Goal: Task Accomplishment & Management: Complete application form

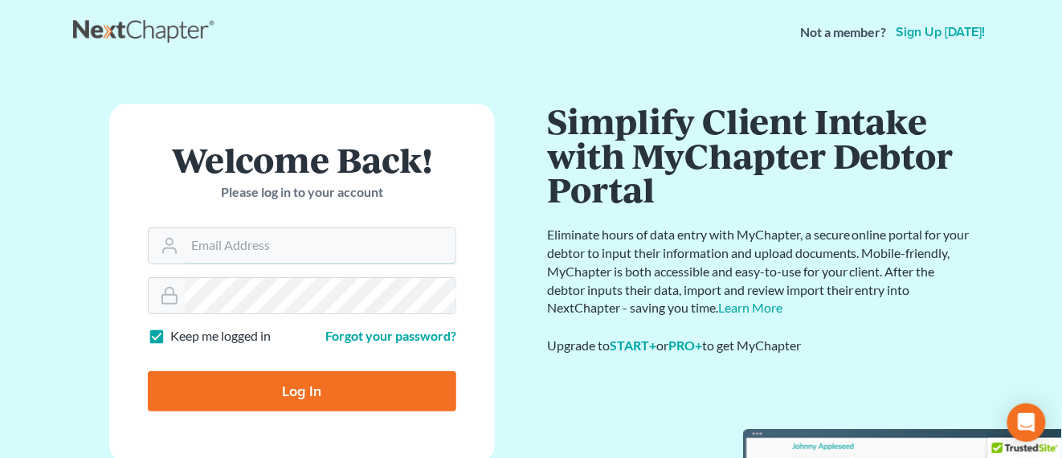
type input "[EMAIL_ADDRESS][PERSON_NAME][DOMAIN_NAME]"
click at [299, 396] on input "Log In" at bounding box center [302, 391] width 308 height 40
type input "Thinking..."
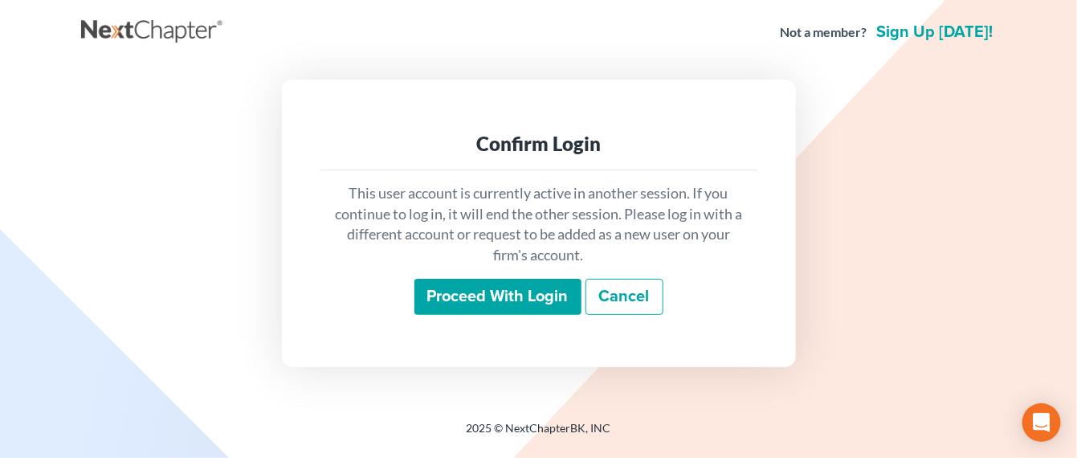
click at [512, 305] on input "Proceed with login" at bounding box center [497, 297] width 167 height 37
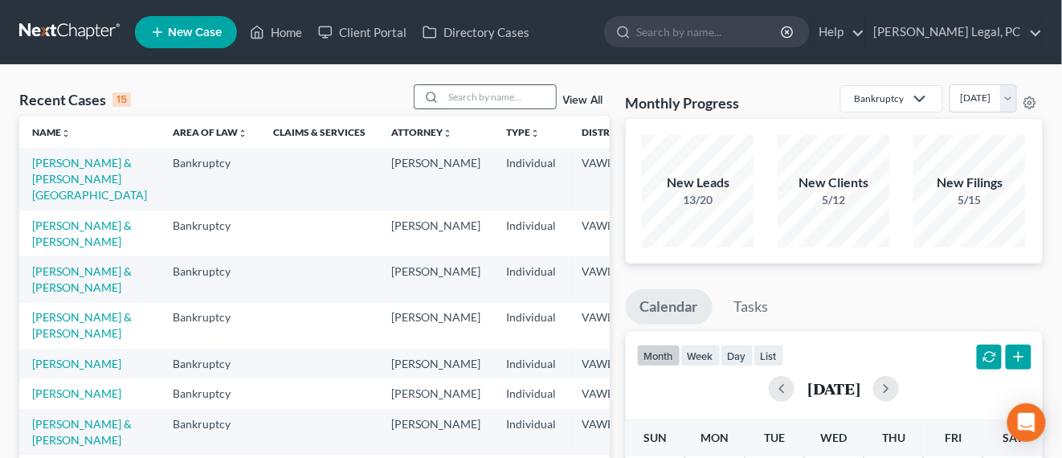
click at [523, 104] on input "search" at bounding box center [499, 96] width 112 height 23
type input "kitts"
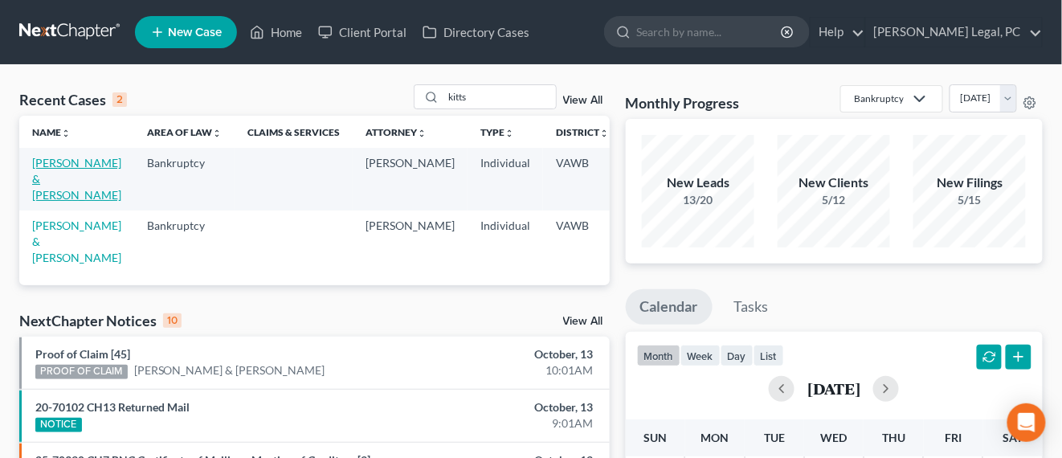
click at [46, 167] on link "Kitts, Stuart & Lesia" at bounding box center [76, 179] width 89 height 46
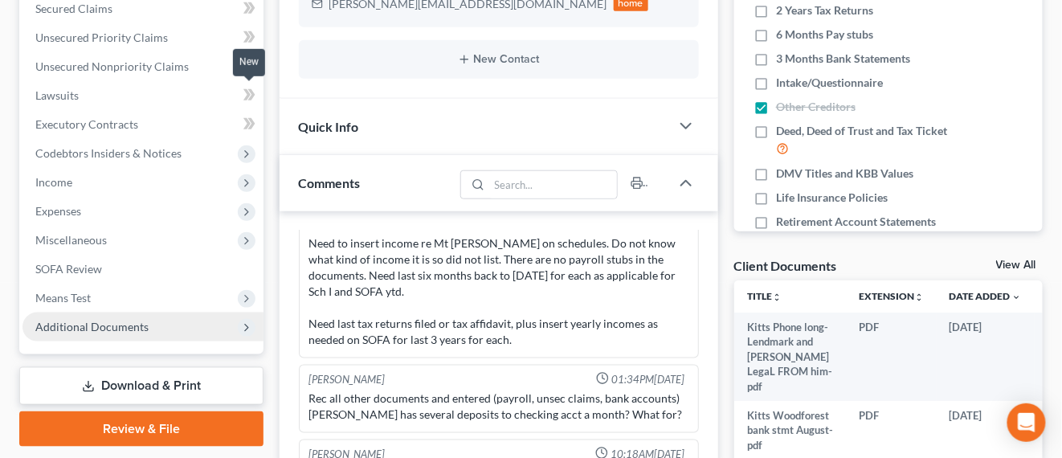
scroll to position [402, 0]
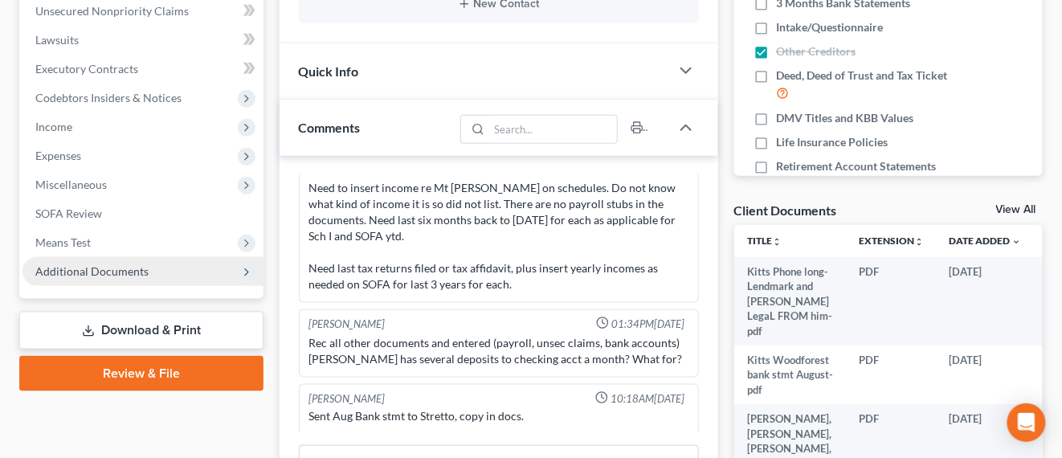
click at [161, 263] on span "Additional Documents" at bounding box center [142, 271] width 241 height 29
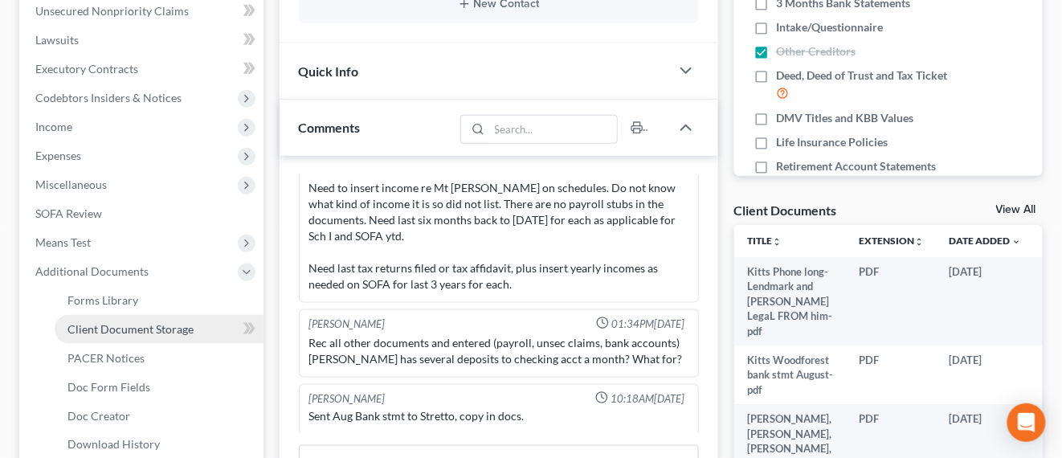
click at [190, 338] on link "Client Document Storage" at bounding box center [159, 329] width 209 height 29
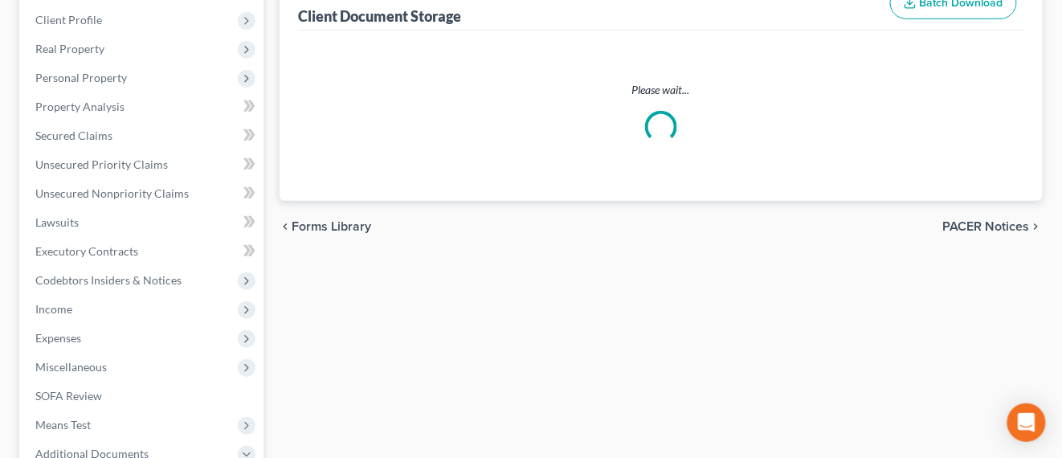
select select "0"
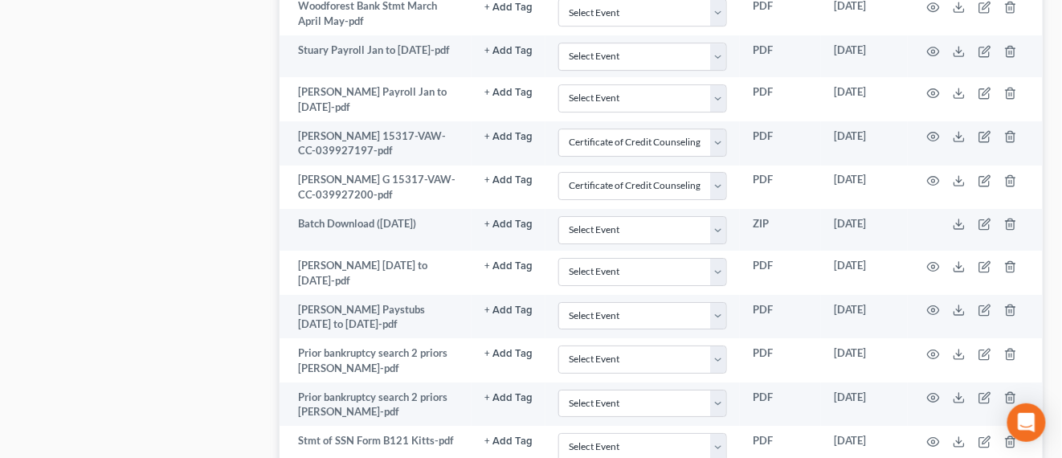
scroll to position [1406, 0]
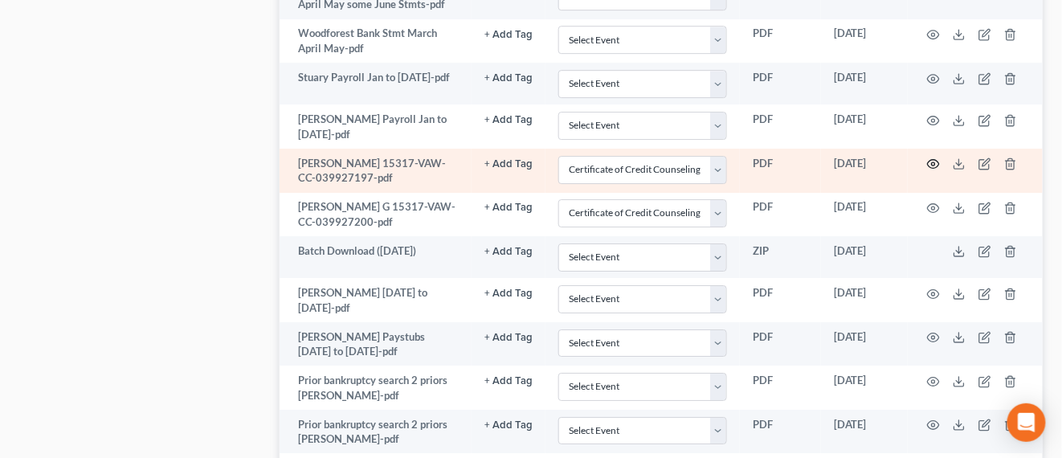
click at [935, 162] on icon "button" at bounding box center [933, 163] width 13 height 13
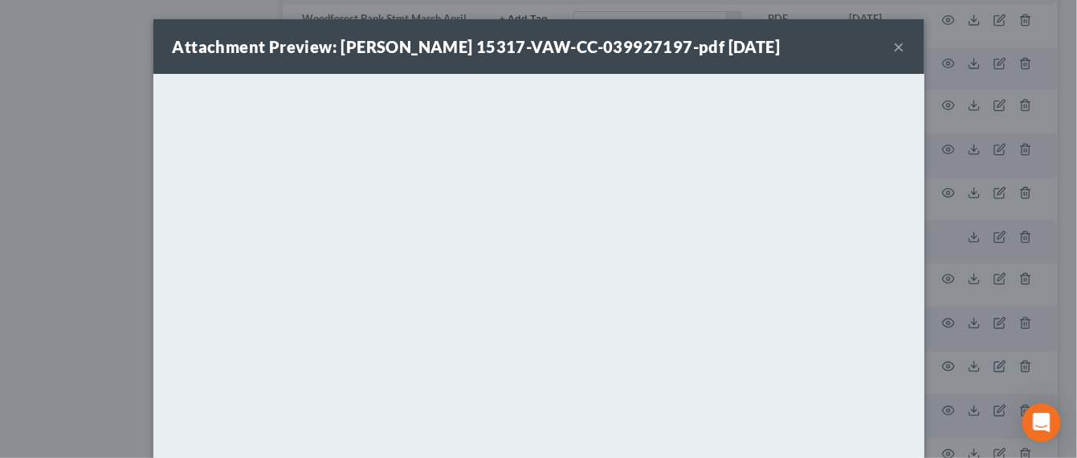
click at [894, 48] on button "×" at bounding box center [899, 46] width 11 height 19
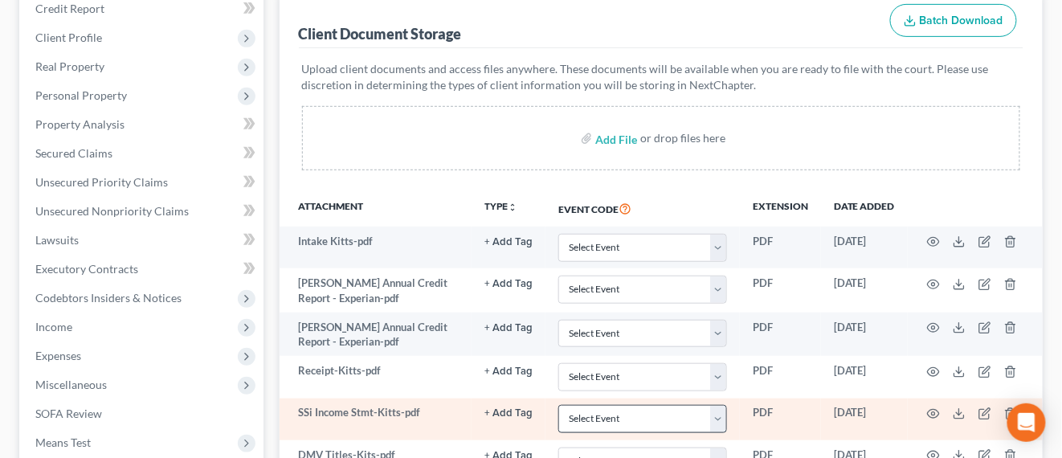
scroll to position [84, 0]
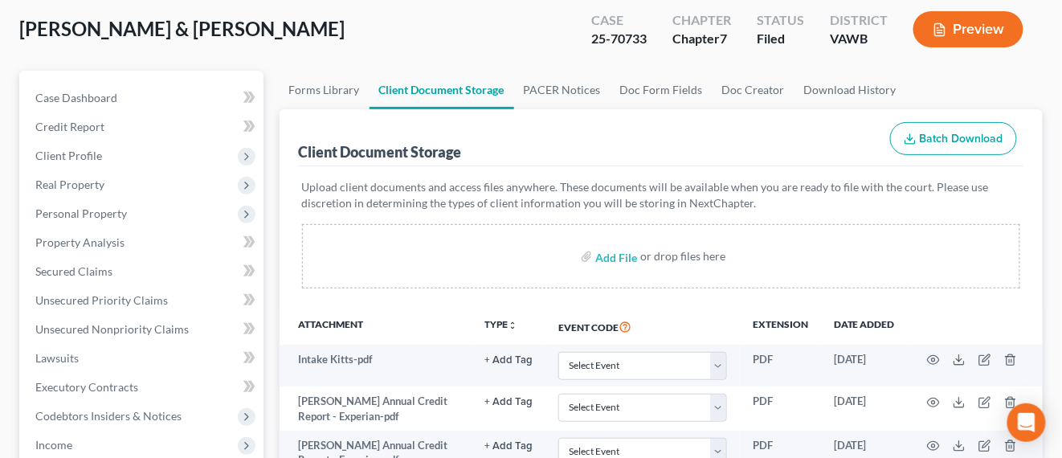
select select "0"
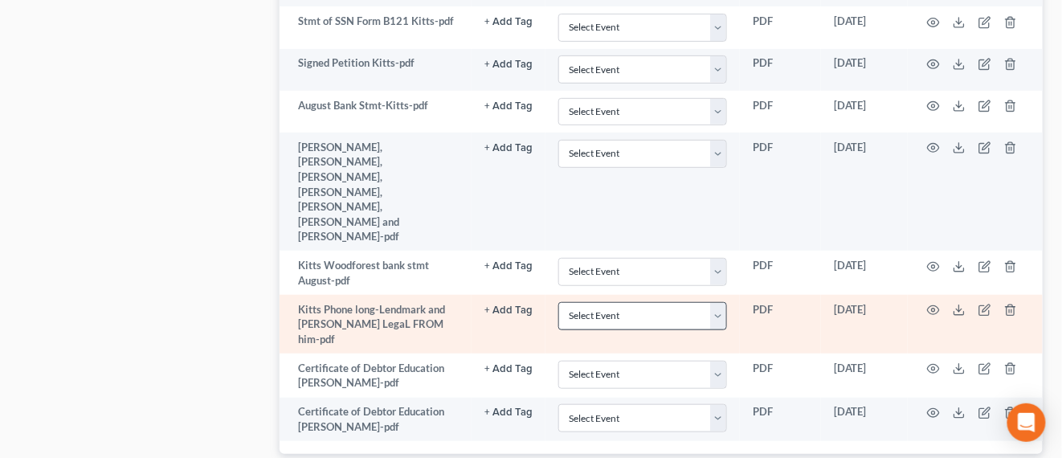
scroll to position [1877, 0]
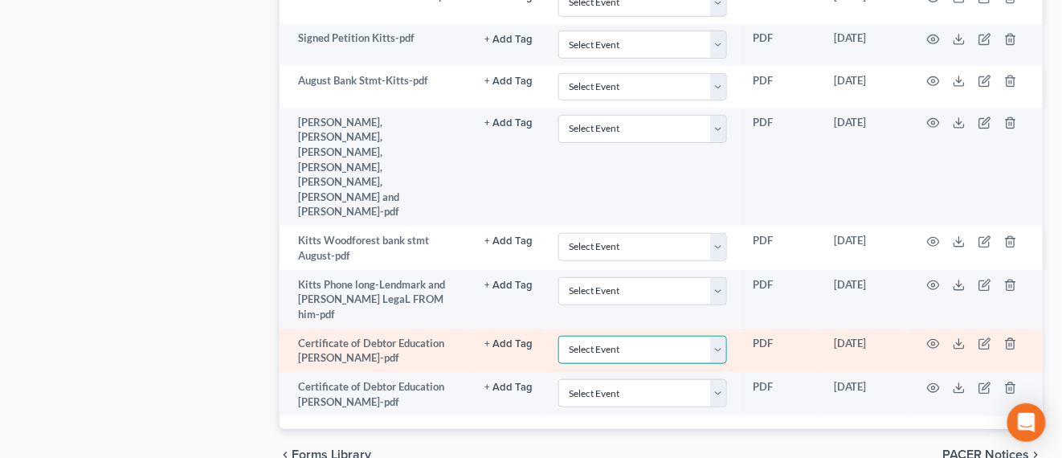
click at [720, 336] on select "Select Event Certificate of Credit Counseling" at bounding box center [642, 350] width 169 height 28
click at [509, 339] on button "+ Add Tag" at bounding box center [508, 344] width 48 height 10
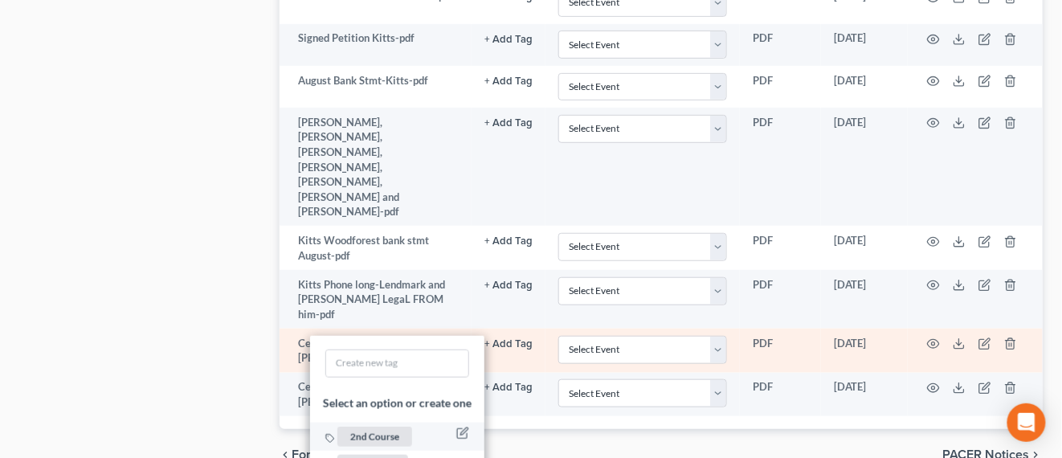
click at [394, 426] on span "2nd Course" at bounding box center [374, 436] width 75 height 20
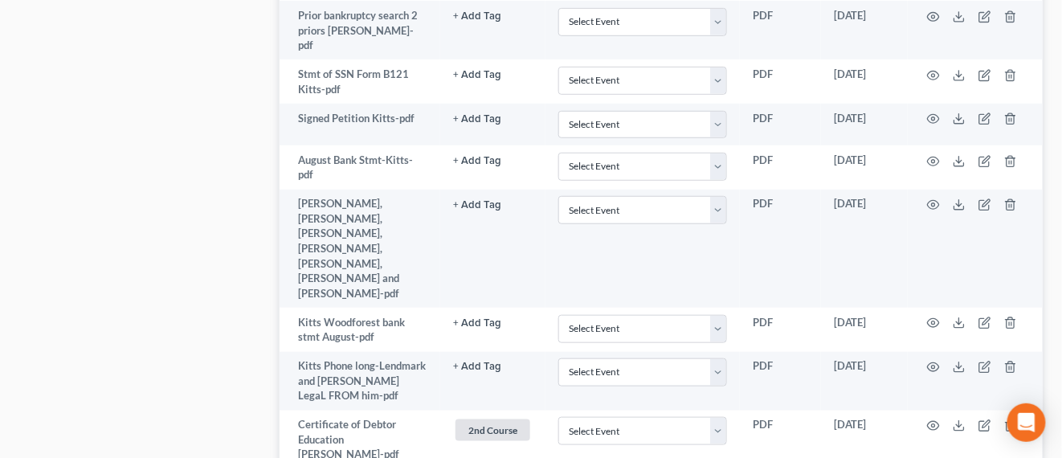
scroll to position [1977, 0]
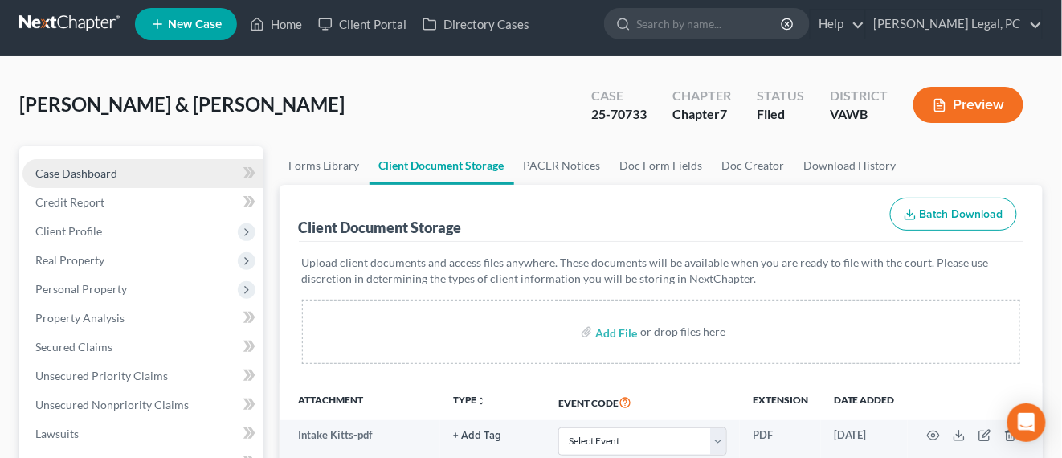
scroll to position [0, 0]
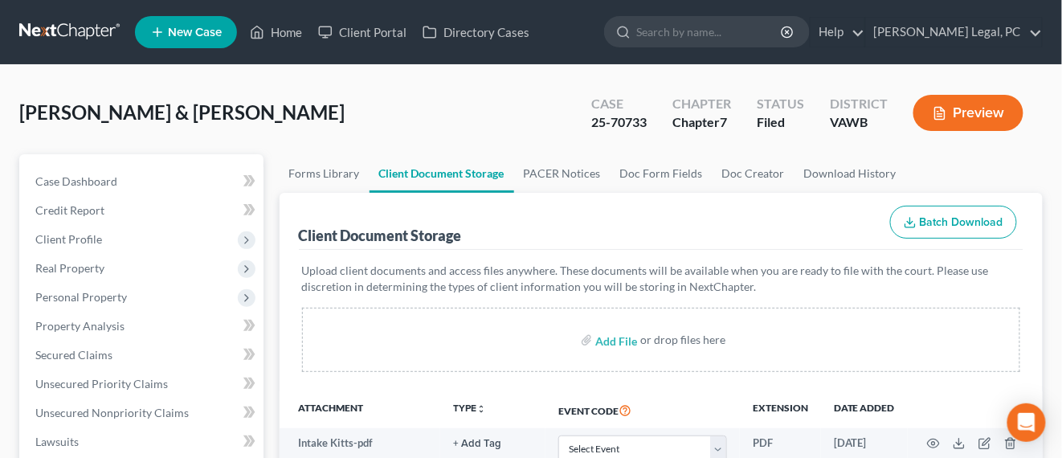
click at [116, 116] on span "[PERSON_NAME] & [PERSON_NAME]" at bounding box center [181, 111] width 325 height 23
click at [80, 43] on link at bounding box center [70, 32] width 103 height 29
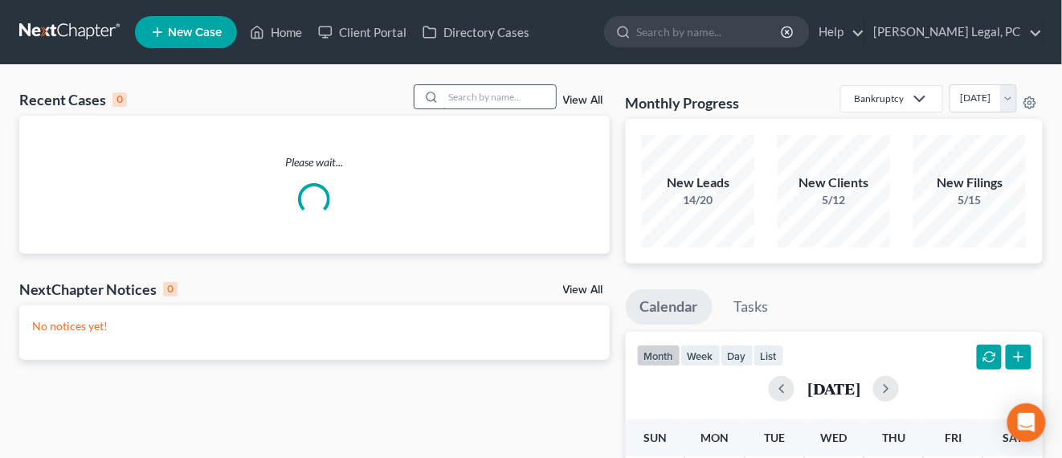
click at [456, 97] on input "search" at bounding box center [499, 96] width 112 height 23
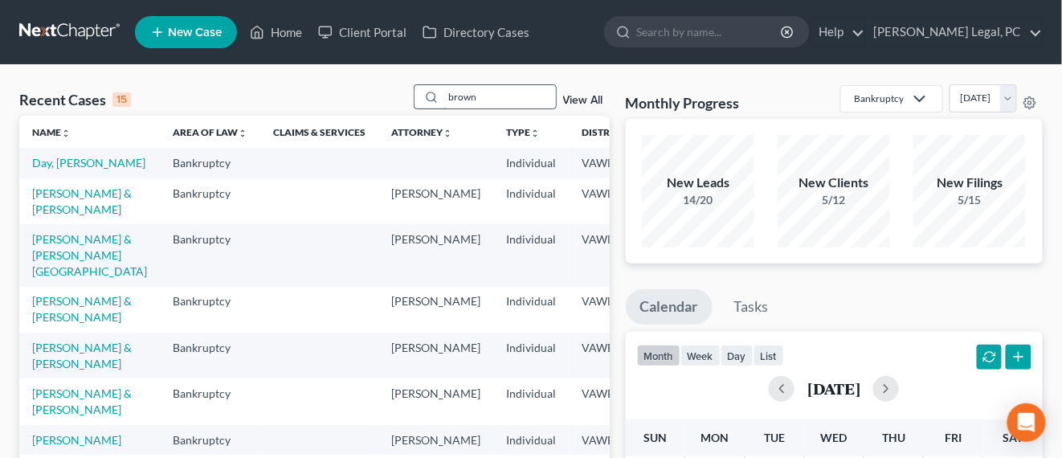
type input "brown"
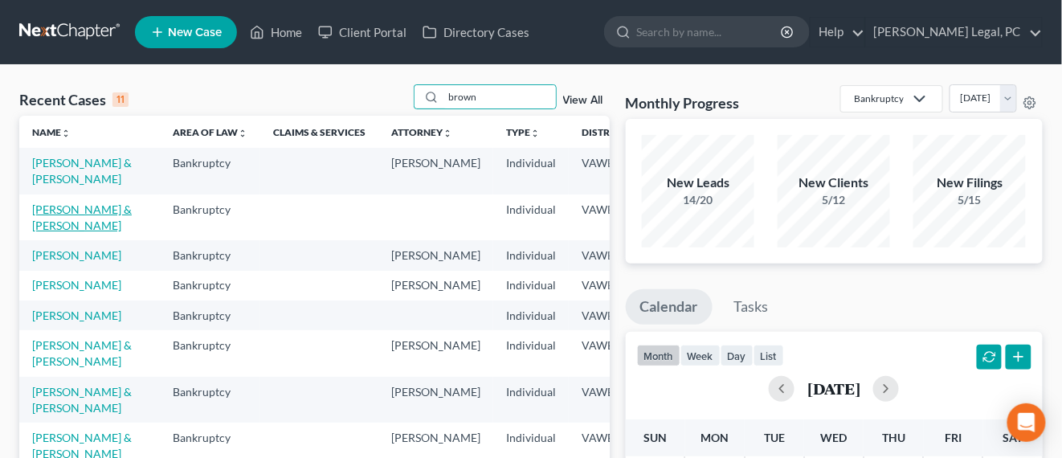
click at [51, 227] on link "[PERSON_NAME] & [PERSON_NAME]" at bounding box center [82, 217] width 100 height 30
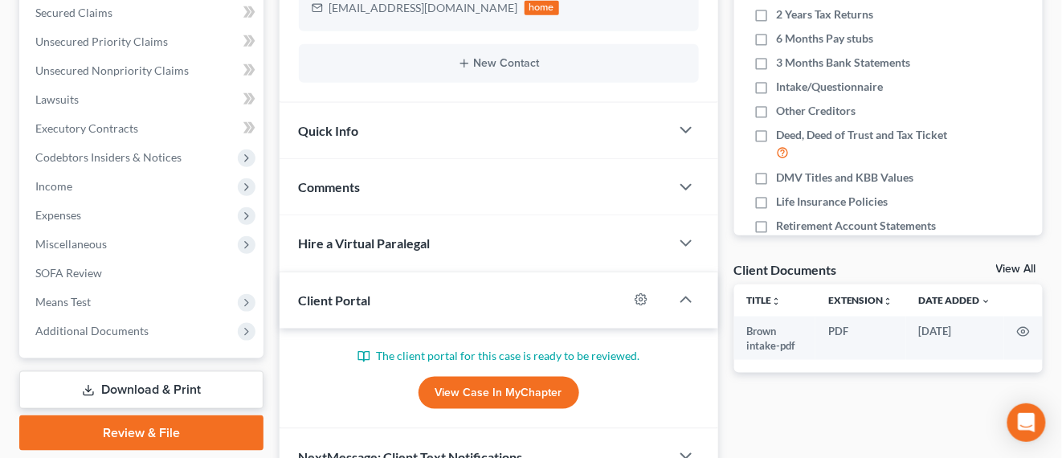
scroll to position [402, 0]
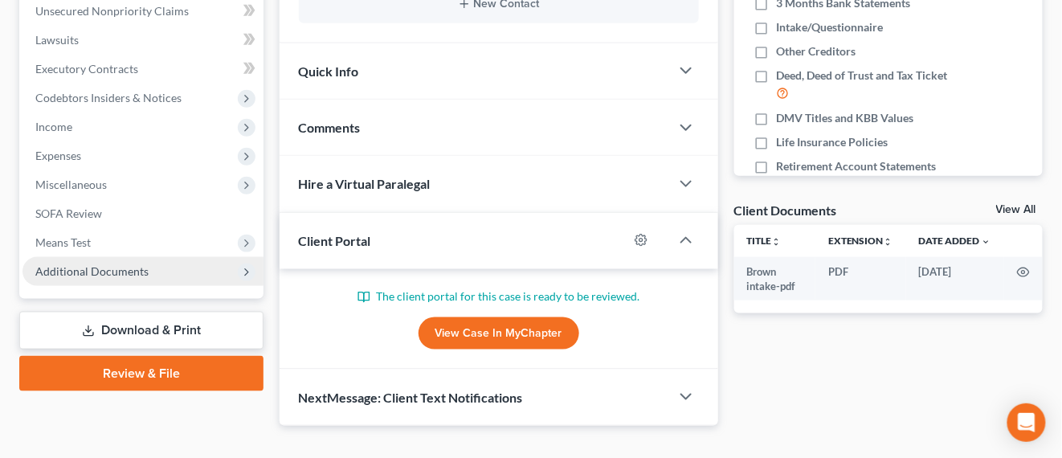
click at [133, 275] on span "Additional Documents" at bounding box center [91, 271] width 113 height 14
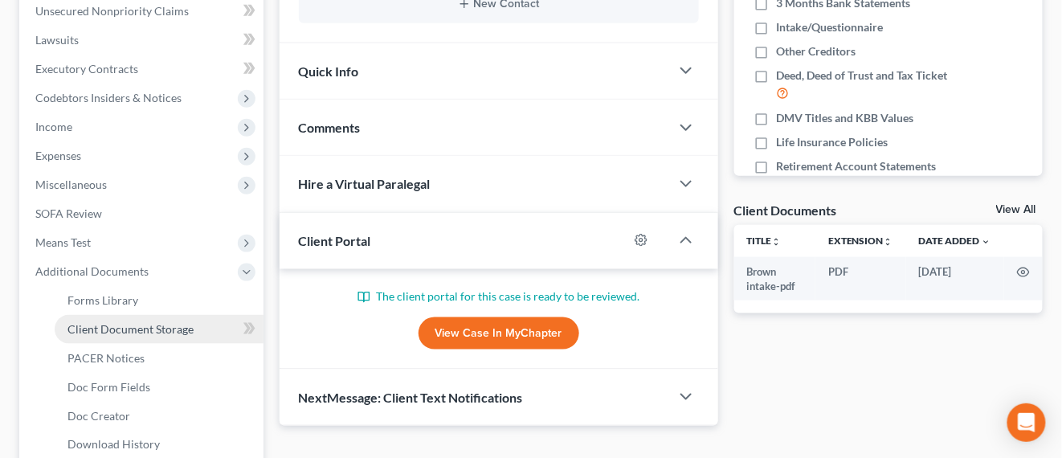
click at [147, 322] on span "Client Document Storage" at bounding box center [130, 329] width 126 height 14
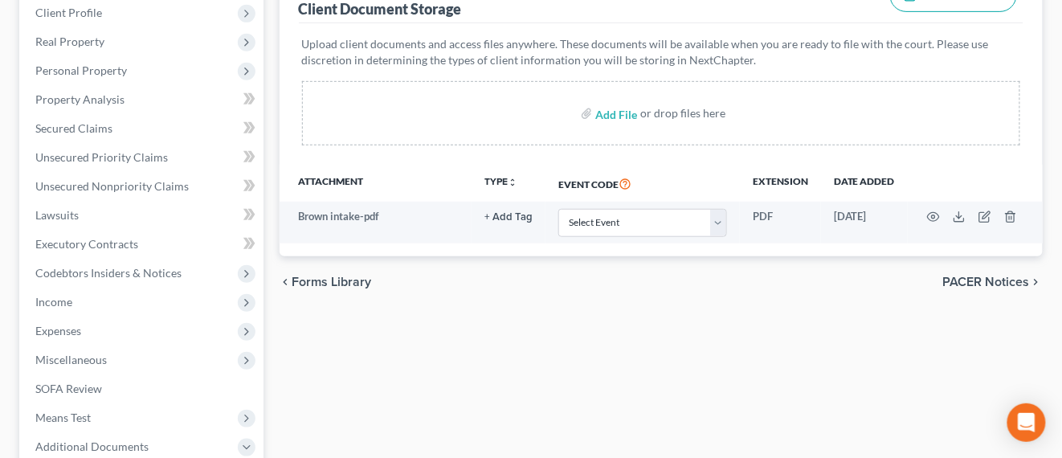
scroll to position [201, 0]
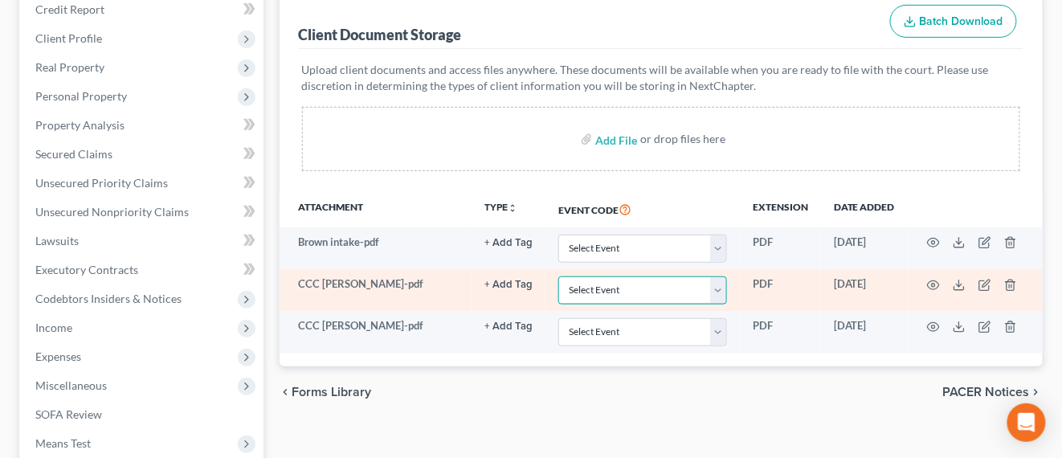
click at [725, 288] on select "Select Event Certificate of Credit Counseling" at bounding box center [642, 290] width 169 height 28
select select "0"
click at [559, 276] on select "Select Event Certificate of Credit Counseling" at bounding box center [642, 290] width 169 height 28
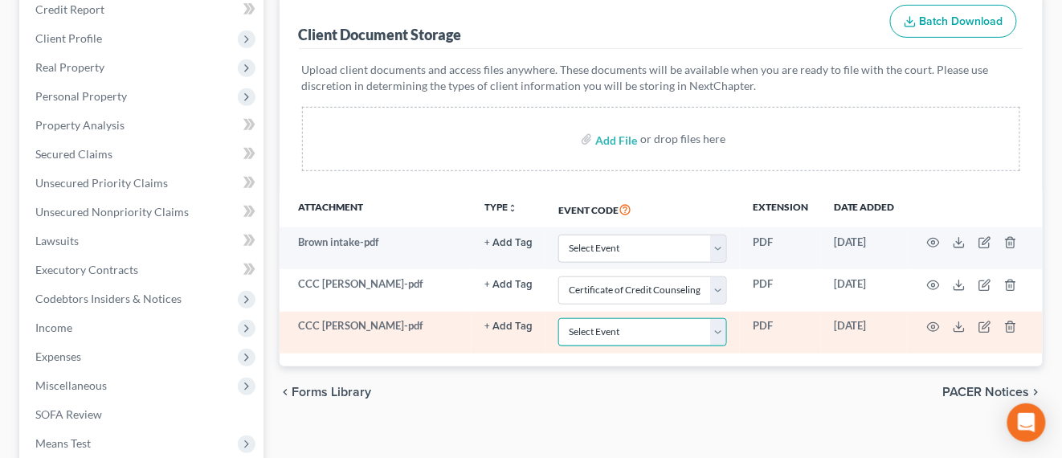
click at [713, 328] on select "Select Event Certificate of Credit Counseling" at bounding box center [642, 332] width 169 height 28
select select "0"
click at [559, 318] on select "Select Event Certificate of Credit Counseling" at bounding box center [642, 332] width 169 height 28
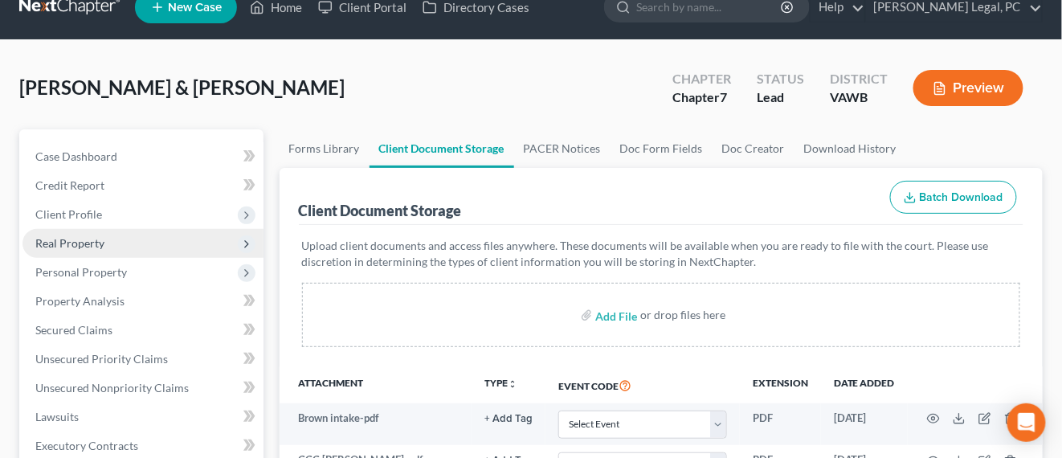
scroll to position [0, 0]
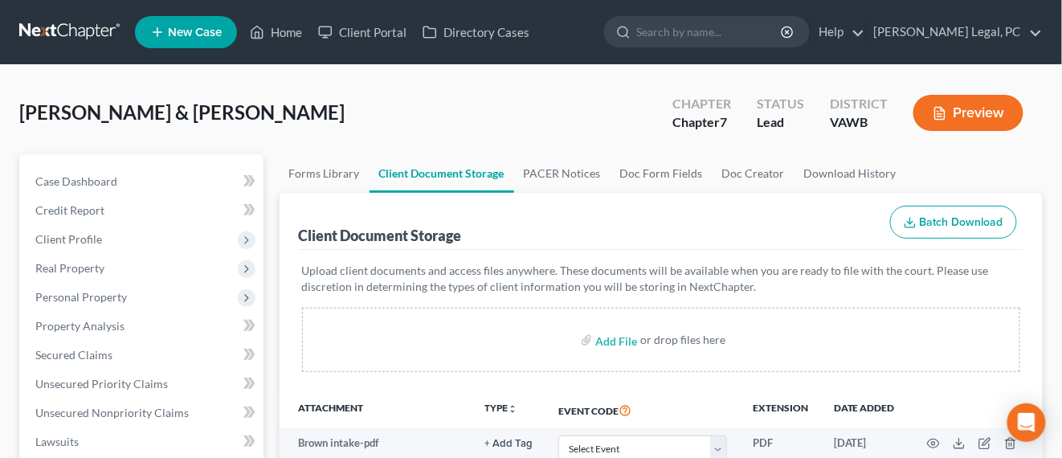
click at [67, 32] on link at bounding box center [70, 32] width 103 height 29
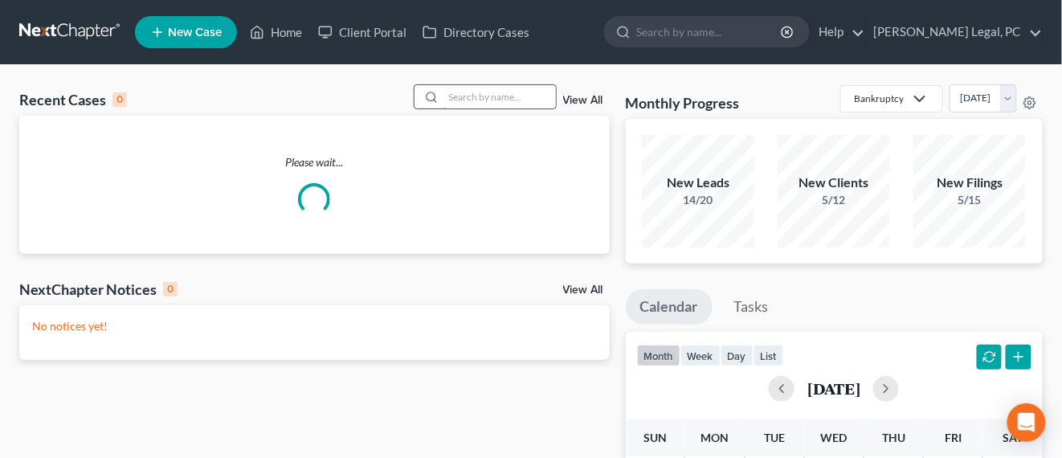
click at [490, 100] on input "search" at bounding box center [499, 96] width 112 height 23
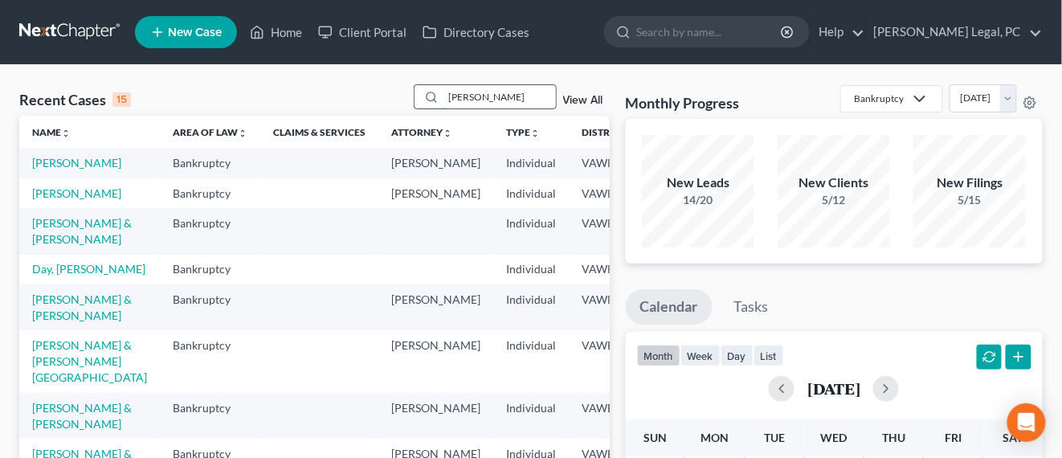
type input "wooding"
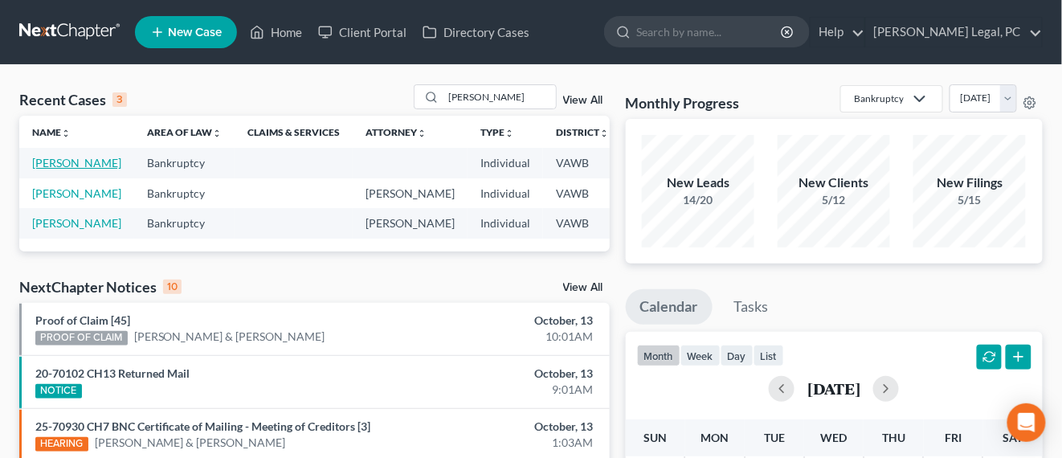
click at [47, 165] on link "[PERSON_NAME]" at bounding box center [76, 163] width 89 height 14
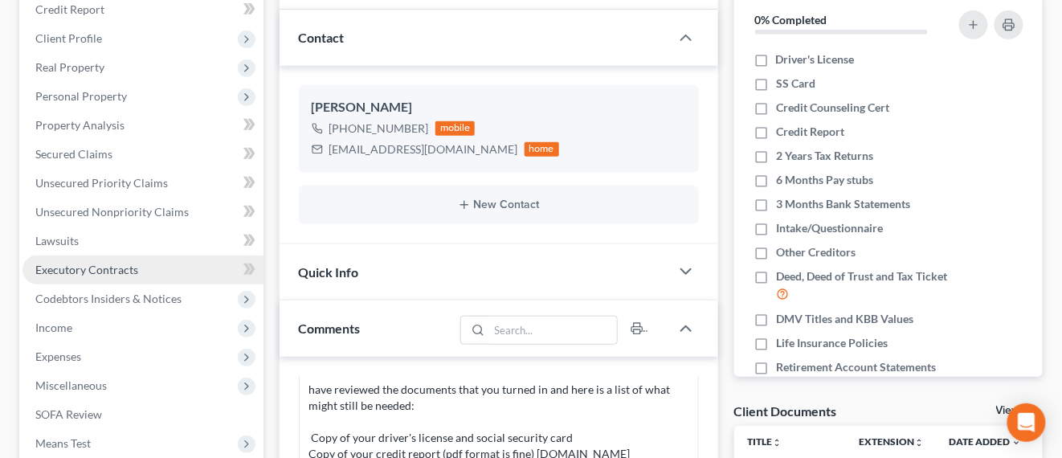
scroll to position [402, 0]
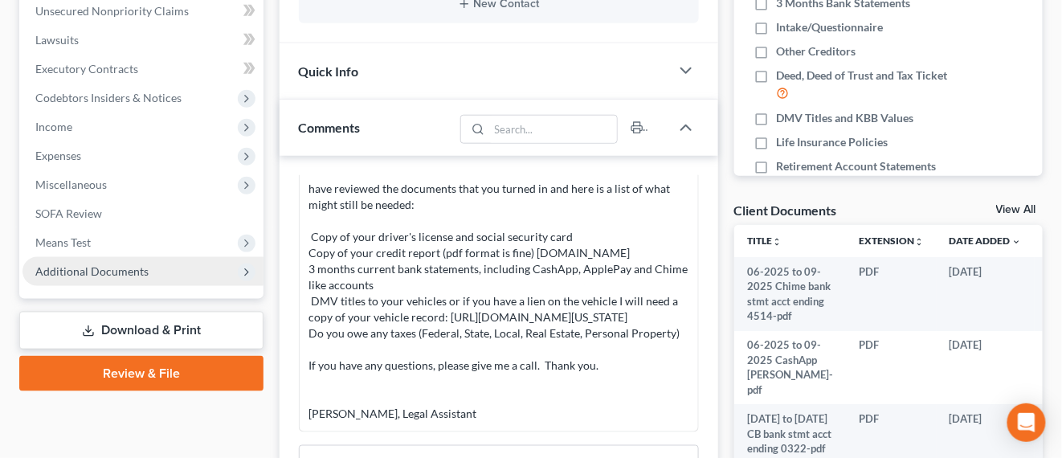
click at [138, 264] on span "Additional Documents" at bounding box center [91, 271] width 113 height 14
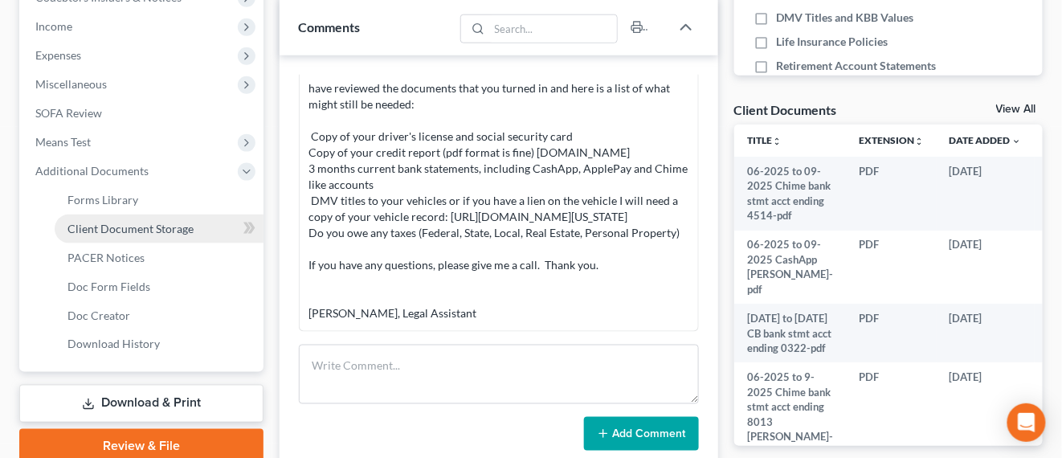
click at [159, 224] on span "Client Document Storage" at bounding box center [130, 229] width 126 height 14
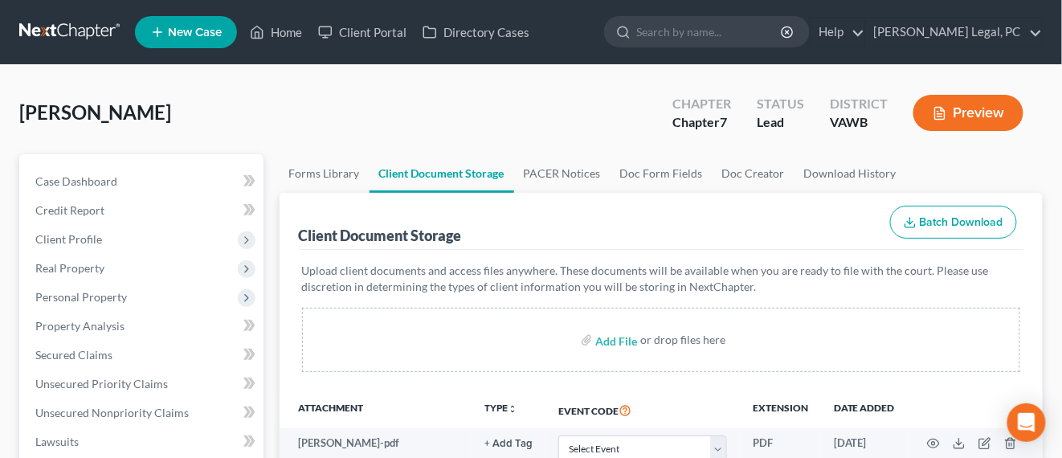
click at [89, 37] on link at bounding box center [70, 32] width 103 height 29
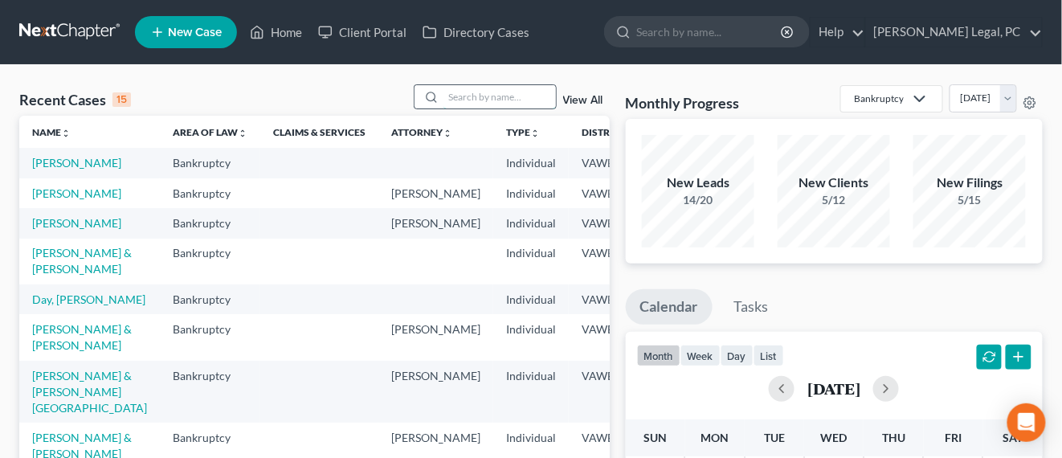
click at [454, 98] on input "search" at bounding box center [499, 96] width 112 height 23
type input "[PERSON_NAME]"
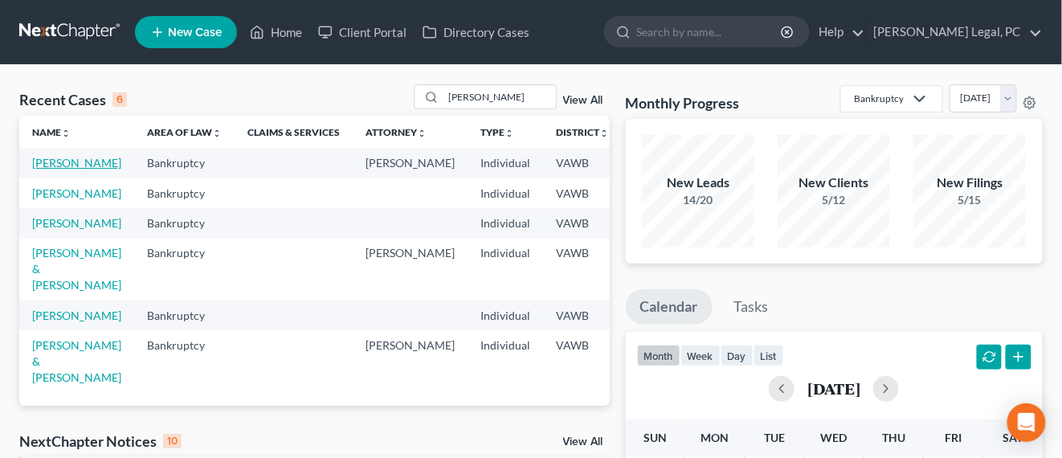
click at [51, 161] on link "[PERSON_NAME]" at bounding box center [76, 163] width 89 height 14
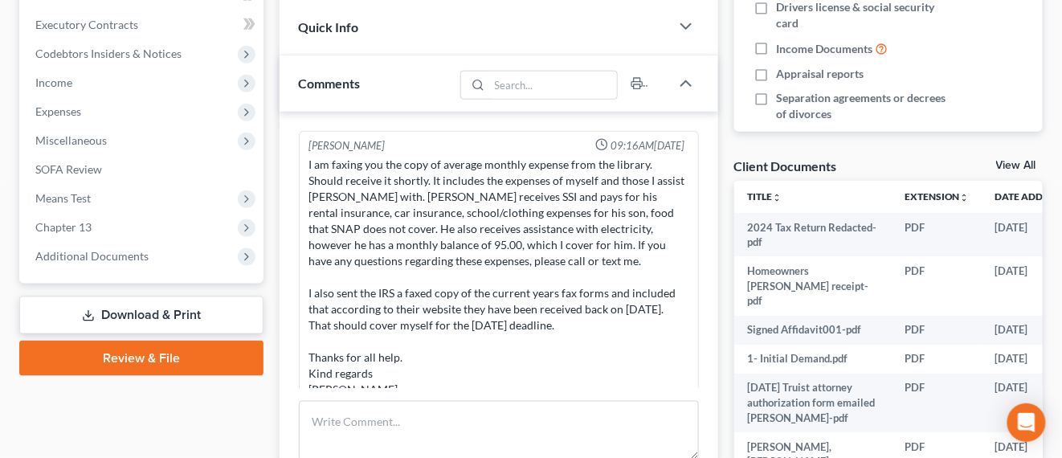
scroll to position [502, 0]
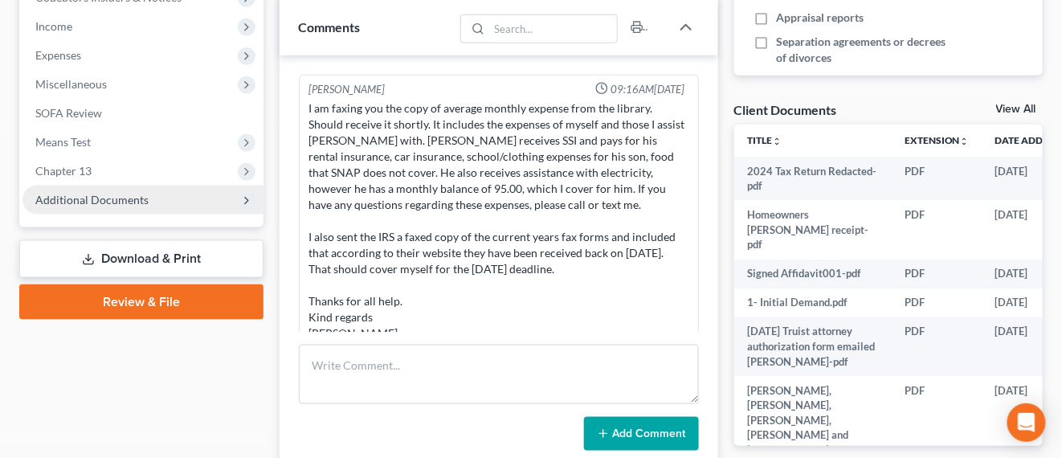
click at [129, 212] on span "Additional Documents" at bounding box center [142, 200] width 241 height 29
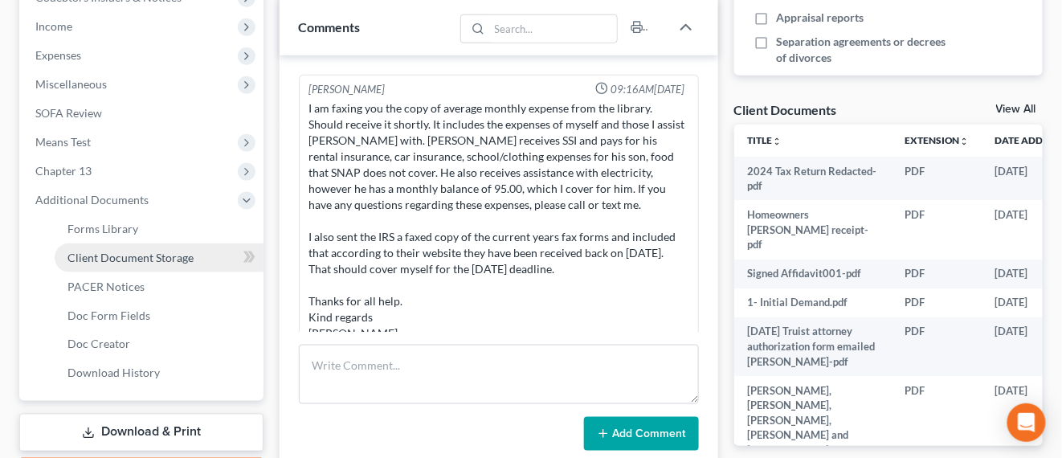
click at [135, 251] on span "Client Document Storage" at bounding box center [130, 258] width 126 height 14
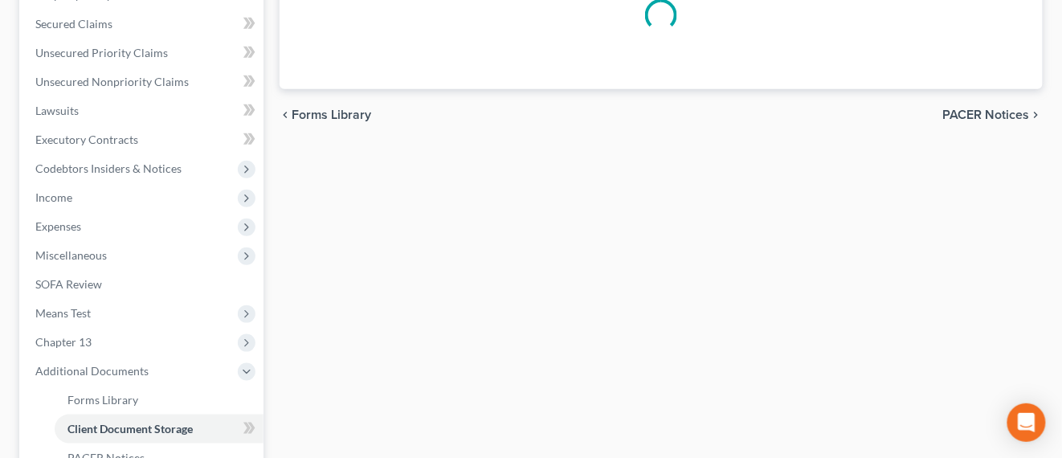
select select "0"
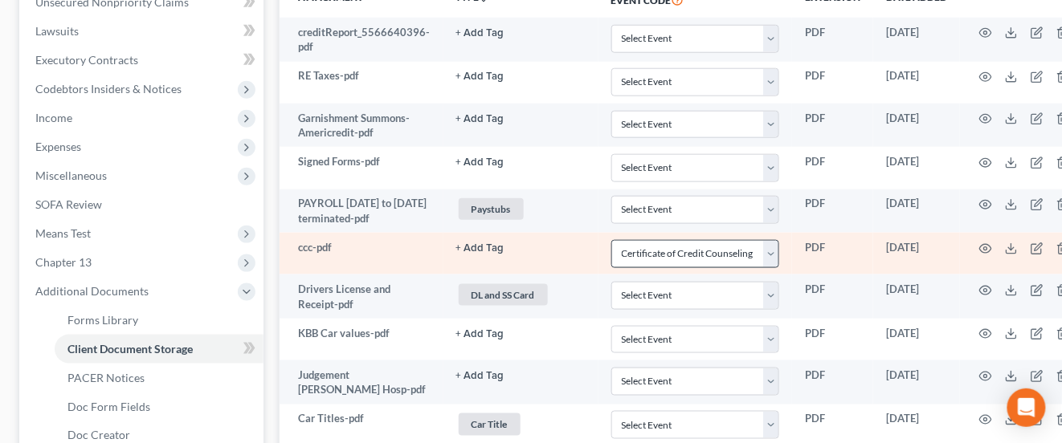
scroll to position [210, 0]
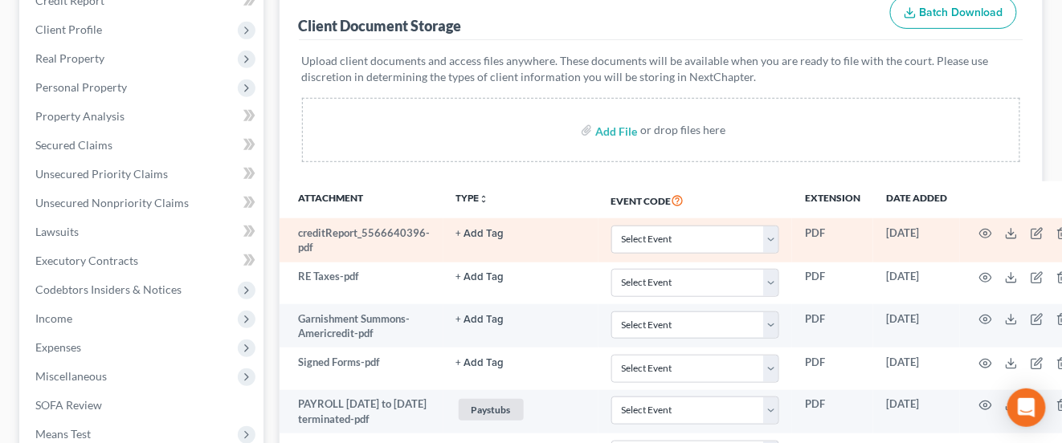
select select "0"
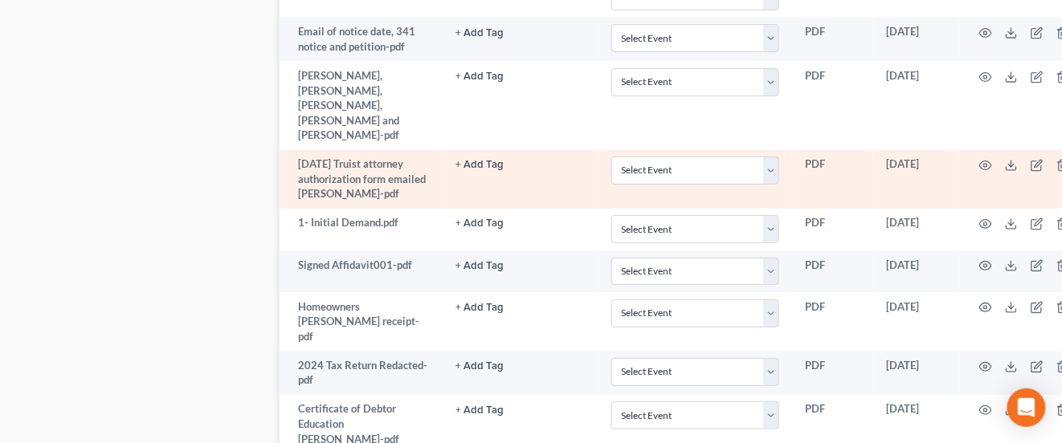
scroll to position [1674, 0]
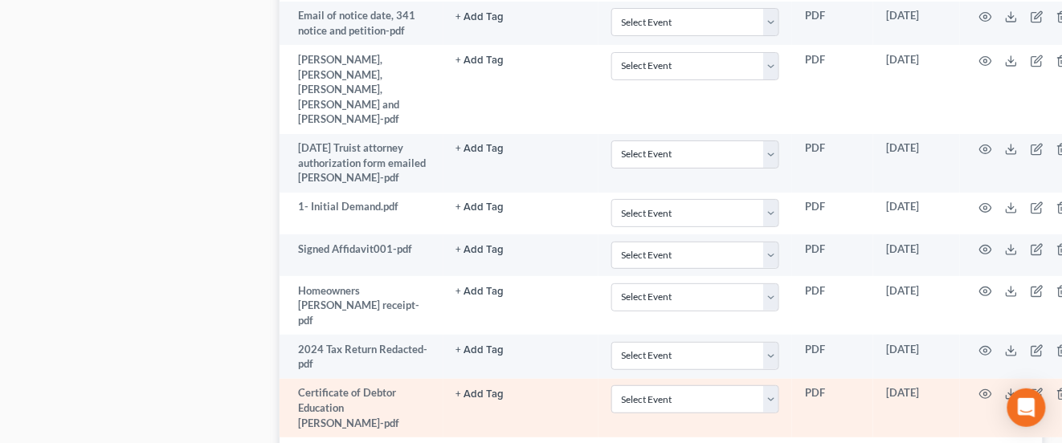
click at [465, 390] on button "+ Add Tag" at bounding box center [480, 395] width 48 height 10
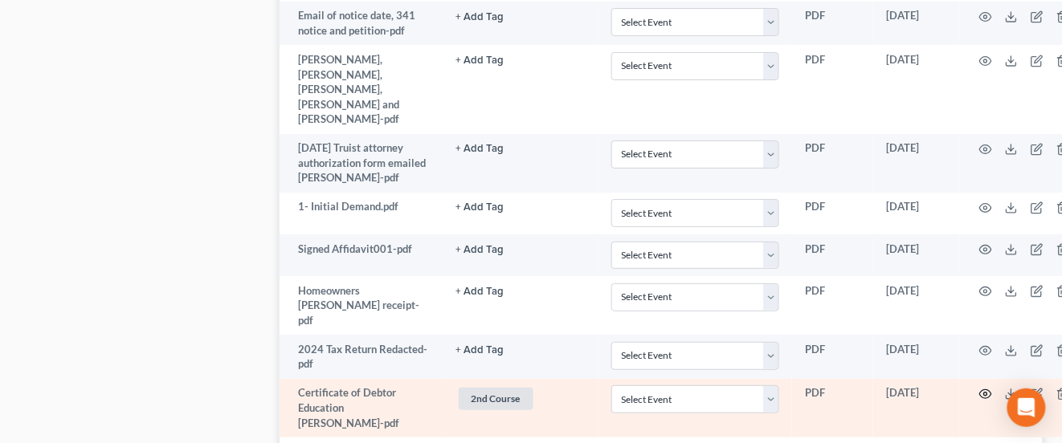
click at [985, 393] on circle "button" at bounding box center [985, 394] width 3 height 3
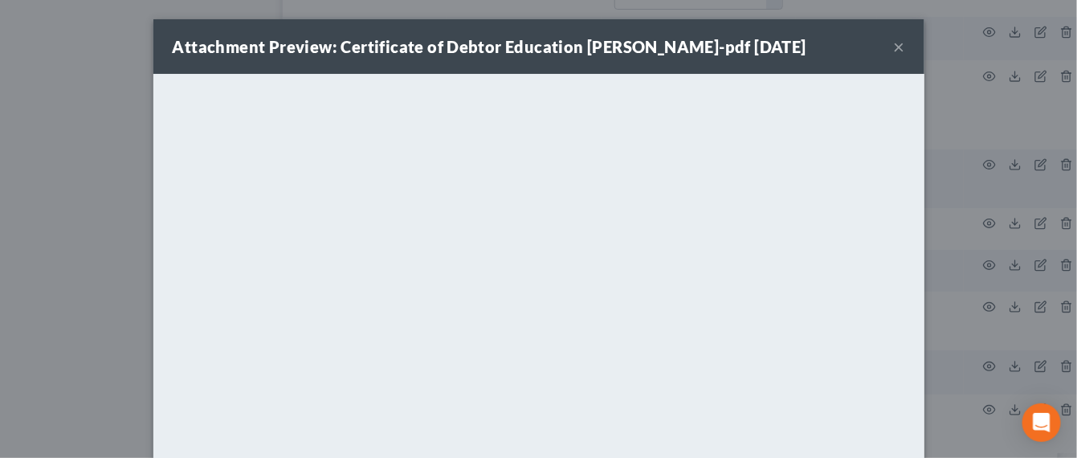
click at [894, 45] on button "×" at bounding box center [899, 46] width 11 height 19
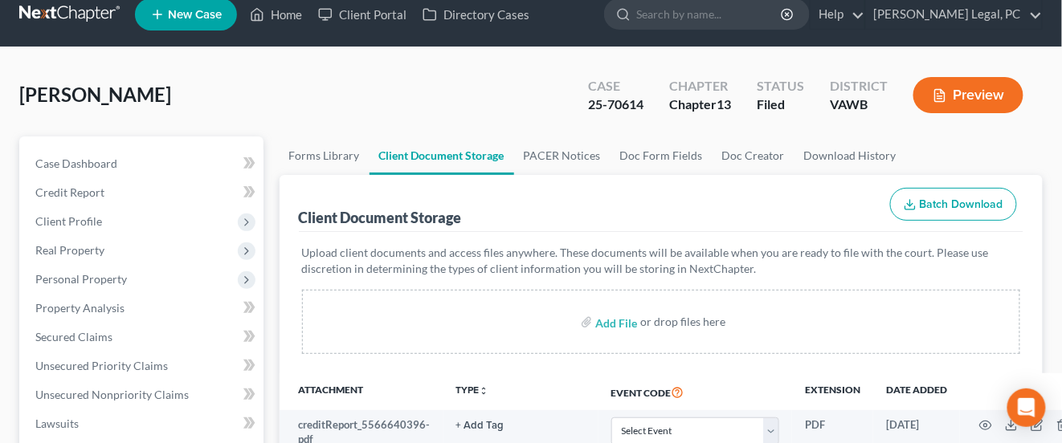
scroll to position [0, 0]
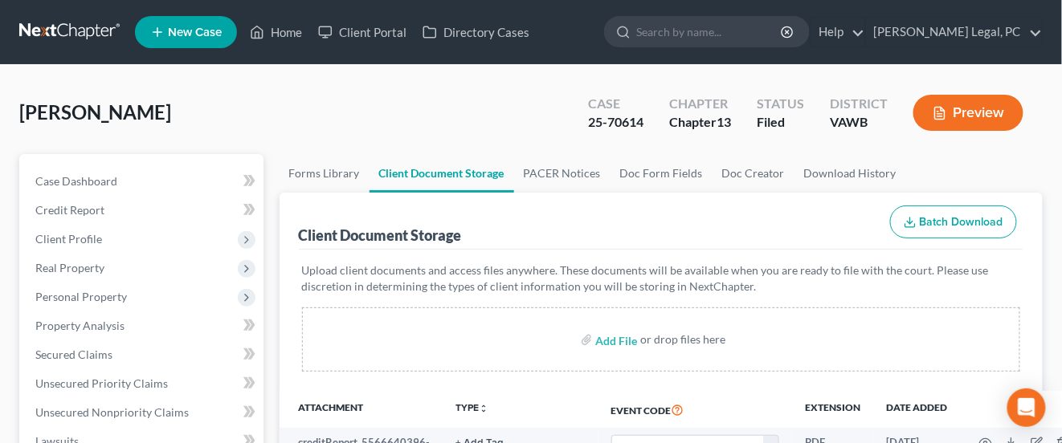
click at [91, 19] on link at bounding box center [70, 32] width 103 height 29
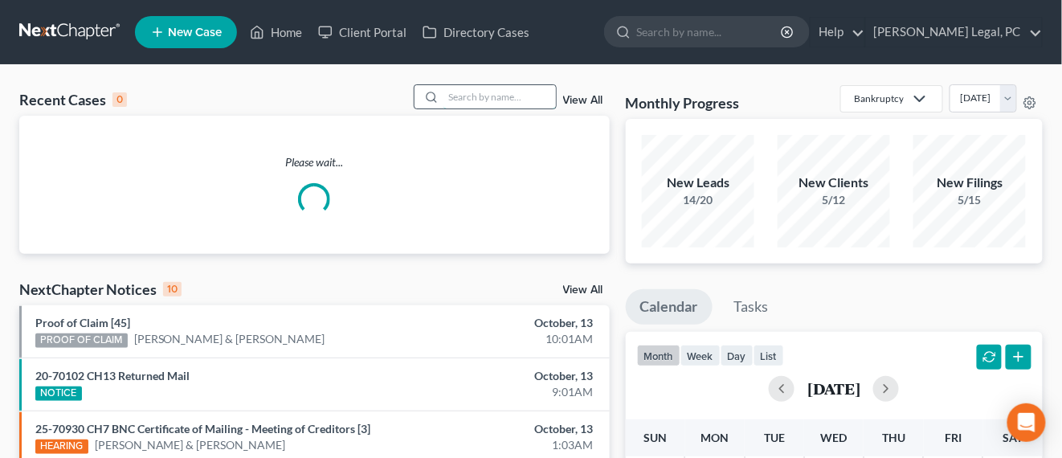
click at [522, 96] on input "search" at bounding box center [499, 96] width 112 height 23
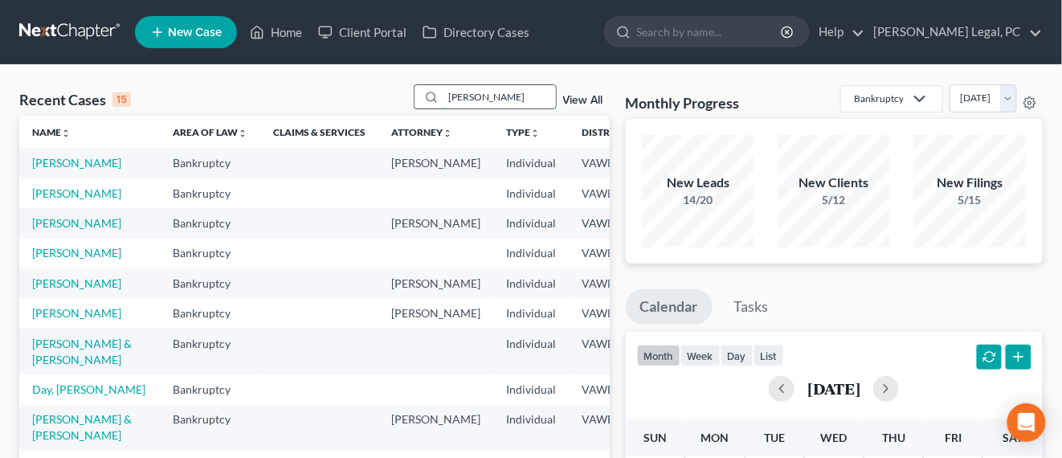
type input "[PERSON_NAME]"
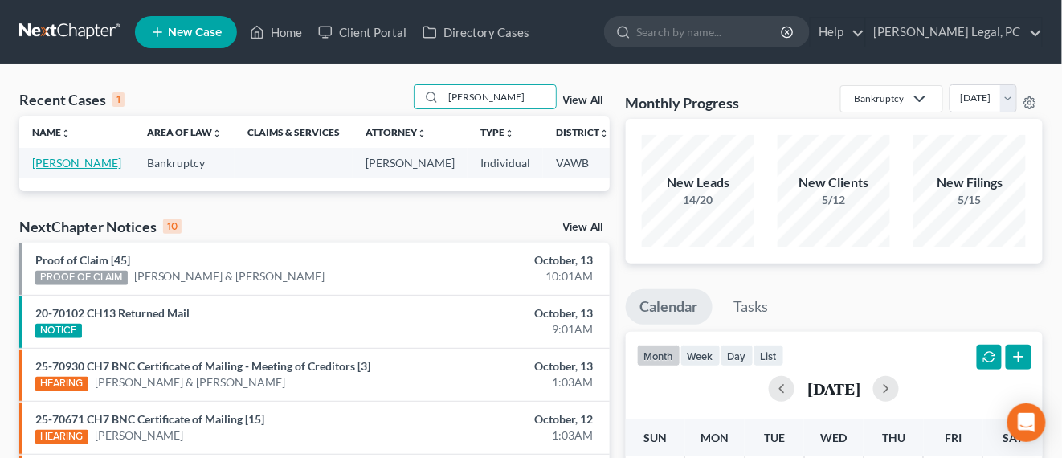
click at [59, 166] on link "[PERSON_NAME]" at bounding box center [76, 163] width 89 height 14
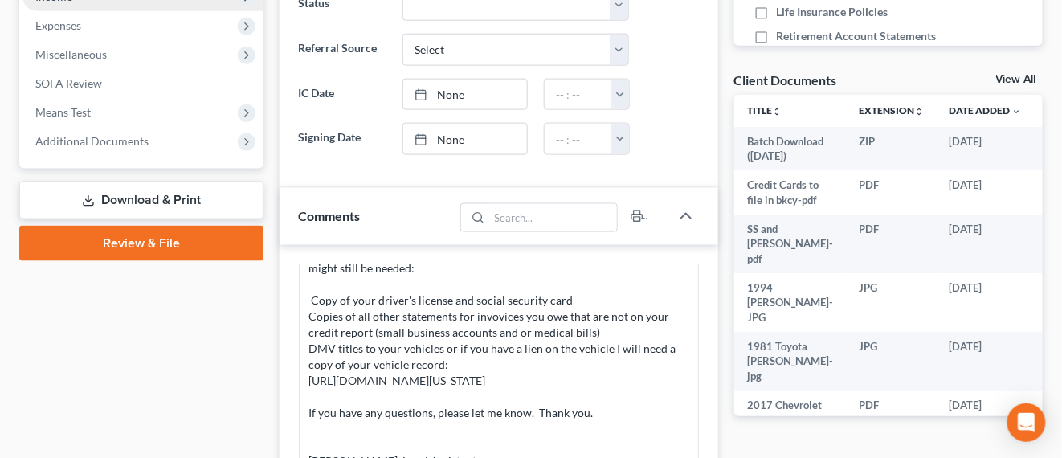
scroll to position [602, 0]
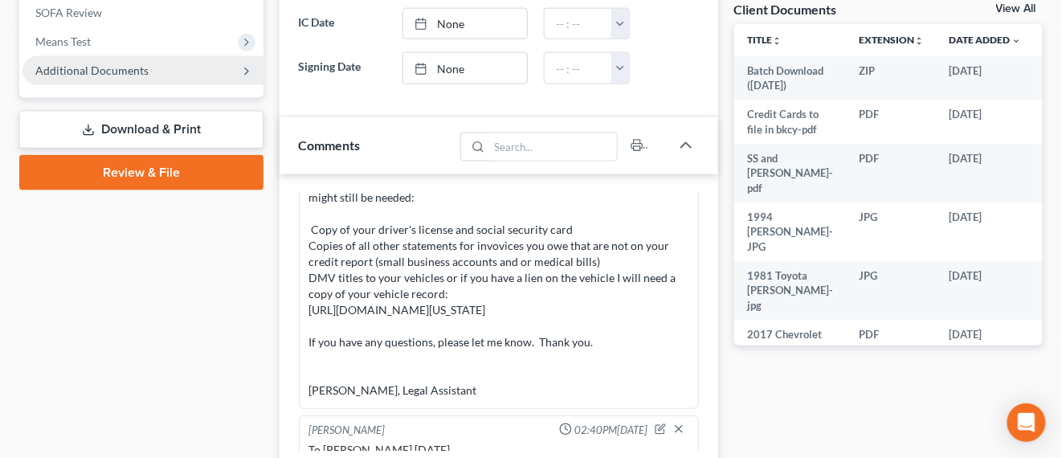
click at [92, 78] on span "Additional Documents" at bounding box center [142, 70] width 241 height 29
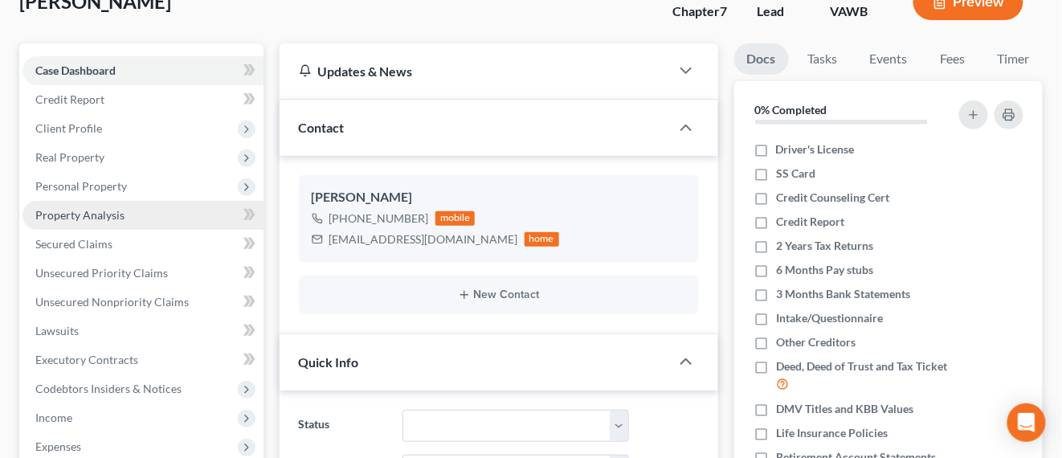
scroll to position [100, 0]
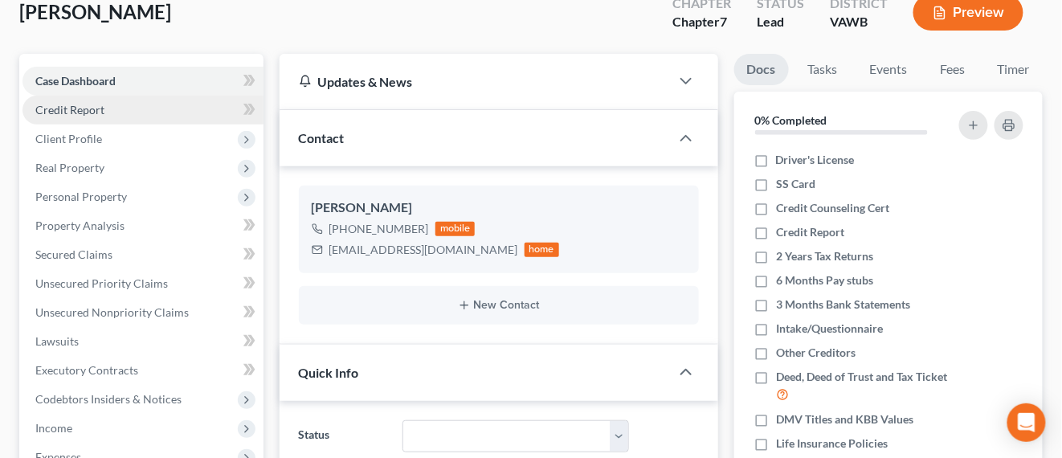
click at [97, 115] on span "Credit Report" at bounding box center [69, 110] width 69 height 14
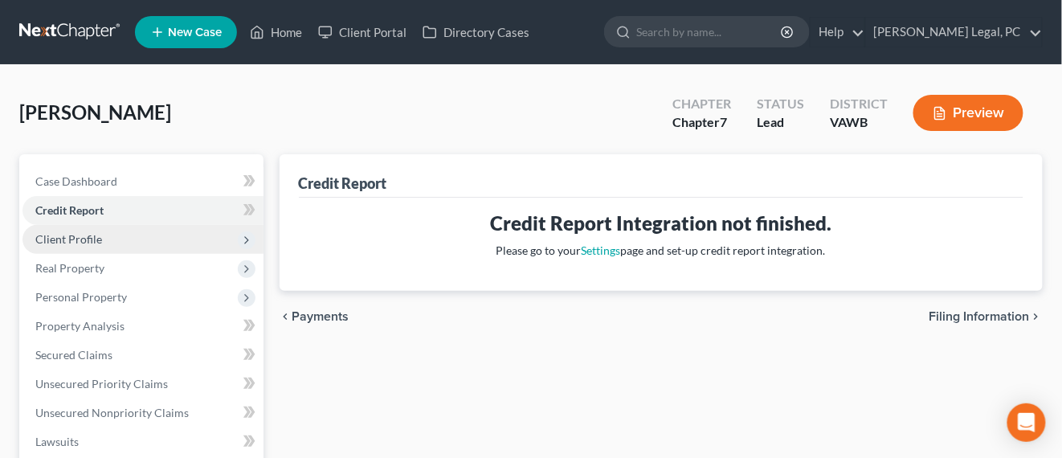
click at [104, 247] on span "Client Profile" at bounding box center [142, 239] width 241 height 29
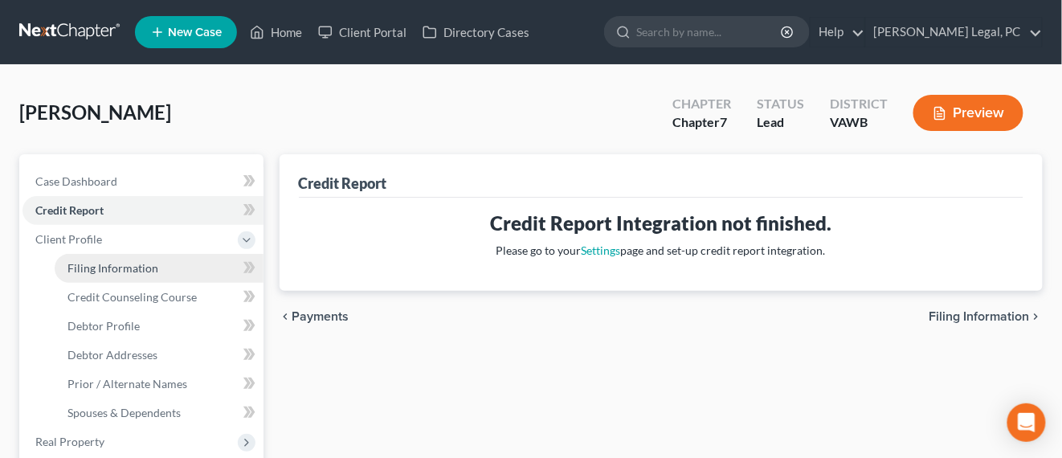
click at [135, 271] on span "Filing Information" at bounding box center [112, 268] width 91 height 14
select select "1"
select select "0"
select select "48"
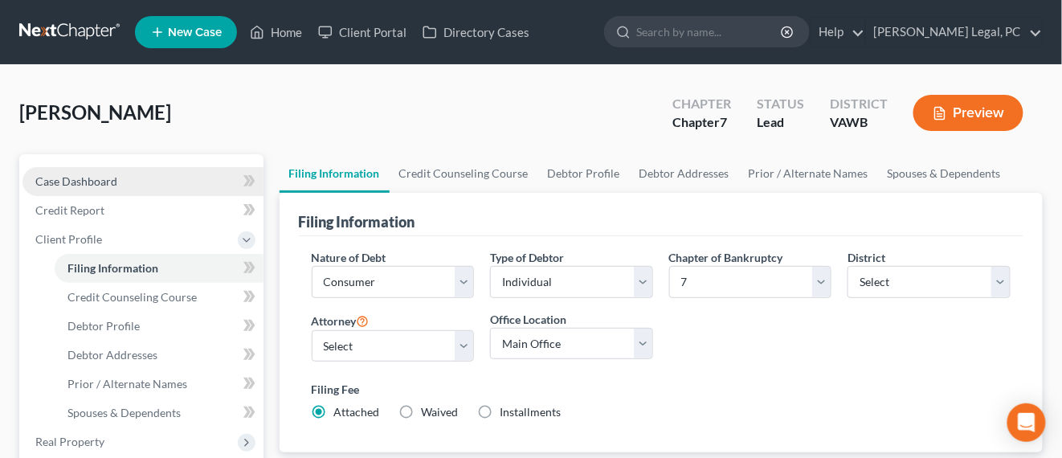
click at [97, 175] on span "Case Dashboard" at bounding box center [76, 181] width 82 height 14
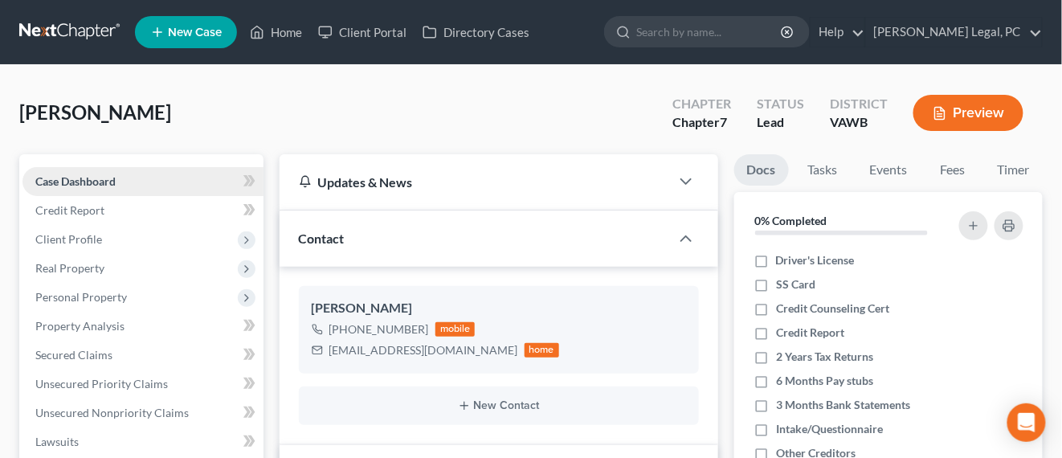
scroll to position [228, 0]
drag, startPoint x: 440, startPoint y: 353, endPoint x: 328, endPoint y: 352, distance: 111.6
click at [328, 352] on div "[EMAIL_ADDRESS][DOMAIN_NAME] home" at bounding box center [436, 350] width 248 height 21
copy div "[EMAIL_ADDRESS][DOMAIN_NAME]"
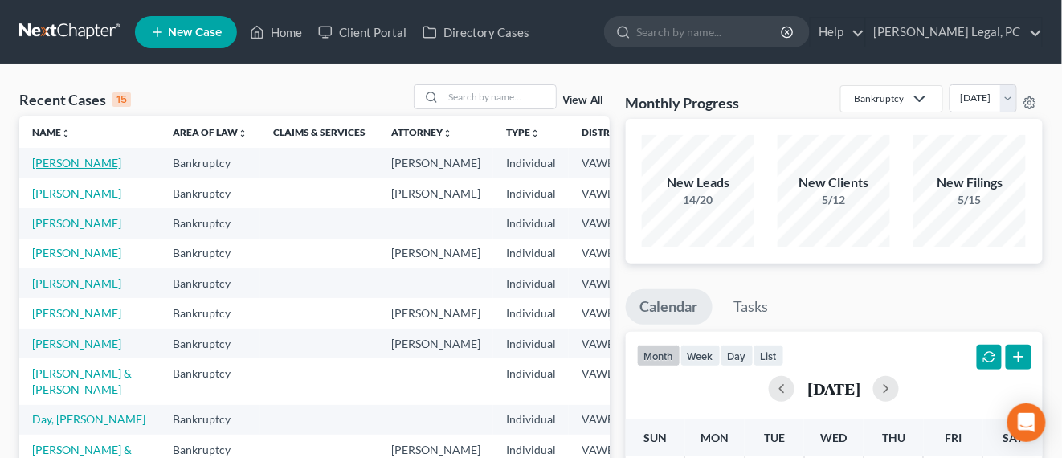
click at [61, 166] on link "[PERSON_NAME]" at bounding box center [76, 163] width 89 height 14
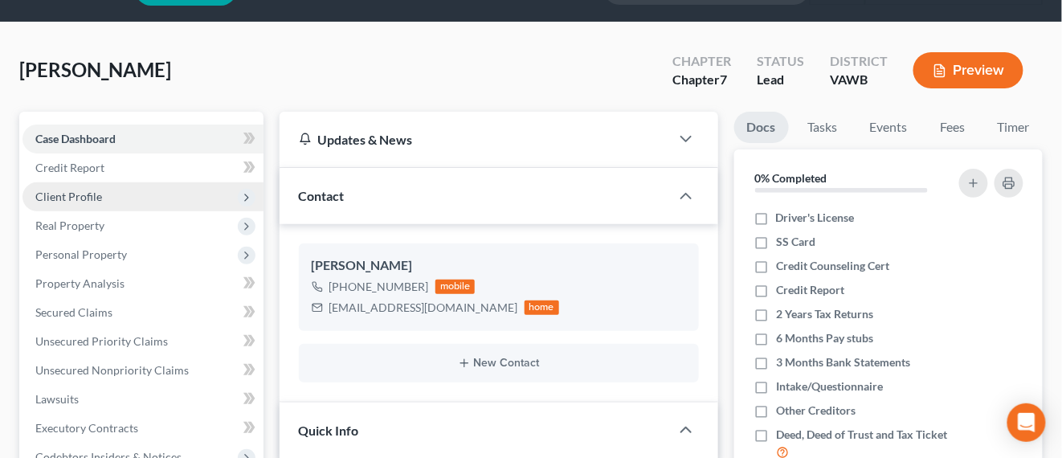
scroll to position [100, 0]
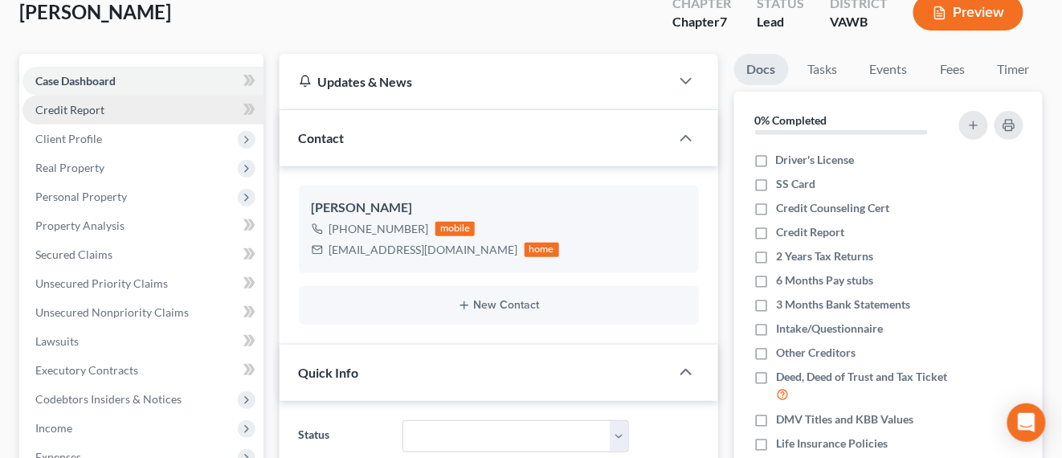
click at [139, 112] on link "Credit Report" at bounding box center [142, 110] width 241 height 29
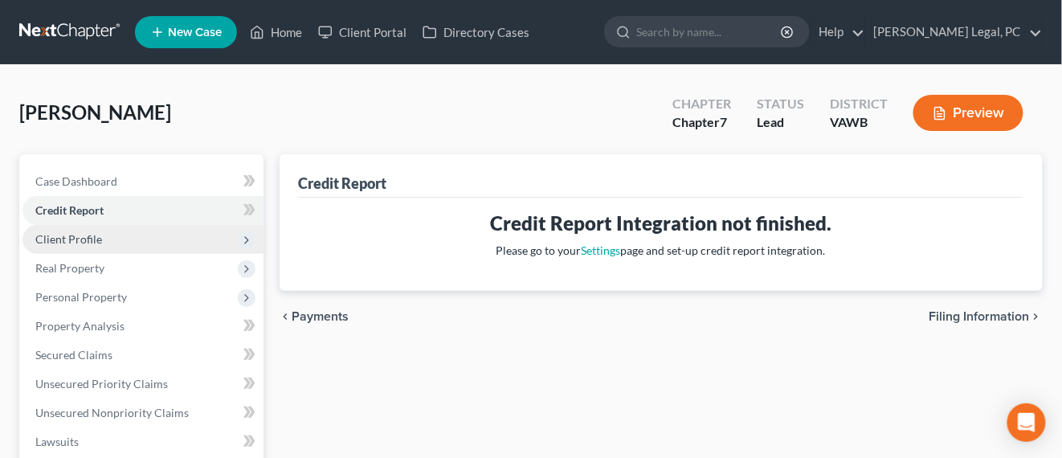
click at [128, 247] on span "Client Profile" at bounding box center [142, 239] width 241 height 29
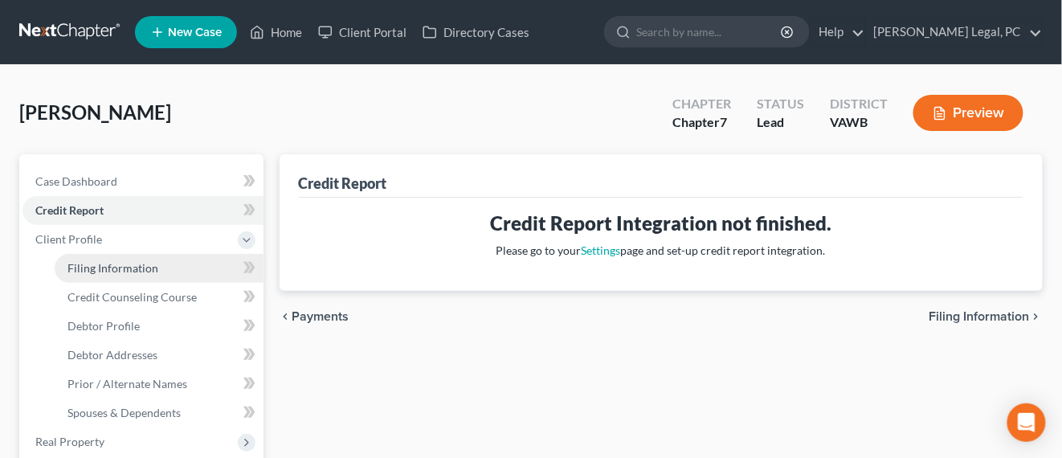
click at [108, 279] on link "Filing Information" at bounding box center [159, 268] width 209 height 29
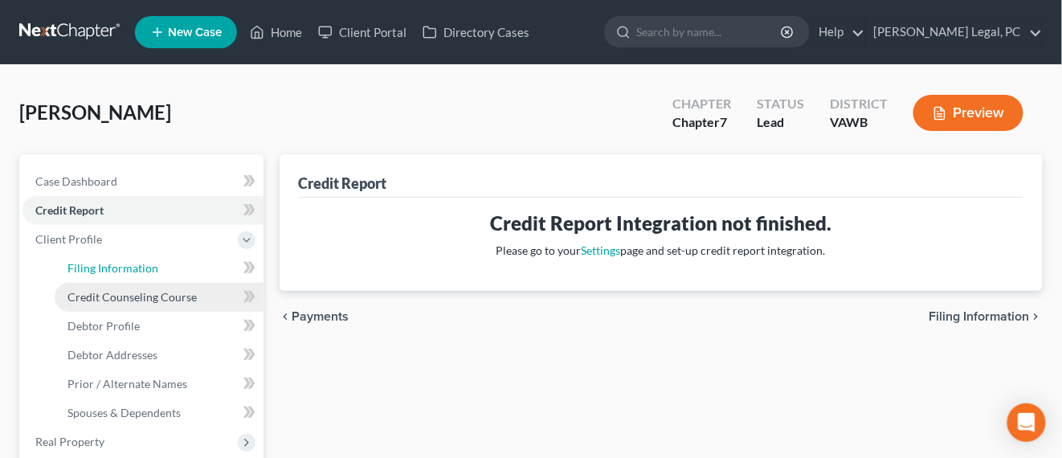
select select "1"
select select "0"
select select "48"
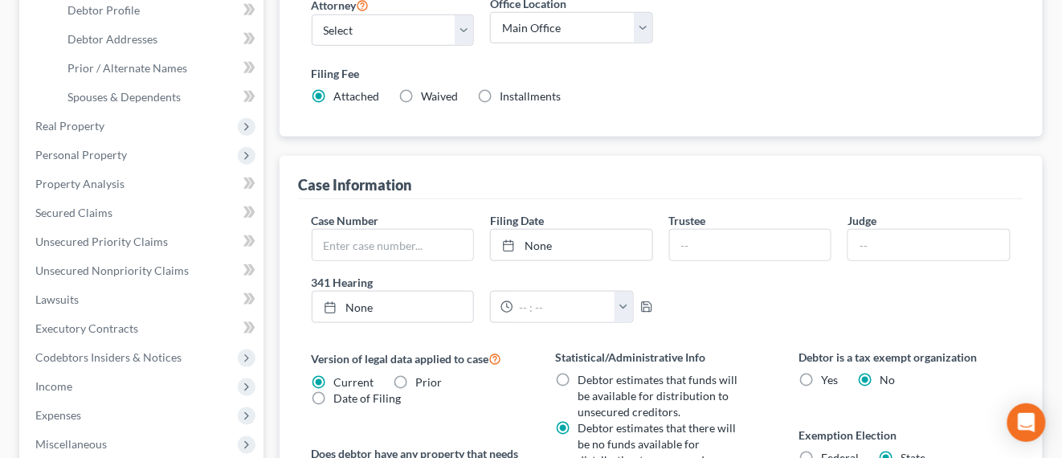
scroll to position [402, 0]
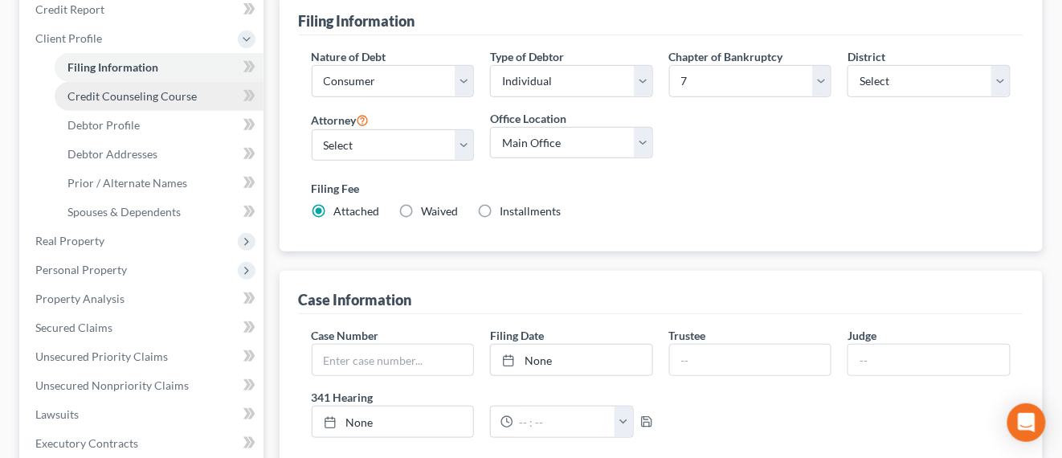
click at [132, 101] on span "Credit Counseling Course" at bounding box center [131, 96] width 129 height 14
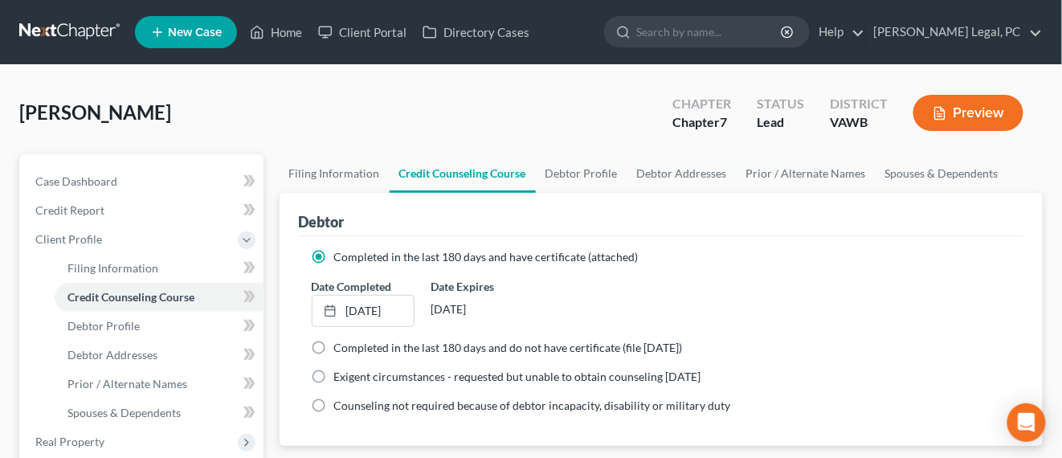
click at [100, 123] on span "[PERSON_NAME]" at bounding box center [95, 111] width 152 height 23
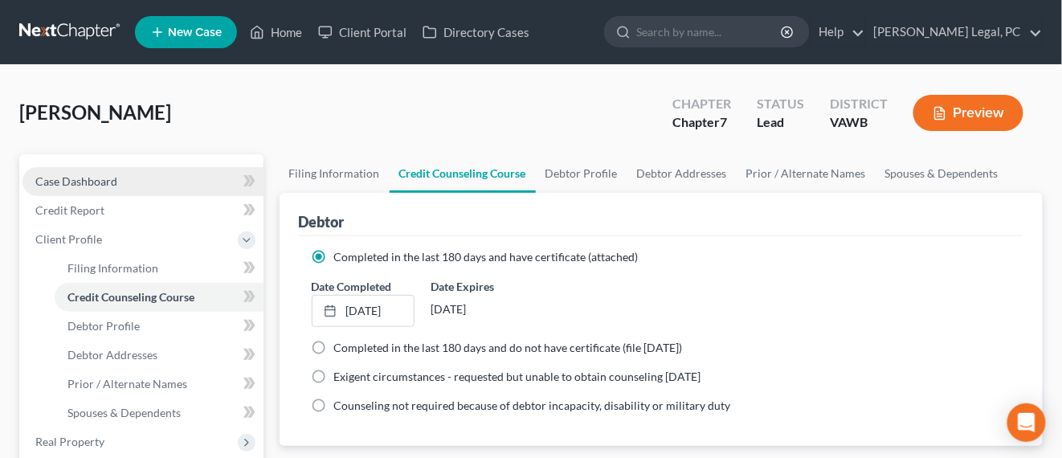
click at [90, 183] on span "Case Dashboard" at bounding box center [76, 181] width 82 height 14
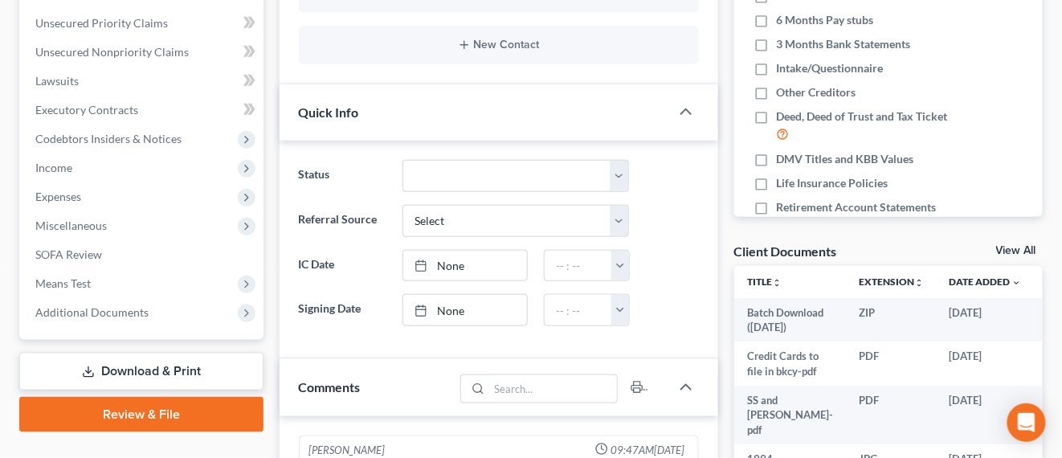
scroll to position [502, 0]
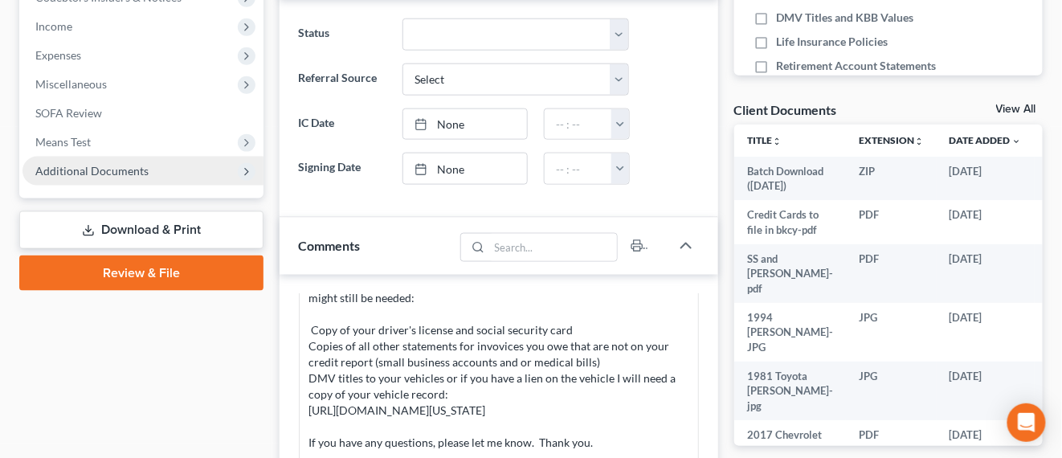
click at [104, 169] on span "Additional Documents" at bounding box center [91, 171] width 113 height 14
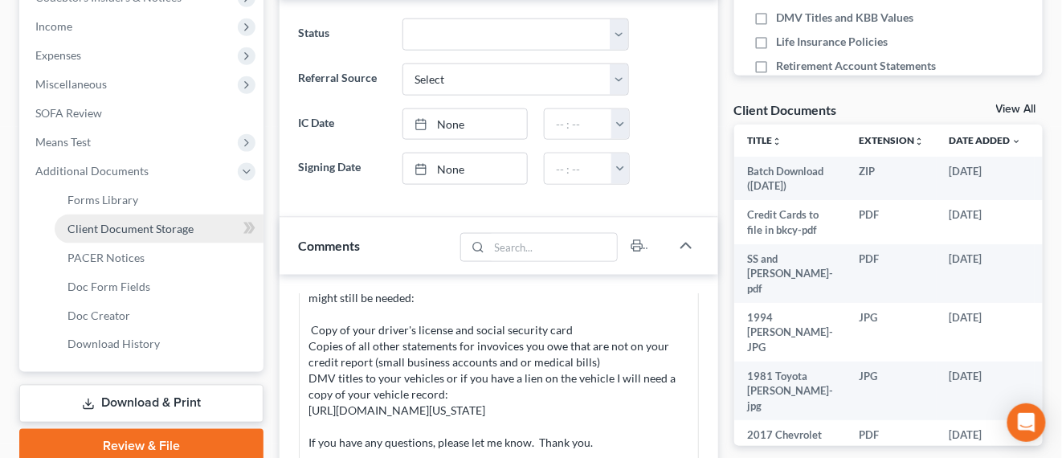
click at [108, 217] on link "Client Document Storage" at bounding box center [159, 228] width 209 height 29
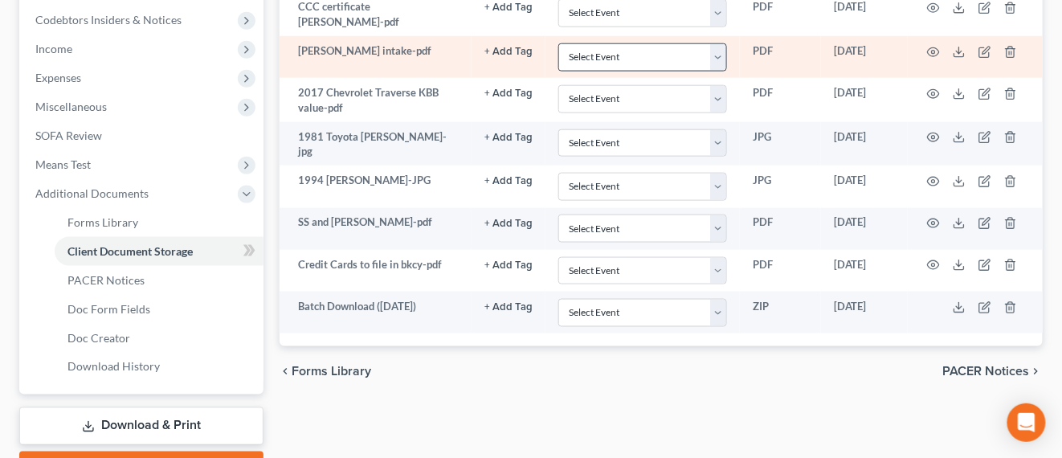
scroll to position [567, 0]
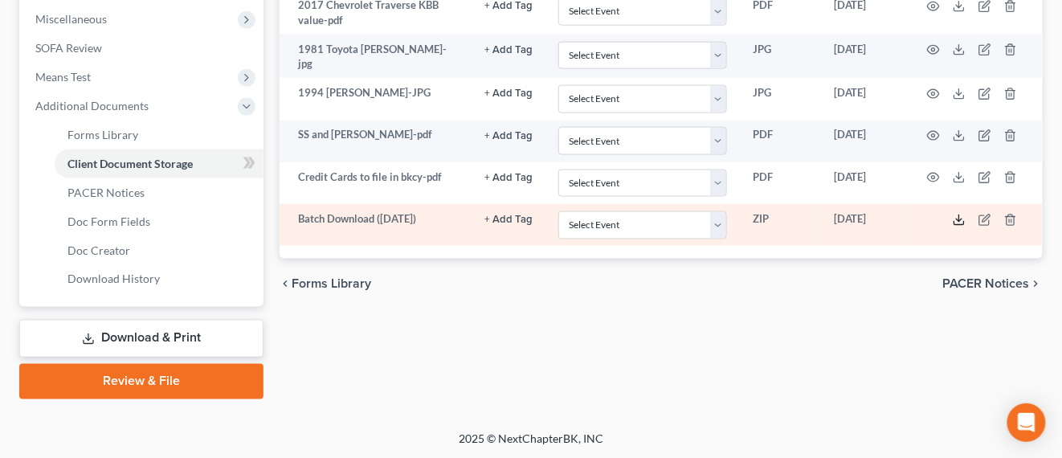
click at [963, 215] on icon at bounding box center [959, 220] width 13 height 13
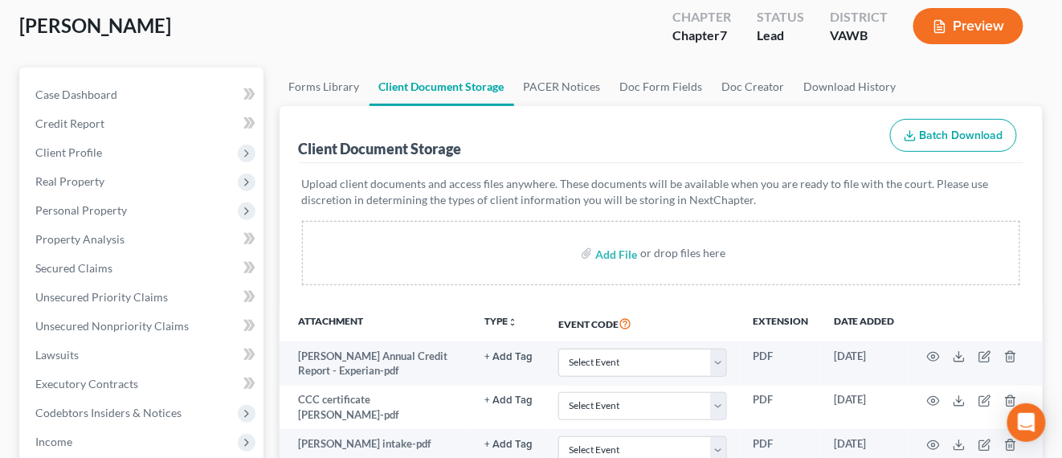
scroll to position [0, 0]
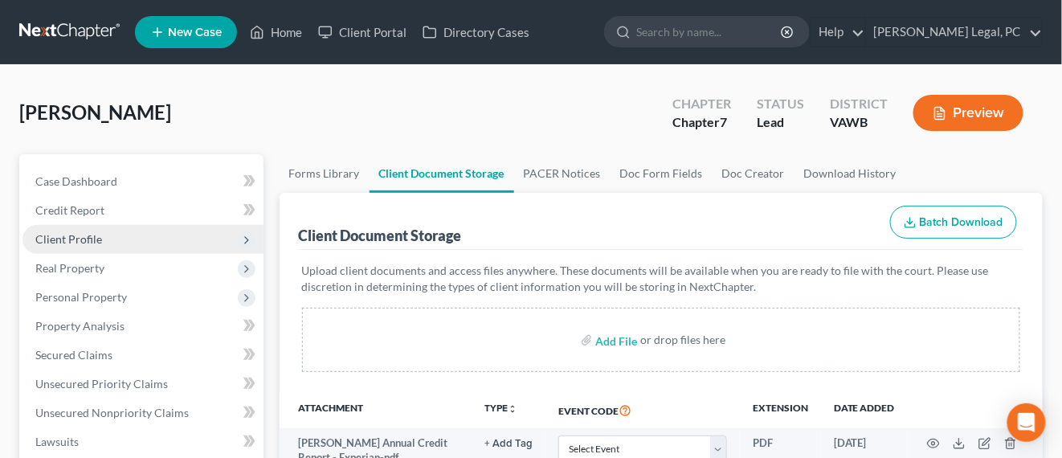
click at [85, 232] on span "Client Profile" at bounding box center [68, 239] width 67 height 14
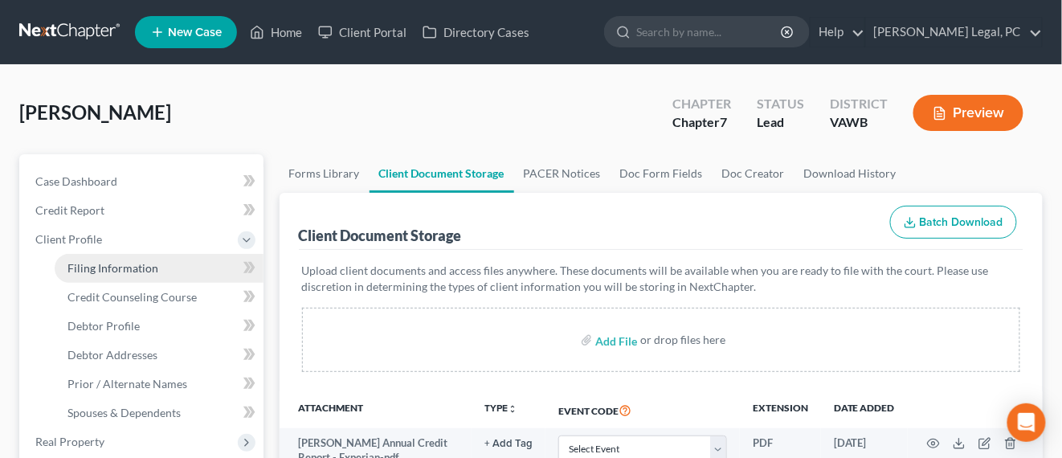
click at [161, 274] on link "Filing Information" at bounding box center [159, 268] width 209 height 29
select select "1"
select select "0"
select select "84"
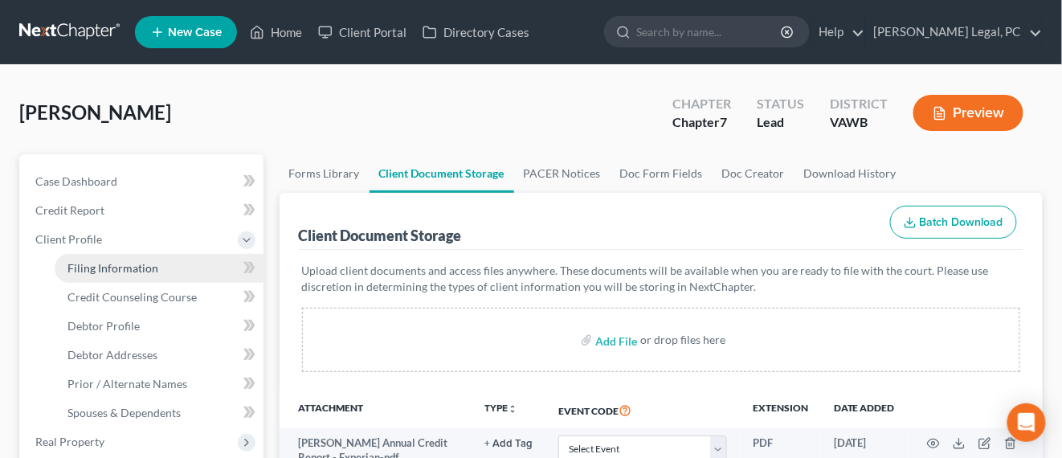
select select "0"
select select "48"
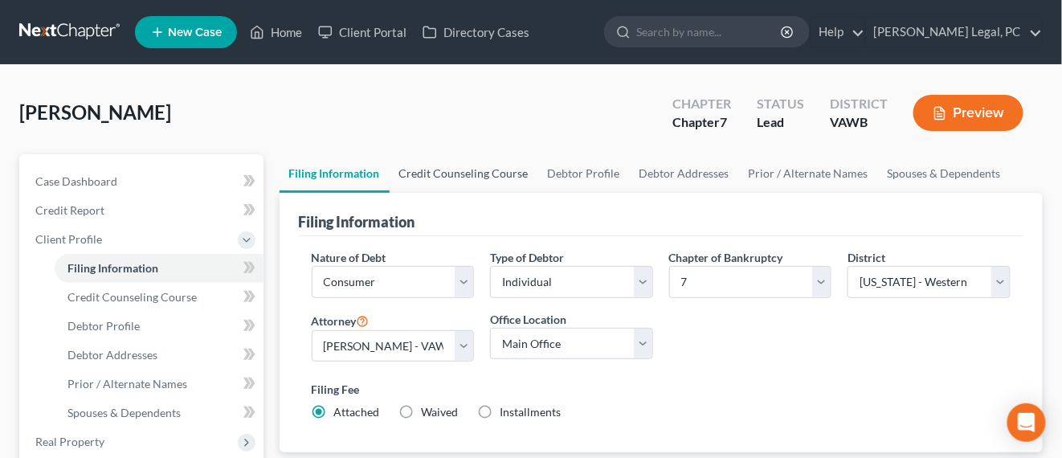
click at [518, 155] on link "Credit Counseling Course" at bounding box center [464, 173] width 149 height 39
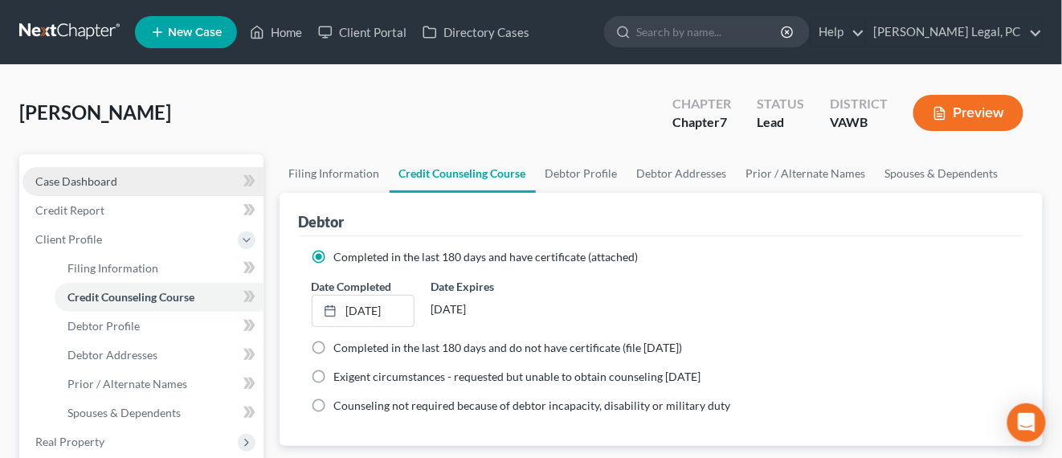
click at [67, 184] on span "Case Dashboard" at bounding box center [76, 181] width 82 height 14
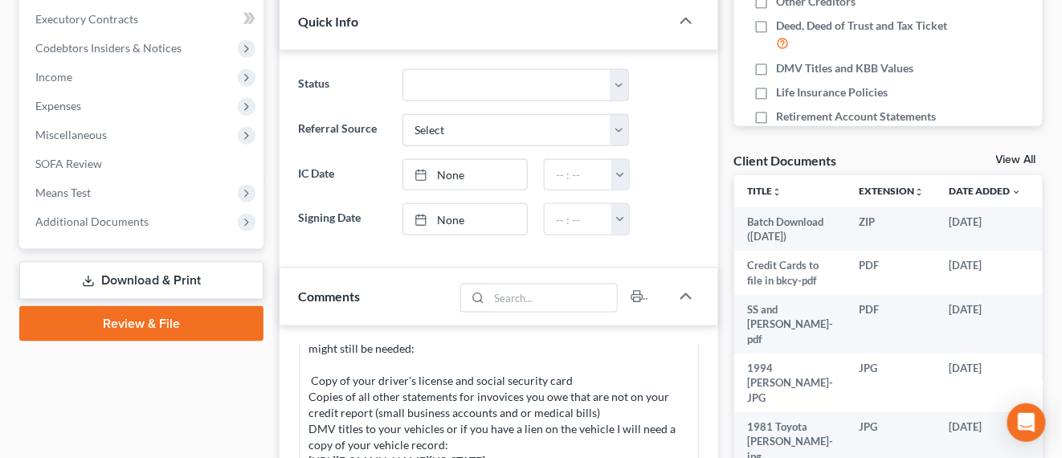
scroll to position [502, 0]
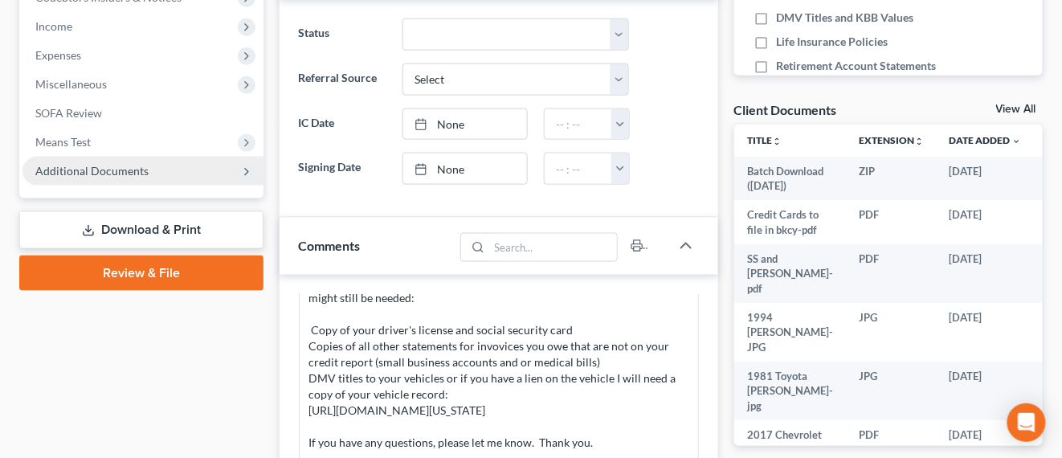
click at [120, 181] on span "Additional Documents" at bounding box center [142, 171] width 241 height 29
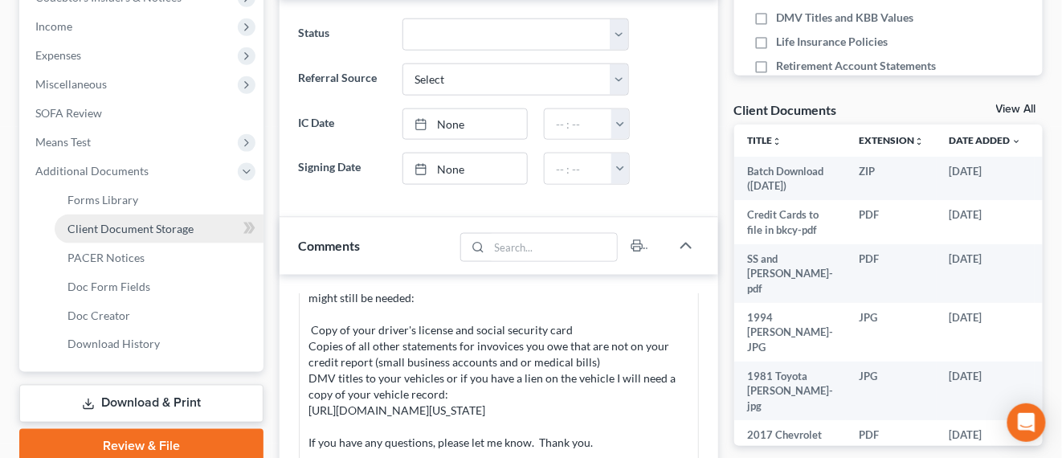
click at [123, 230] on span "Client Document Storage" at bounding box center [130, 229] width 126 height 14
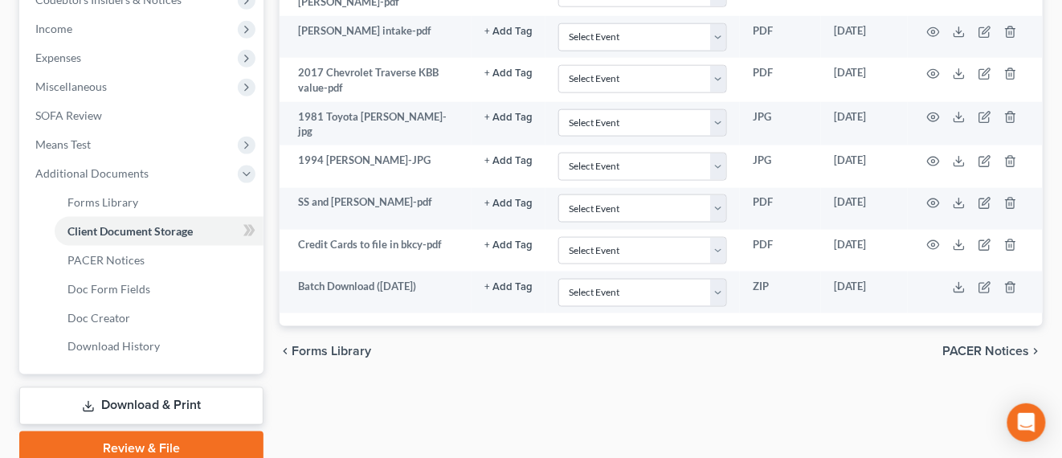
scroll to position [567, 0]
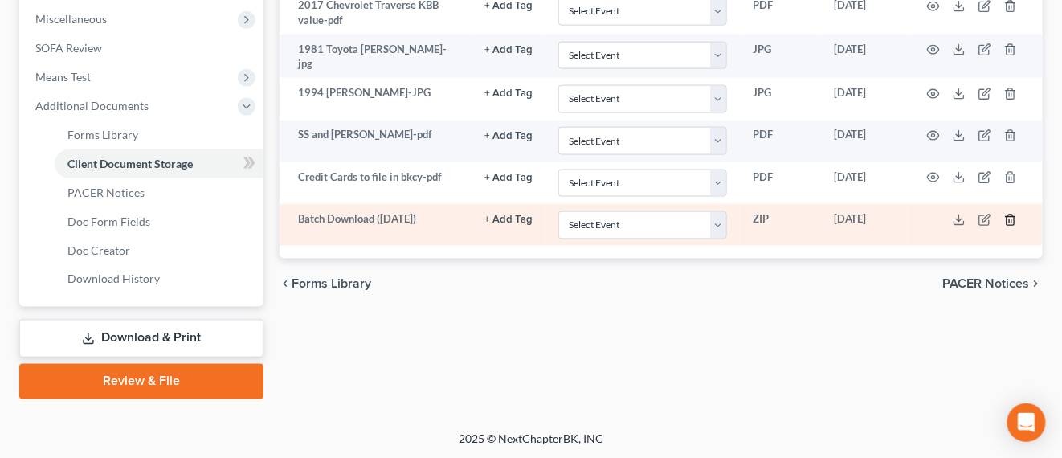
click at [1007, 214] on icon "button" at bounding box center [1010, 220] width 13 height 13
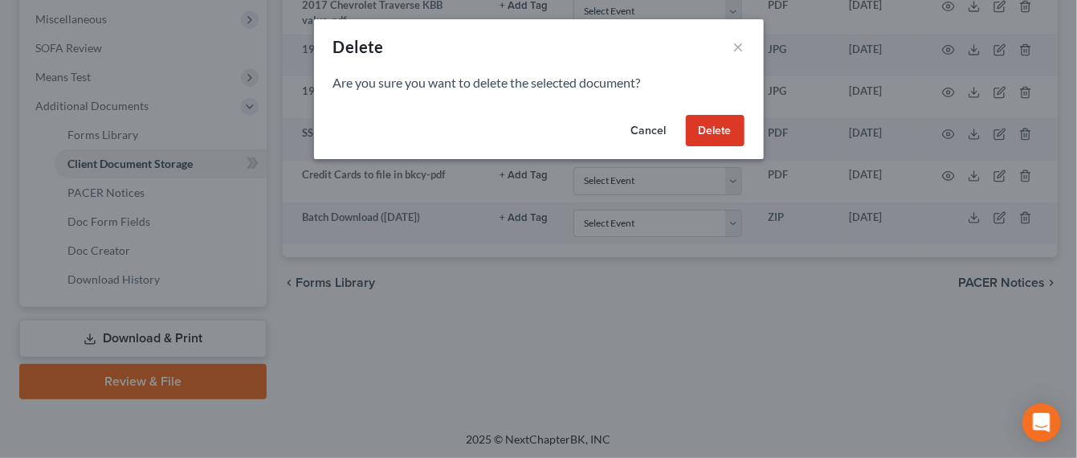
click at [717, 129] on button "Delete" at bounding box center [715, 131] width 59 height 32
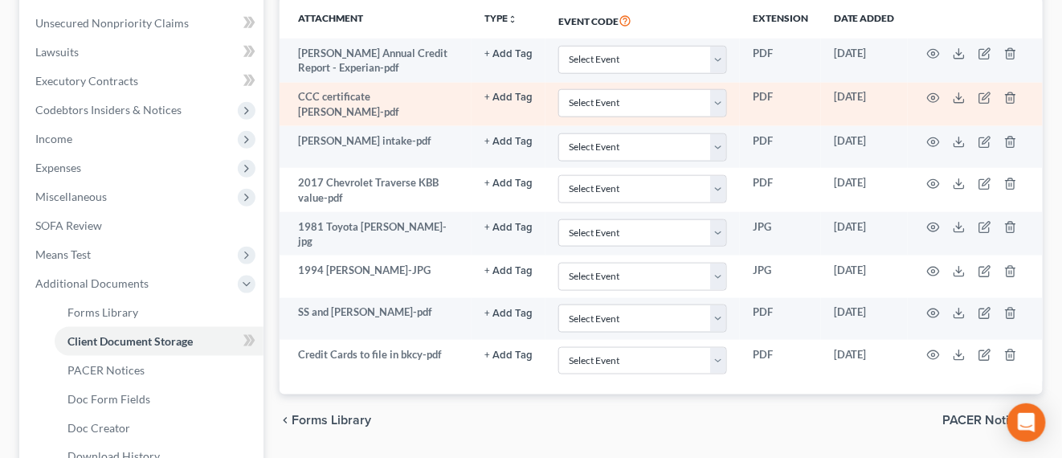
scroll to position [65, 0]
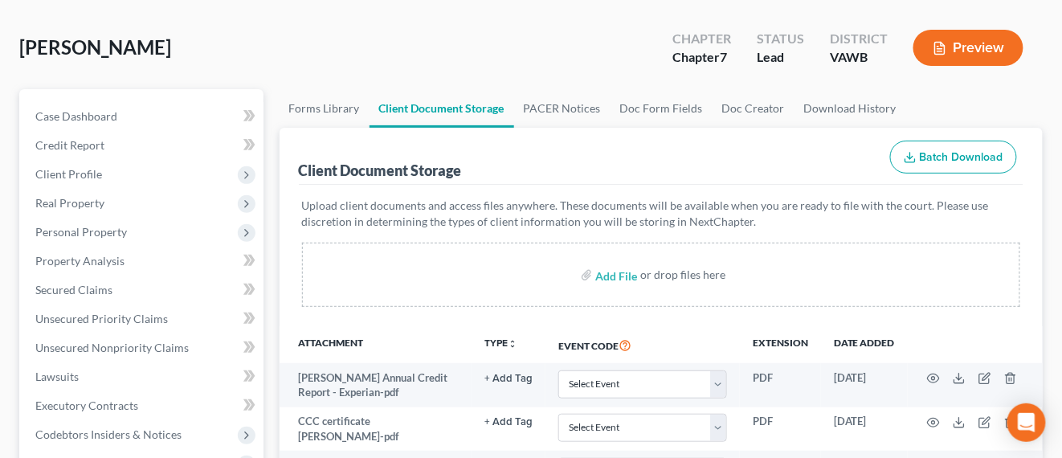
click at [996, 147] on button "Batch Download" at bounding box center [953, 158] width 127 height 34
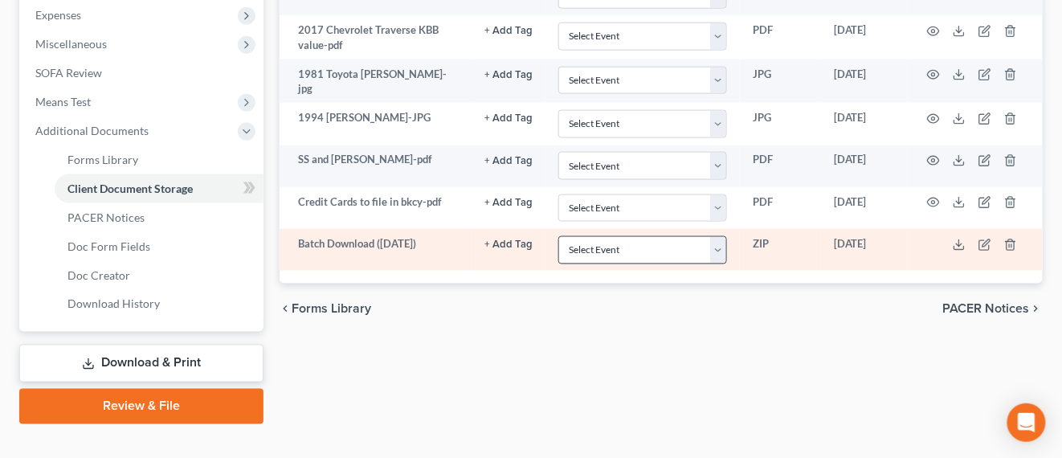
scroll to position [567, 0]
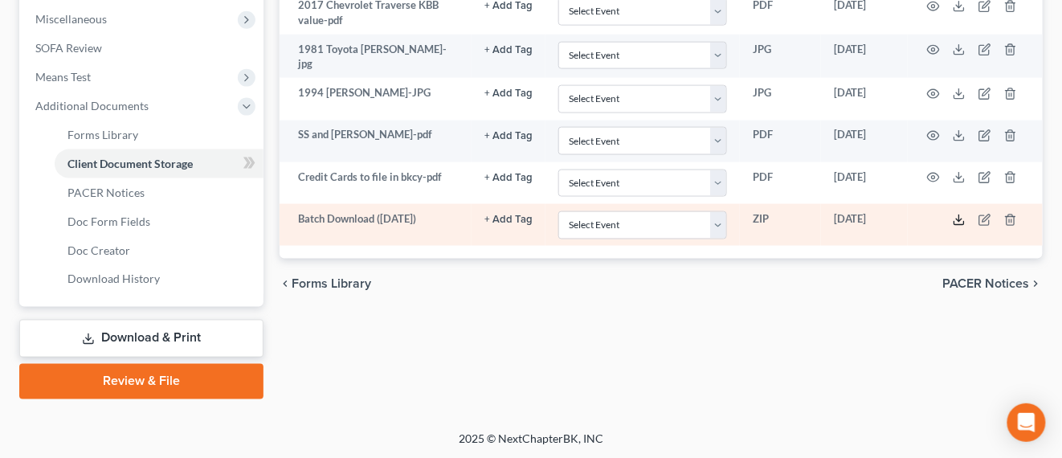
click at [963, 214] on icon at bounding box center [959, 220] width 13 height 13
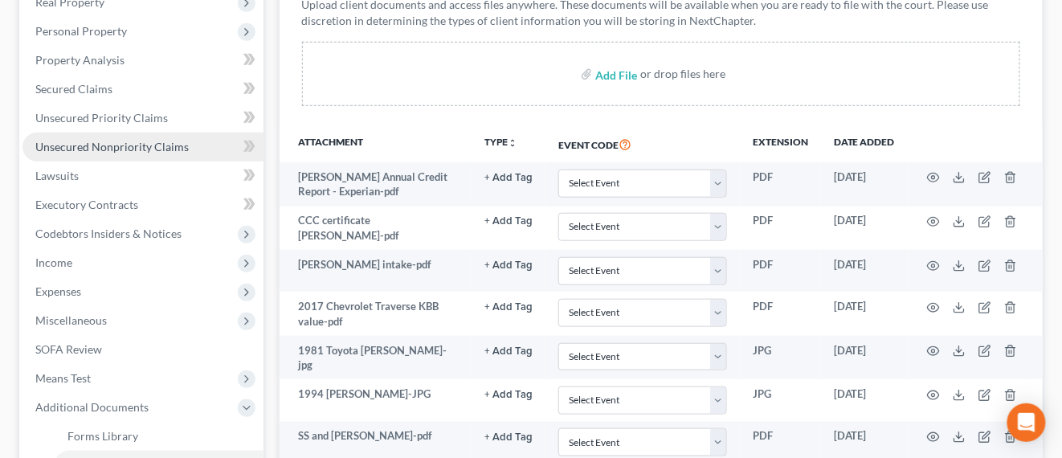
scroll to position [0, 0]
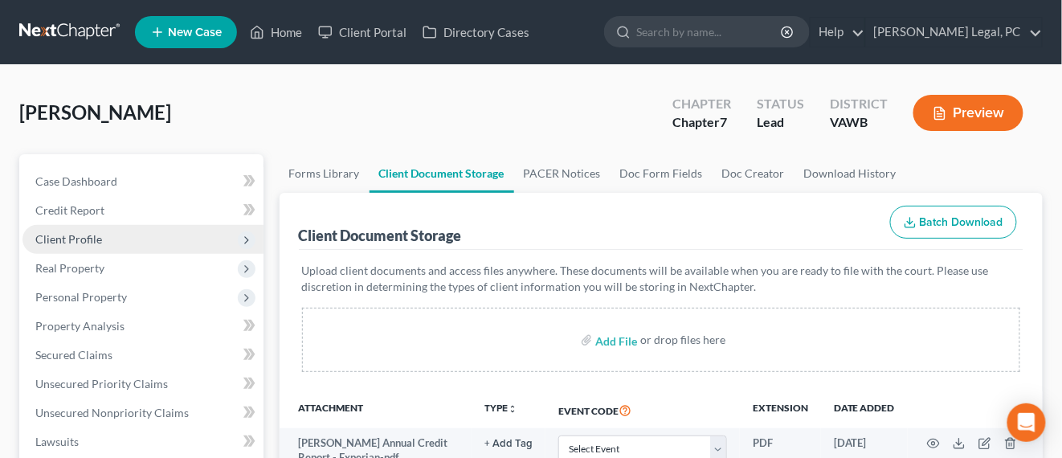
click at [78, 240] on span "Client Profile" at bounding box center [68, 239] width 67 height 14
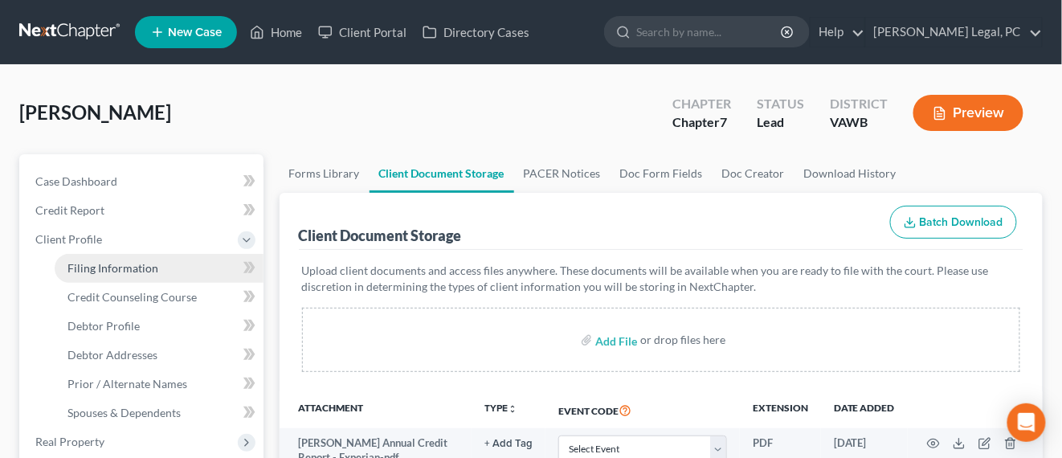
click at [113, 270] on span "Filing Information" at bounding box center [112, 268] width 91 height 14
select select "1"
select select "0"
select select "84"
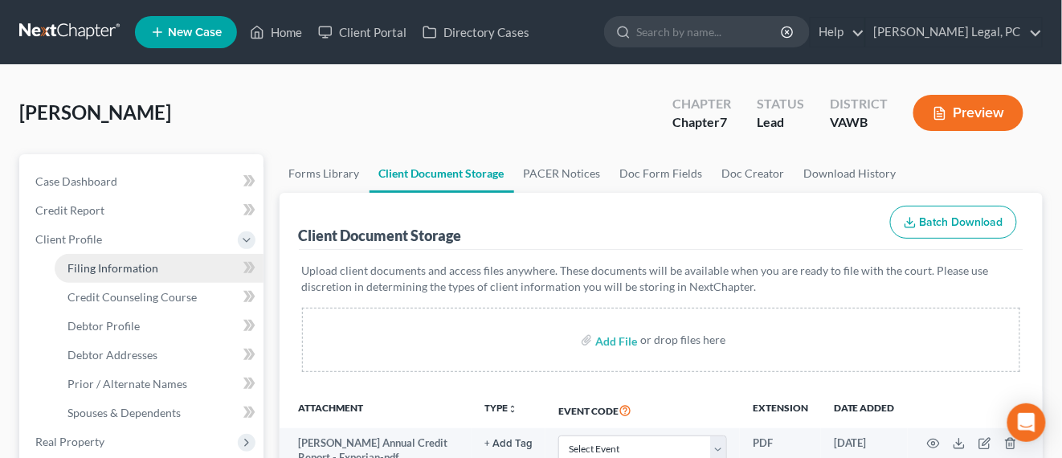
select select "0"
select select "48"
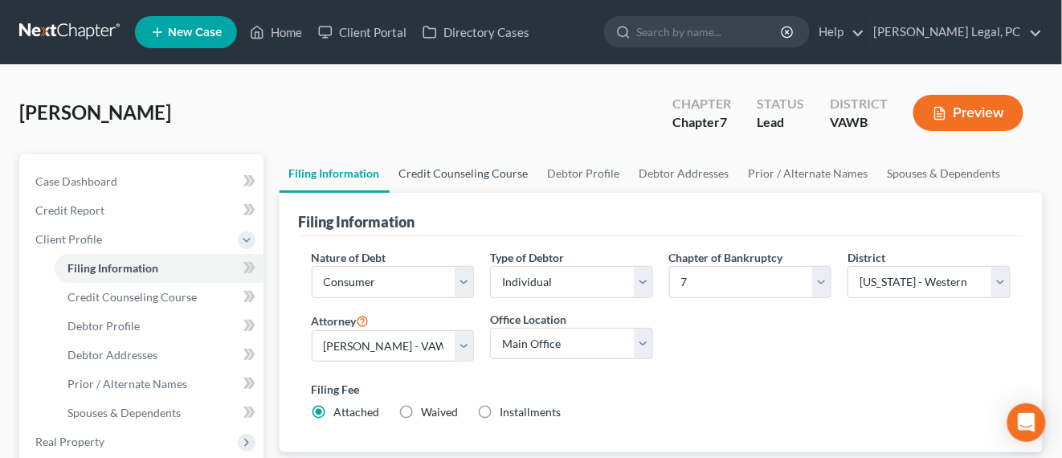
click at [511, 174] on link "Credit Counseling Course" at bounding box center [464, 173] width 149 height 39
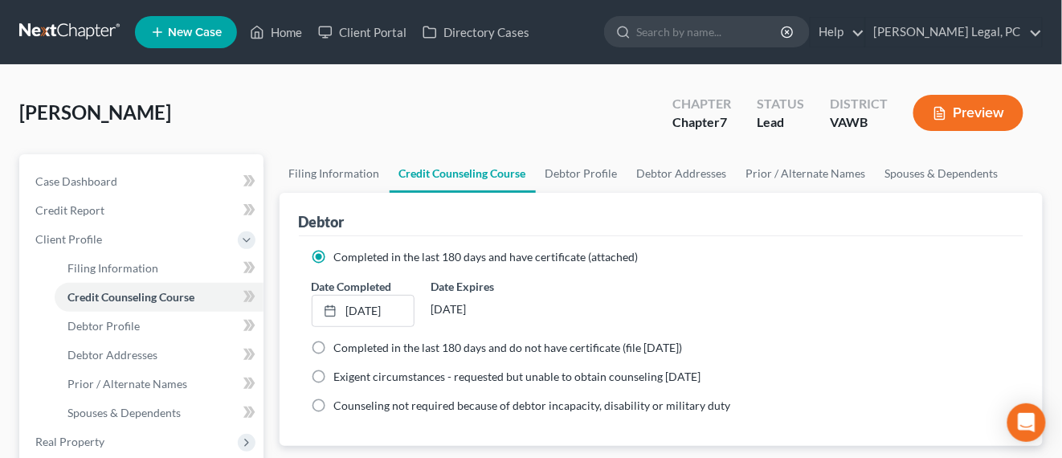
scroll to position [100, 0]
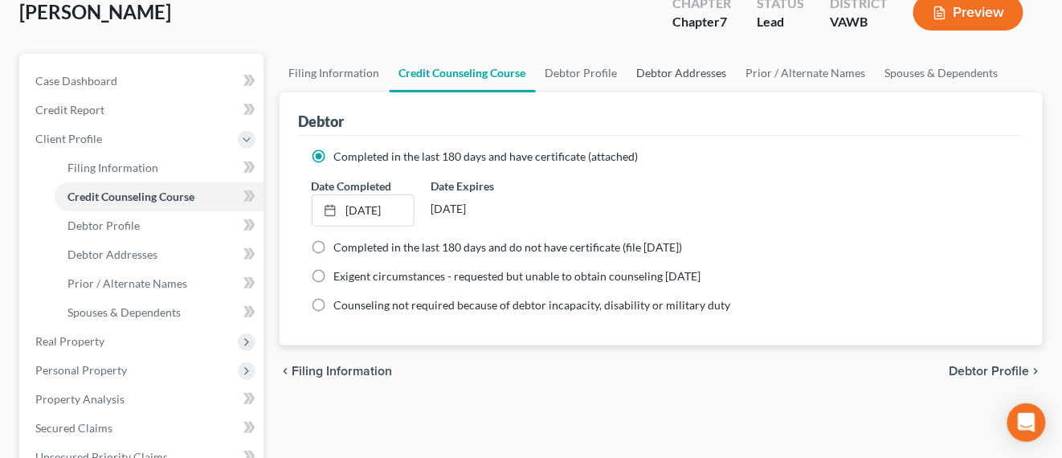
click at [689, 81] on link "Debtor Addresses" at bounding box center [681, 73] width 109 height 39
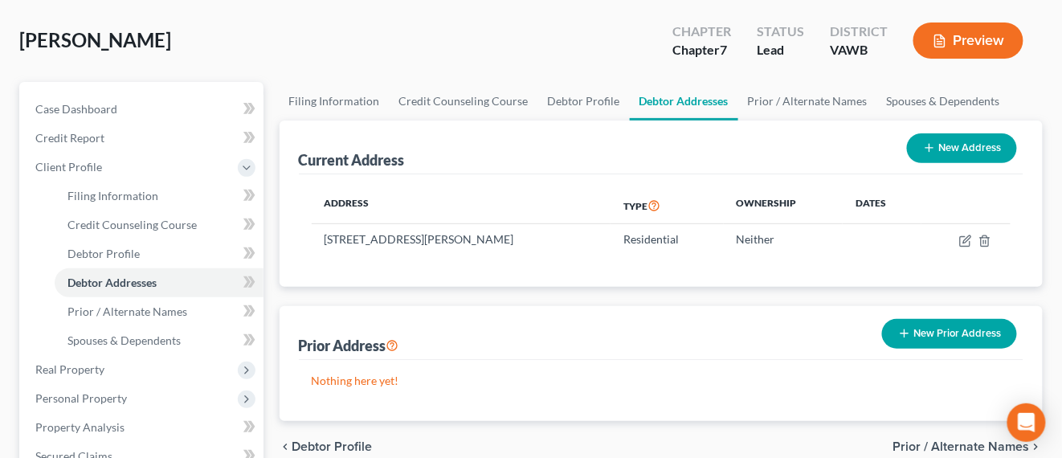
scroll to position [100, 0]
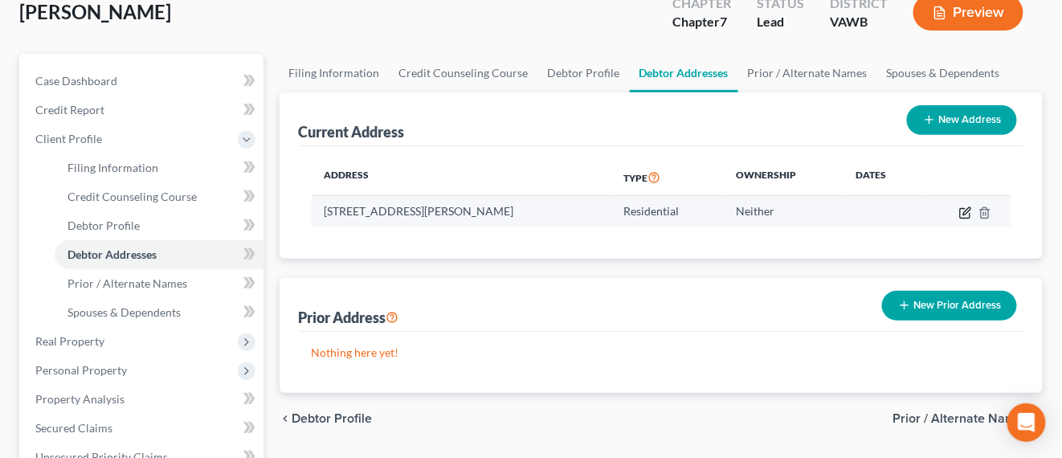
click at [961, 210] on icon "button" at bounding box center [965, 213] width 10 height 10
select select "48"
select select "0"
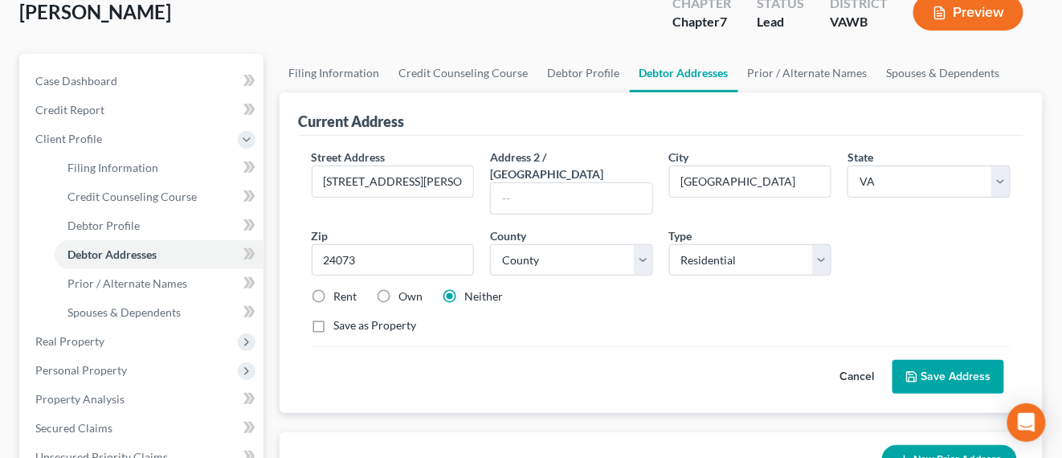
scroll to position [201, 0]
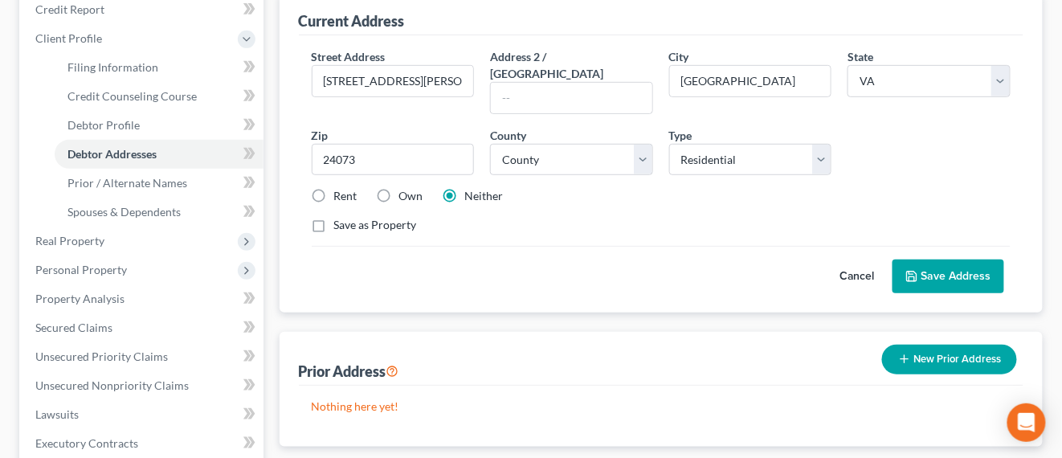
click at [963, 259] on button "Save Address" at bounding box center [948, 276] width 112 height 34
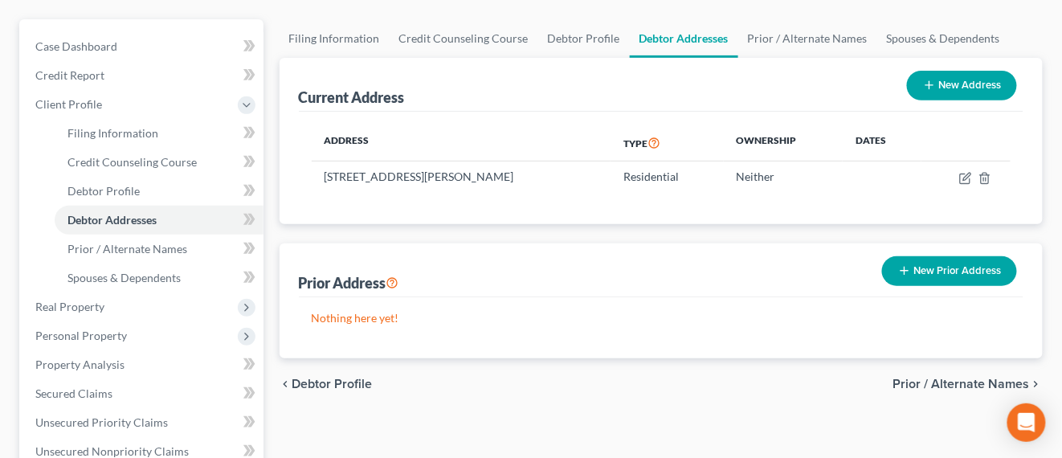
scroll to position [100, 0]
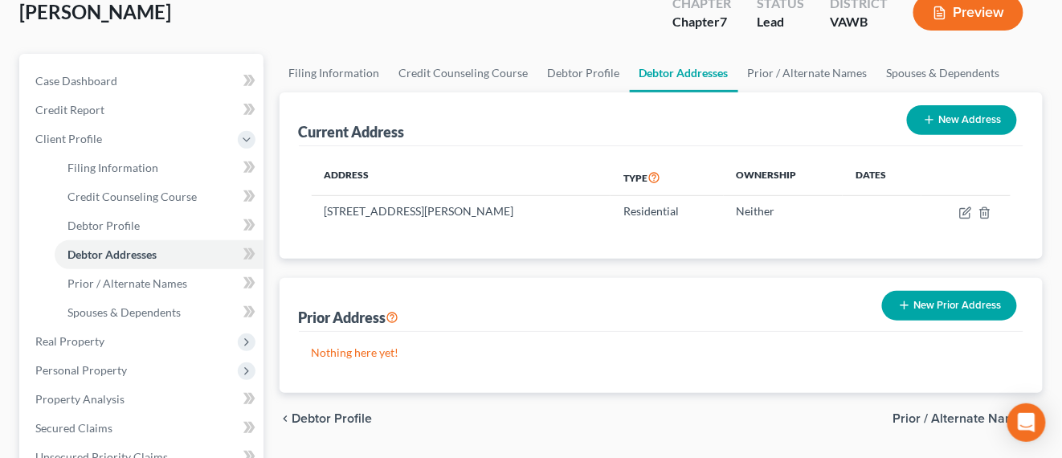
click at [973, 296] on button "New Prior Address" at bounding box center [949, 306] width 135 height 30
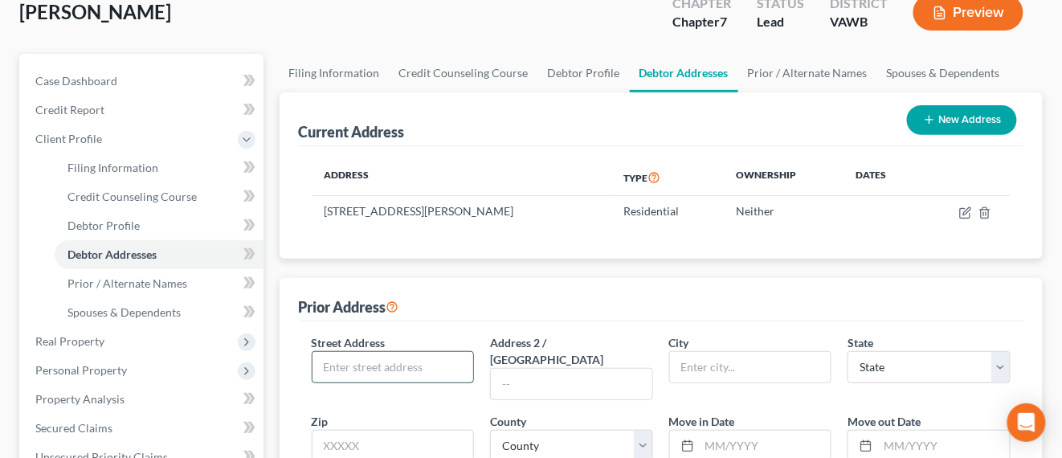
click at [463, 369] on input "text" at bounding box center [392, 367] width 161 height 31
type input "[STREET_ADDRESS]"
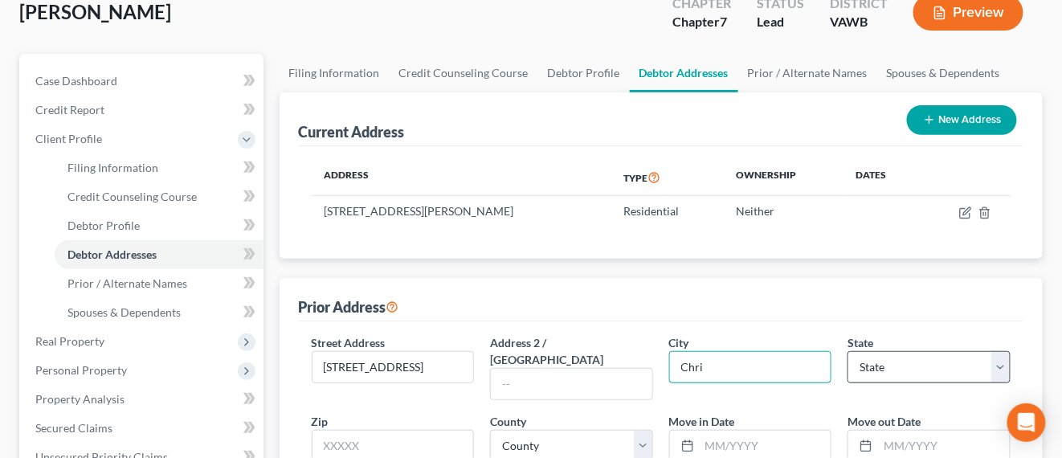
type input "[GEOGRAPHIC_DATA]"
click at [1001, 356] on select "State [US_STATE] AK AR AZ CA CO CT DE DC [GEOGRAPHIC_DATA] [GEOGRAPHIC_DATA] GU…" at bounding box center [928, 367] width 163 height 32
select select "48"
click at [847, 351] on select "State [US_STATE] AK AR AZ CA CO CT DE DC [GEOGRAPHIC_DATA] [GEOGRAPHIC_DATA] GU…" at bounding box center [928, 367] width 163 height 32
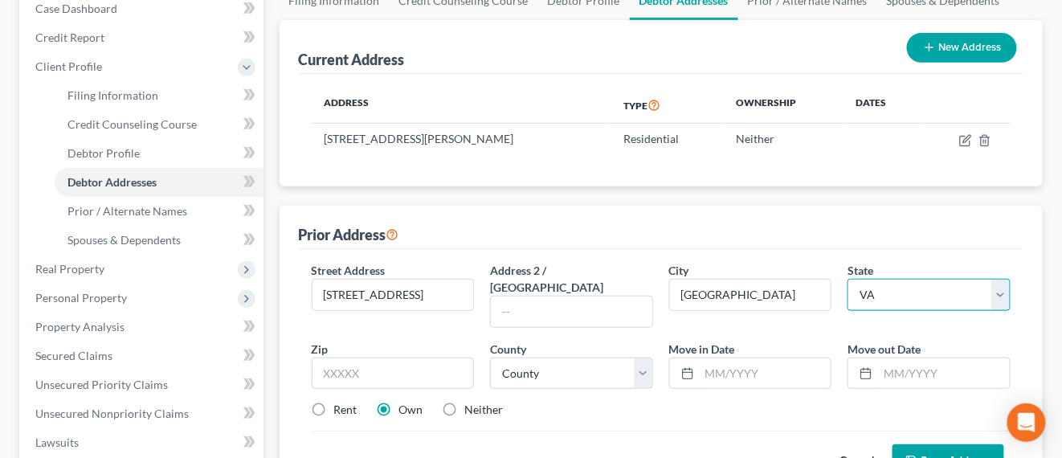
scroll to position [201, 0]
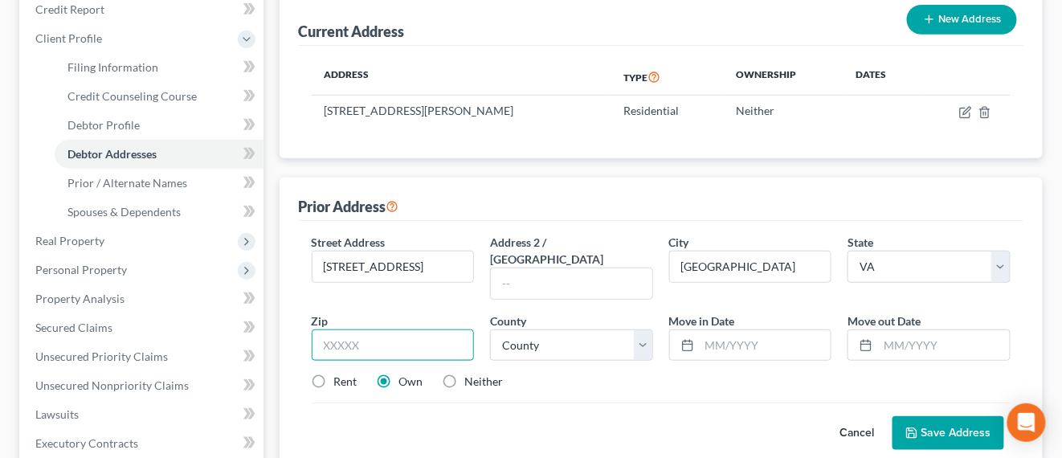
click at [396, 337] on input "text" at bounding box center [393, 345] width 163 height 32
type input "24073"
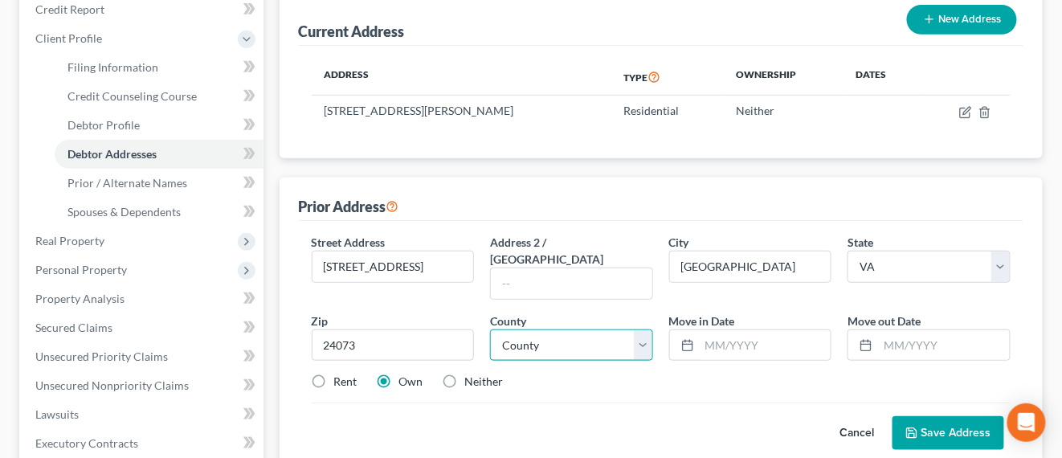
click at [634, 329] on select "County [GEOGRAPHIC_DATA] [GEOGRAPHIC_DATA] [GEOGRAPHIC_DATA] [GEOGRAPHIC_DATA] …" at bounding box center [571, 345] width 163 height 32
select select "82"
click at [490, 329] on select "County [GEOGRAPHIC_DATA] [GEOGRAPHIC_DATA] [GEOGRAPHIC_DATA] [GEOGRAPHIC_DATA] …" at bounding box center [571, 345] width 163 height 32
click at [931, 416] on button "Save Address" at bounding box center [948, 433] width 112 height 34
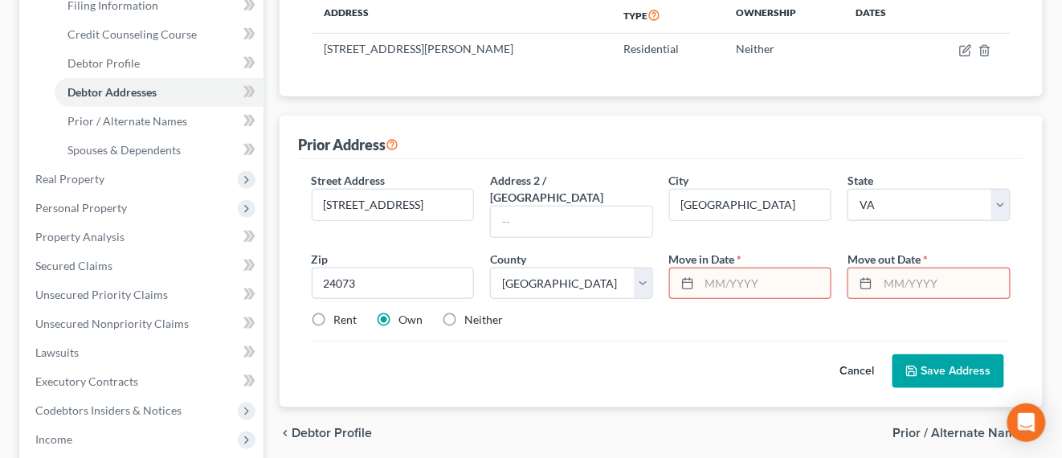
scroll to position [301, 0]
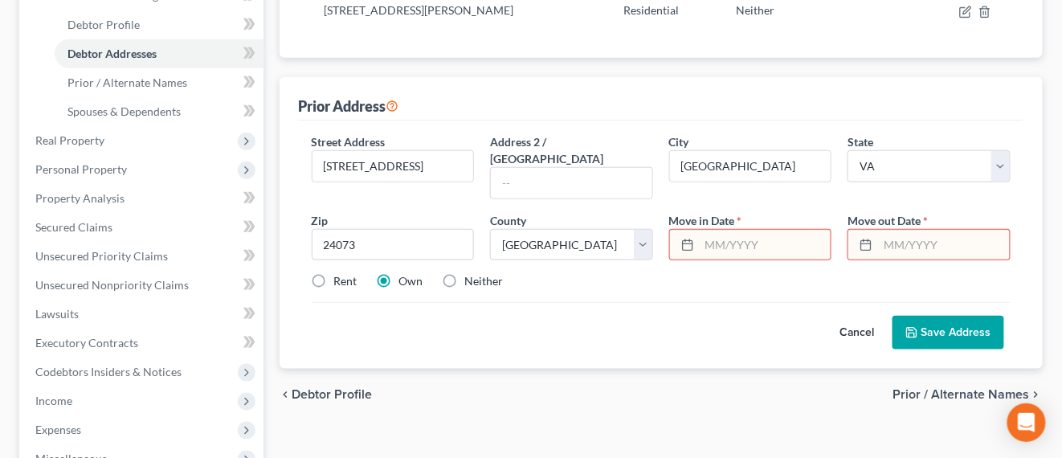
click at [853, 316] on button "Cancel" at bounding box center [857, 332] width 71 height 32
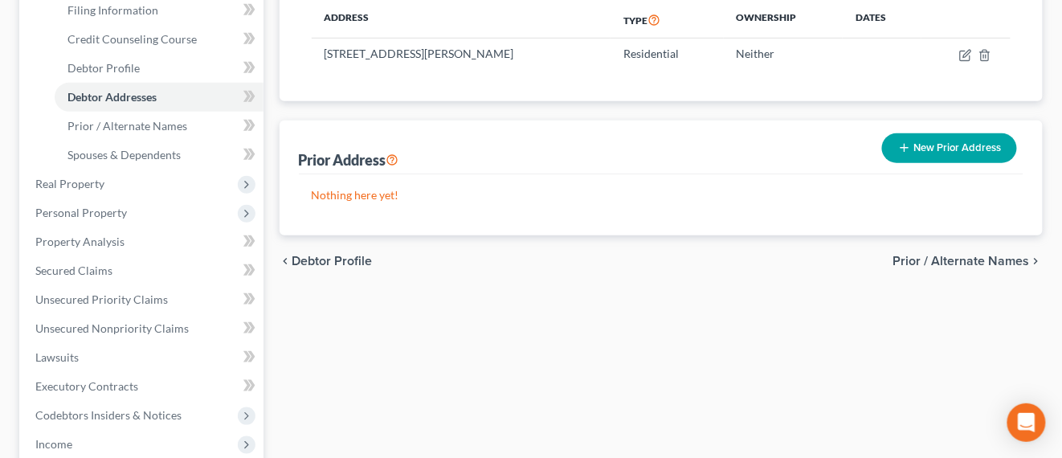
scroll to position [201, 0]
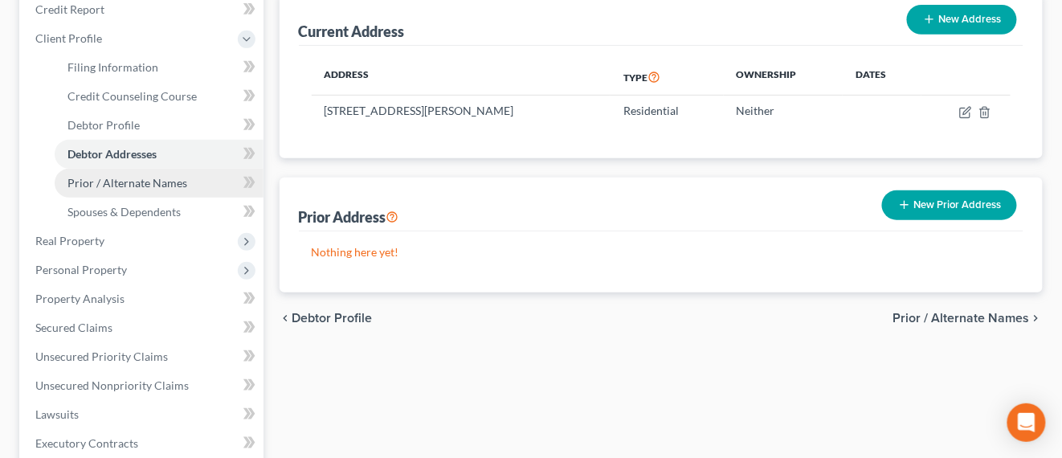
click at [64, 174] on link "Prior / Alternate Names" at bounding box center [159, 183] width 209 height 29
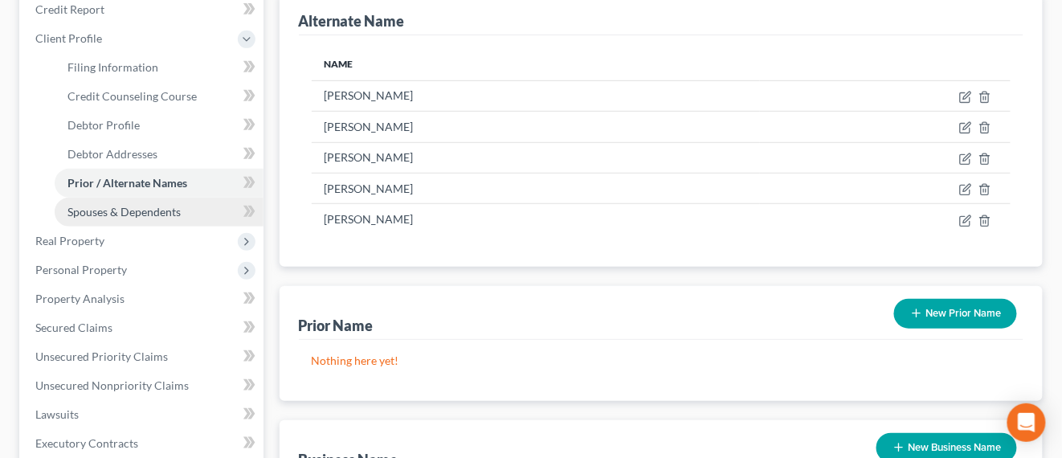
click at [154, 205] on span "Spouses & Dependents" at bounding box center [123, 212] width 113 height 14
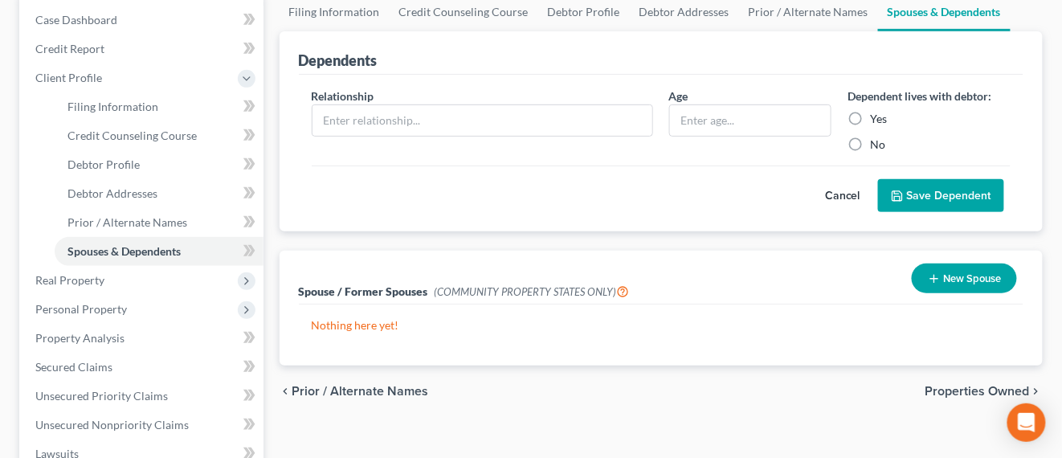
scroll to position [201, 0]
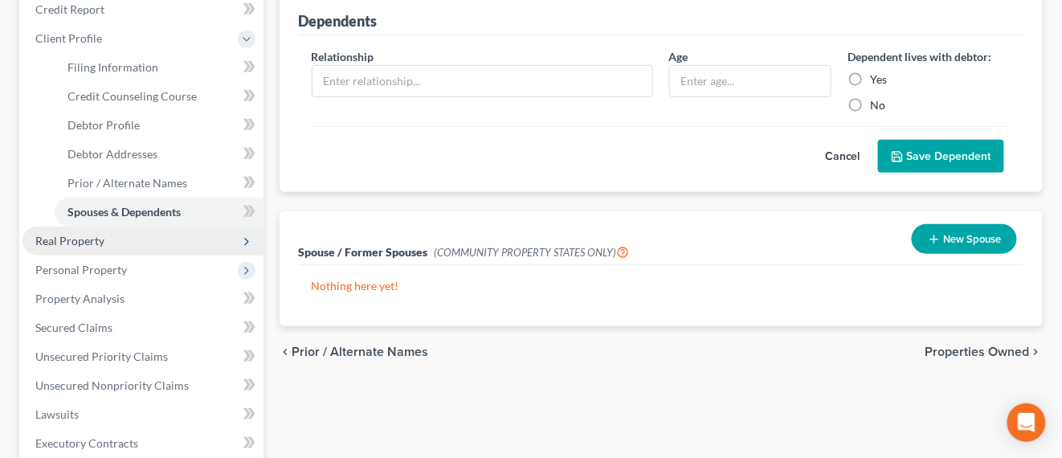
click at [51, 241] on span "Real Property" at bounding box center [69, 241] width 69 height 14
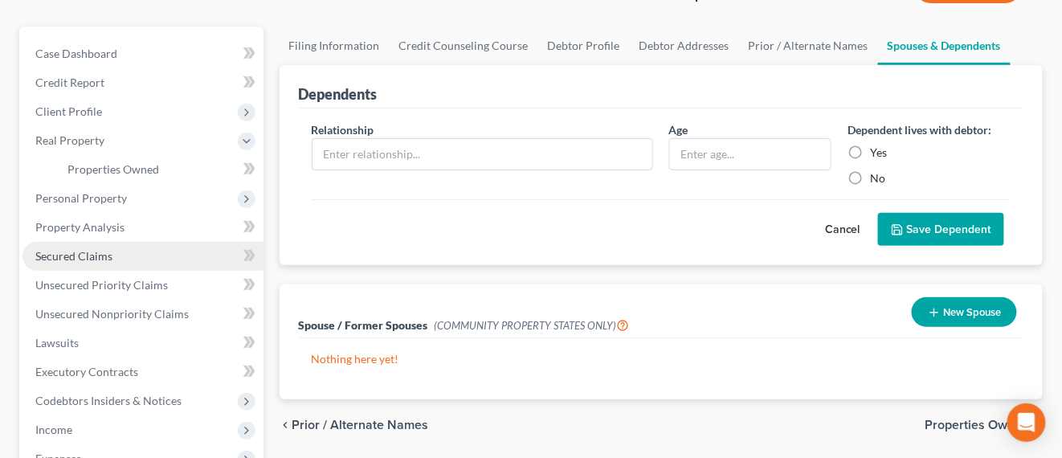
scroll to position [100, 0]
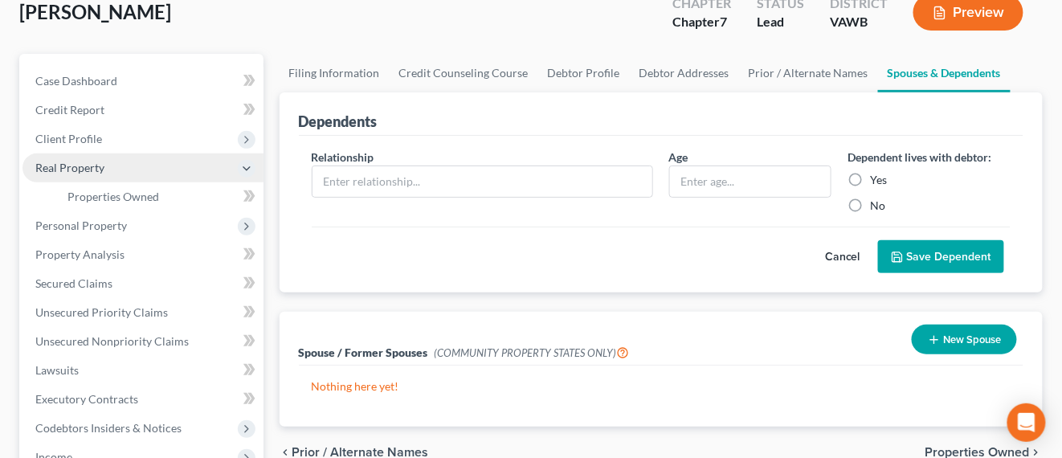
click at [98, 175] on span "Real Property" at bounding box center [142, 167] width 241 height 29
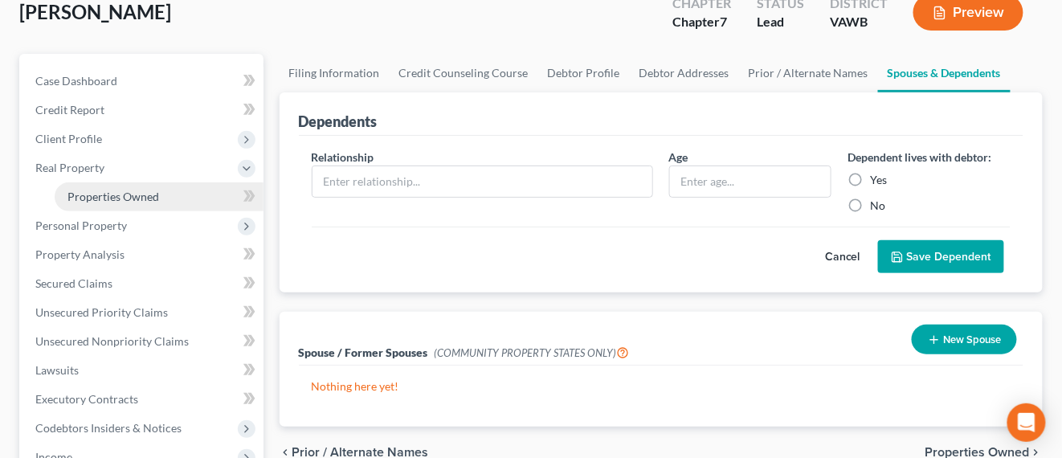
click at [112, 190] on span "Properties Owned" at bounding box center [113, 197] width 92 height 14
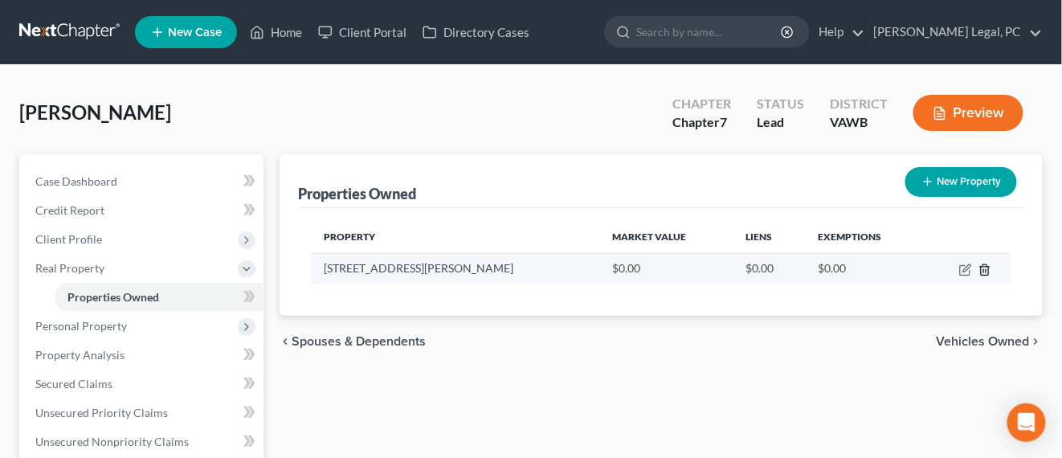
click at [985, 270] on line "button" at bounding box center [985, 270] width 0 height 3
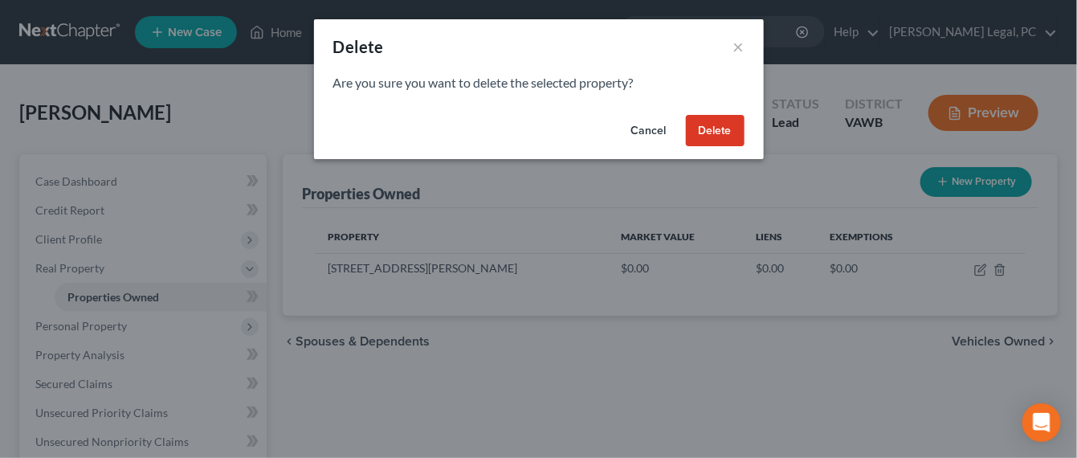
click at [715, 128] on button "Delete" at bounding box center [715, 131] width 59 height 32
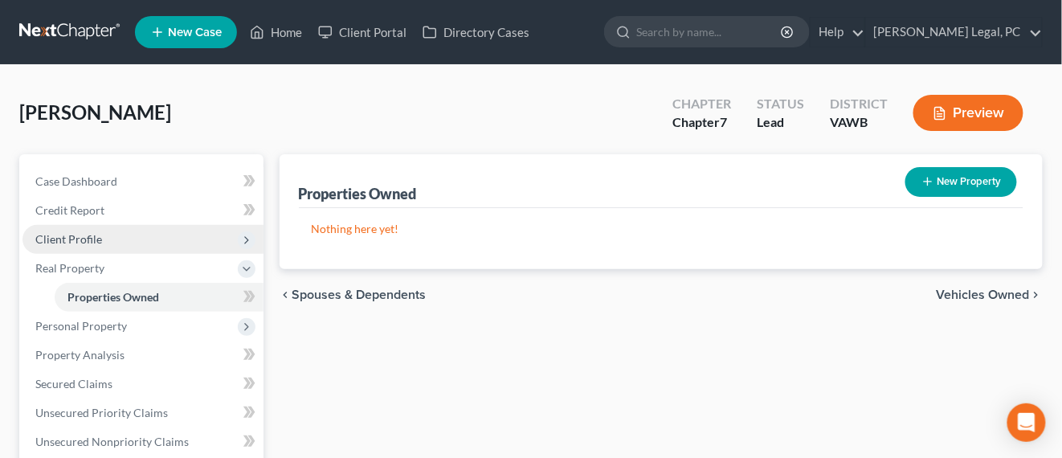
click at [93, 239] on span "Client Profile" at bounding box center [68, 239] width 67 height 14
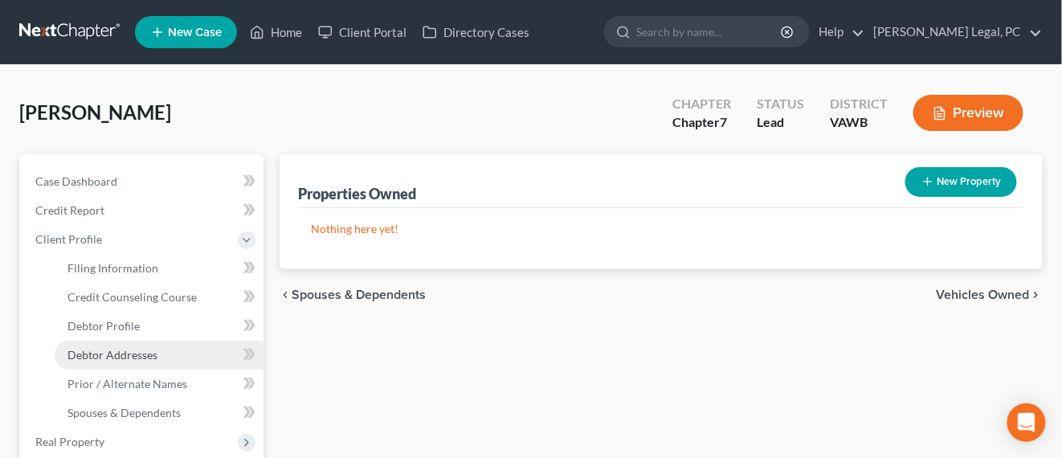
click at [120, 350] on span "Debtor Addresses" at bounding box center [112, 355] width 90 height 14
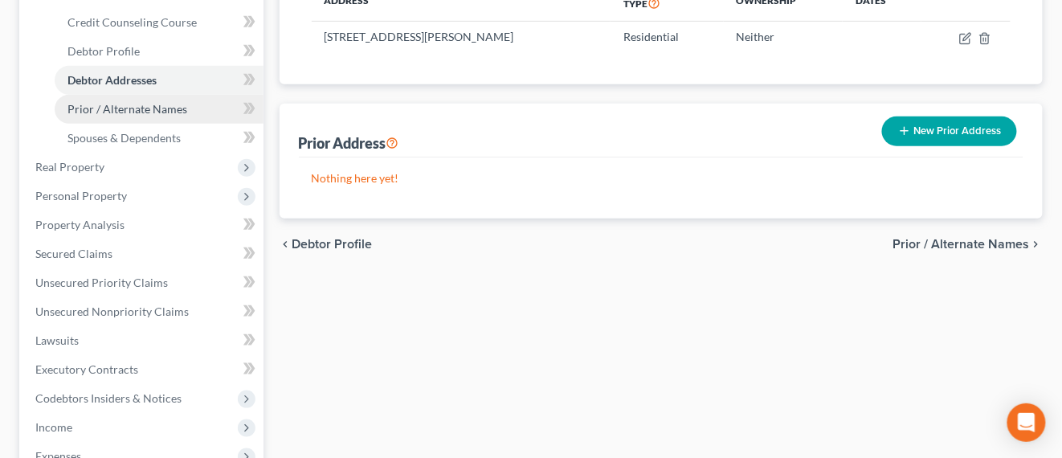
scroll to position [301, 0]
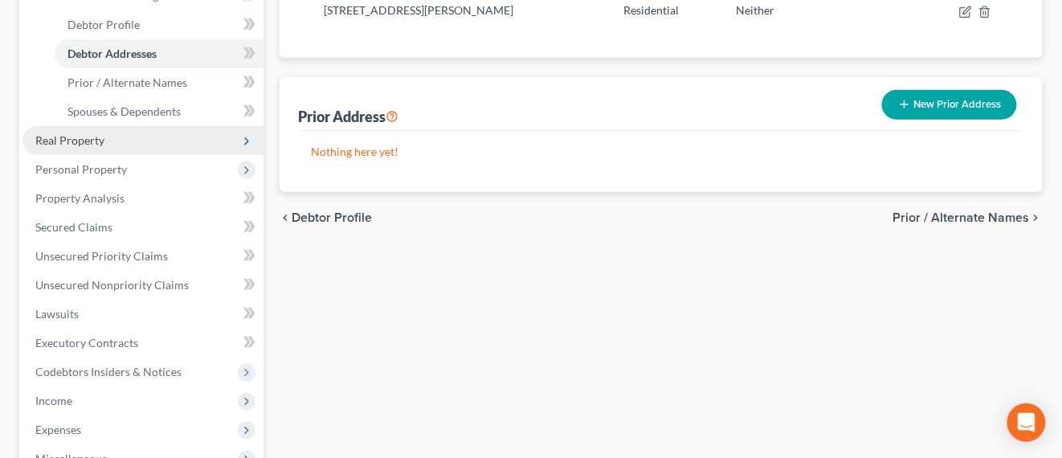
click at [102, 134] on span "Real Property" at bounding box center [69, 140] width 69 height 14
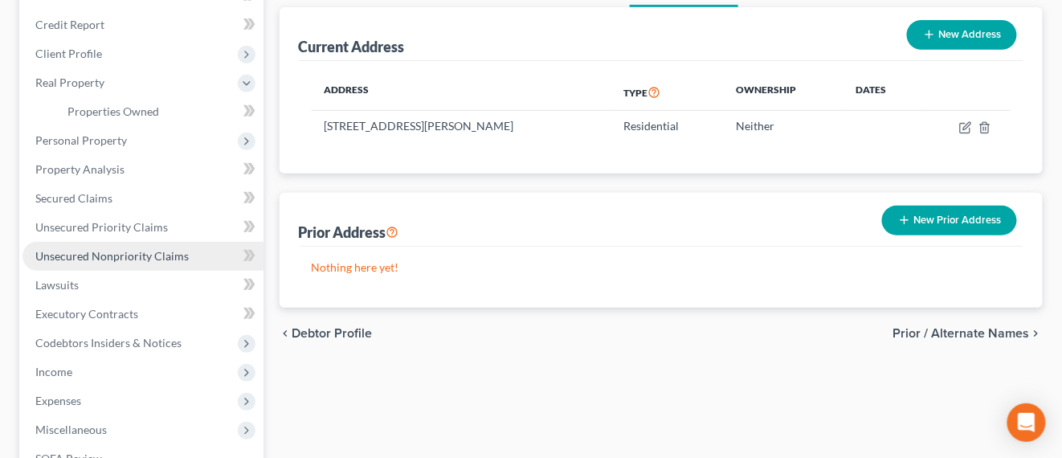
scroll to position [100, 0]
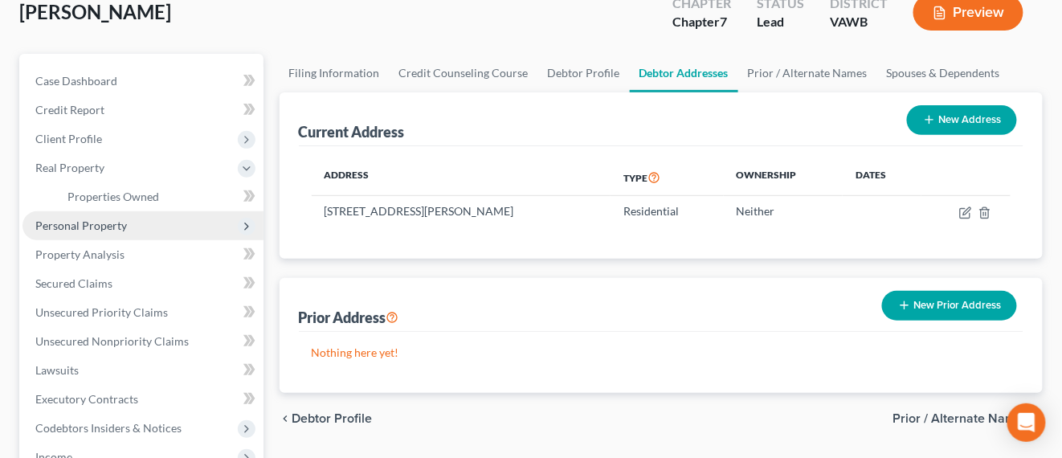
click at [91, 235] on span "Personal Property" at bounding box center [142, 225] width 241 height 29
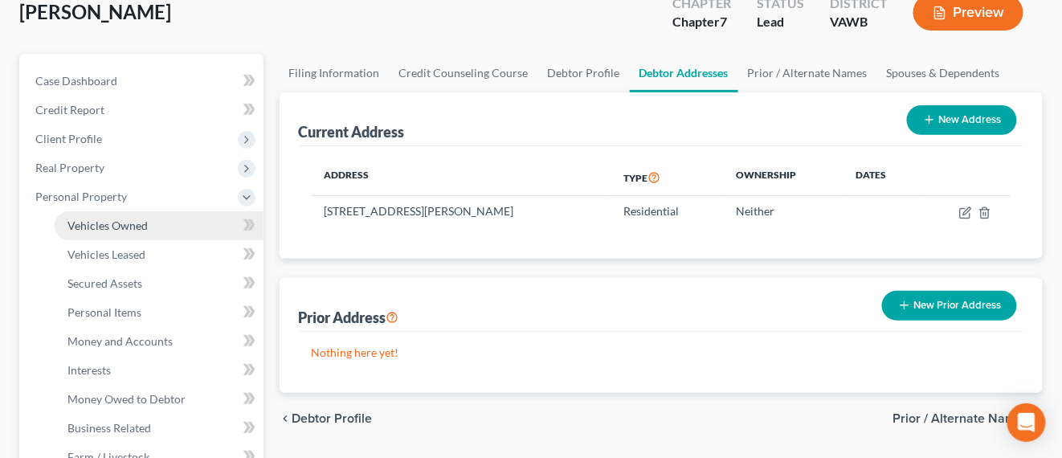
click at [90, 230] on span "Vehicles Owned" at bounding box center [107, 225] width 80 height 14
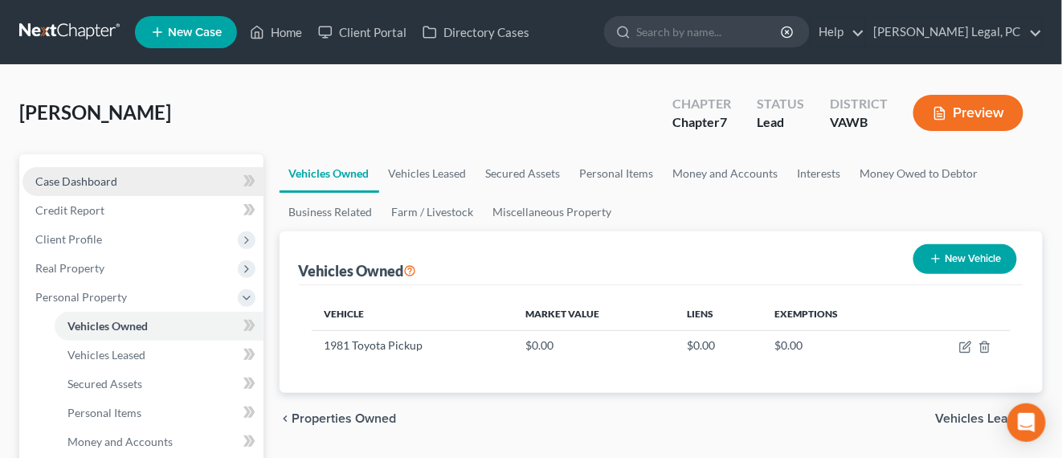
click at [62, 181] on span "Case Dashboard" at bounding box center [76, 181] width 82 height 14
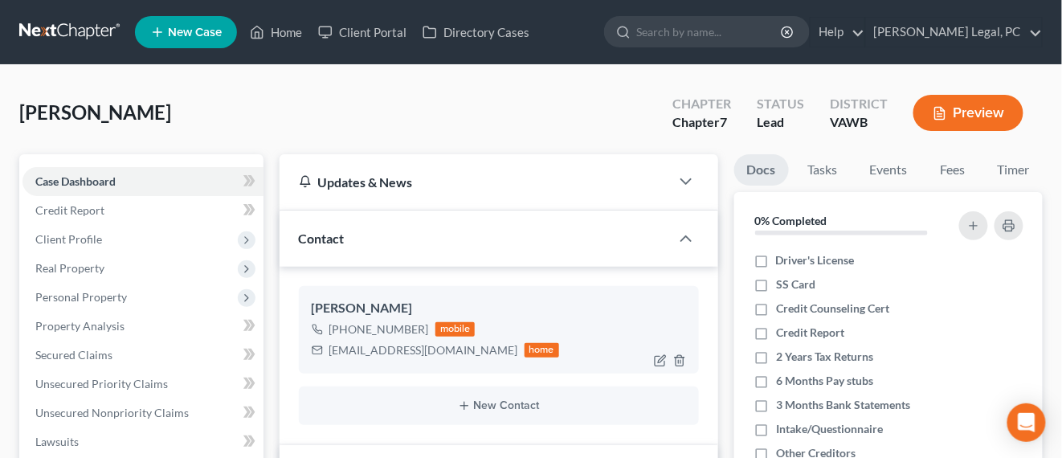
scroll to position [228, 0]
drag, startPoint x: 332, startPoint y: 351, endPoint x: 428, endPoint y: 348, distance: 96.4
click at [439, 345] on div "[EMAIL_ADDRESS][DOMAIN_NAME] home" at bounding box center [436, 350] width 248 height 21
copy div "[EMAIL_ADDRESS][DOMAIN_NAME]"
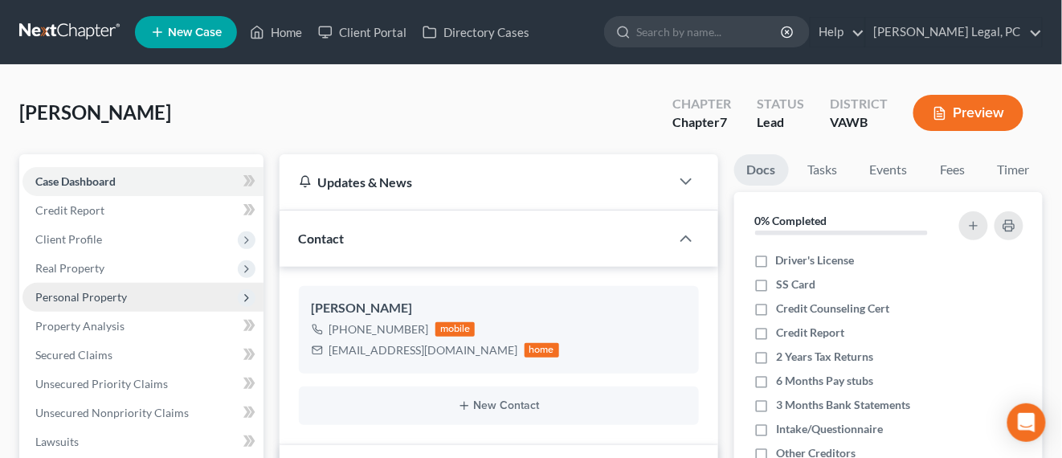
click at [55, 290] on span "Personal Property" at bounding box center [81, 297] width 92 height 14
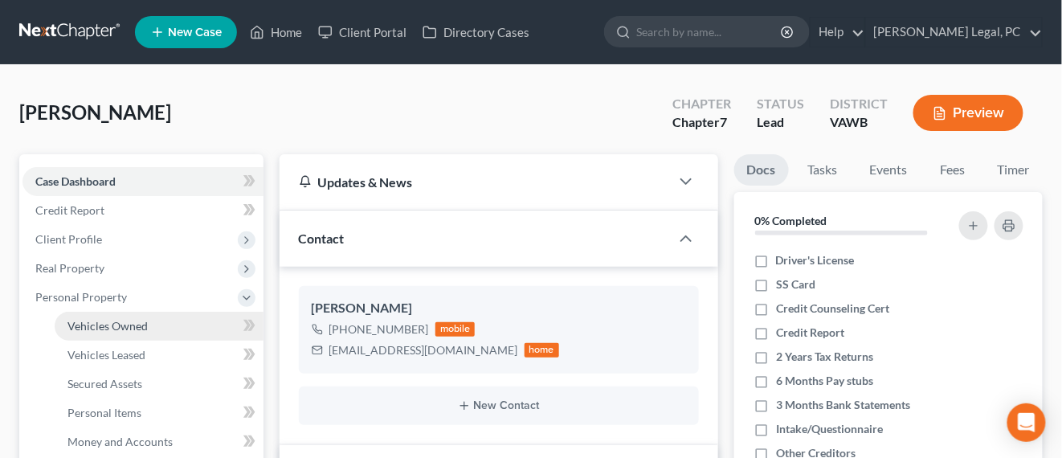
click at [122, 319] on span "Vehicles Owned" at bounding box center [107, 326] width 80 height 14
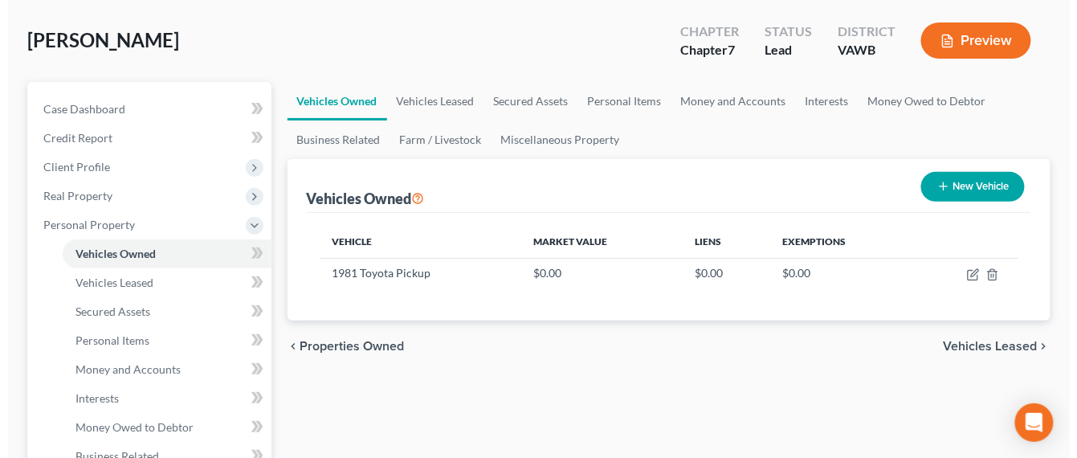
scroll to position [100, 0]
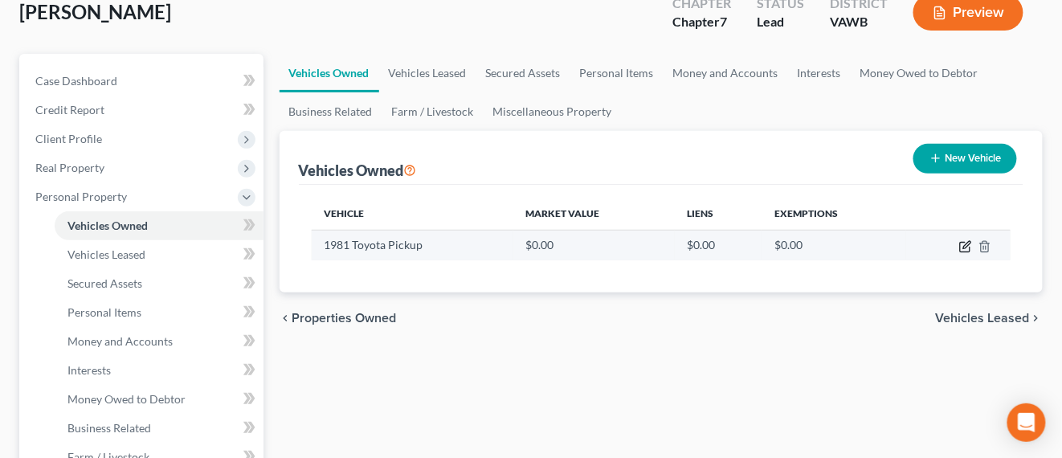
click at [969, 246] on icon "button" at bounding box center [965, 248] width 10 height 10
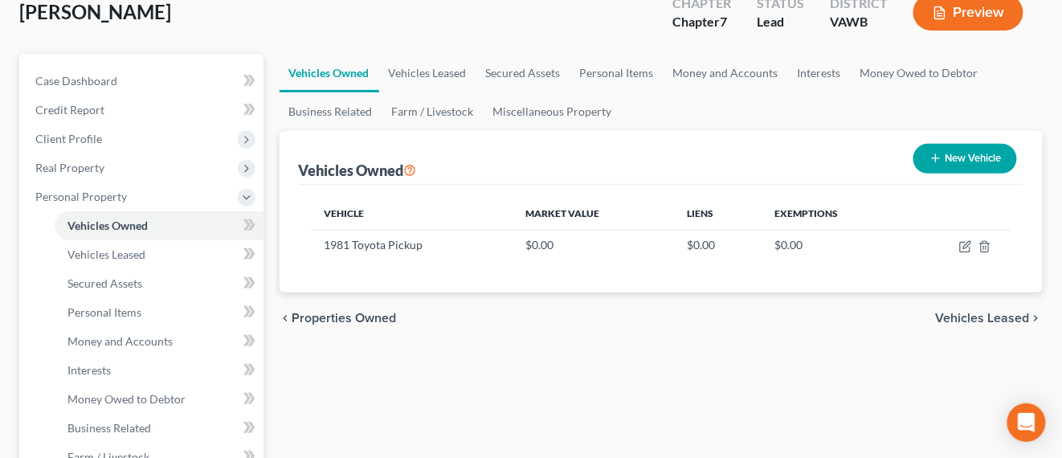
select select "1"
select select "45"
select select "4"
select select "0"
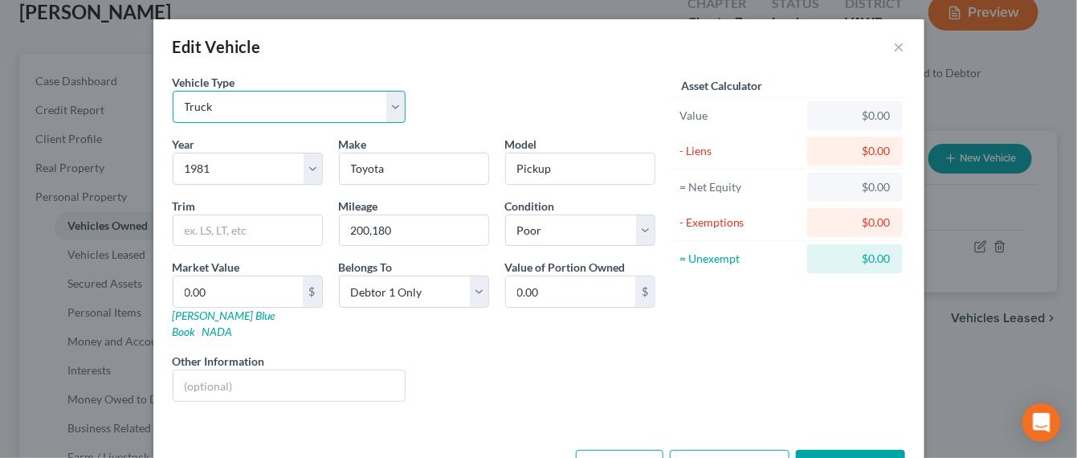
click at [381, 104] on select "Select Automobile Truck Trailer Watercraft Aircraft Motor Home Atv Other Vehicle" at bounding box center [290, 107] width 234 height 32
select select "0"
click at [173, 91] on select "Select Automobile Truck Trailer Watercraft Aircraft Motor Home Atv Other Vehicle" at bounding box center [290, 107] width 234 height 32
click at [251, 166] on select "Select 2026 2025 2024 2023 2022 2021 2020 2019 2018 2017 2016 2015 2014 2013 20…" at bounding box center [248, 169] width 150 height 32
select select "32"
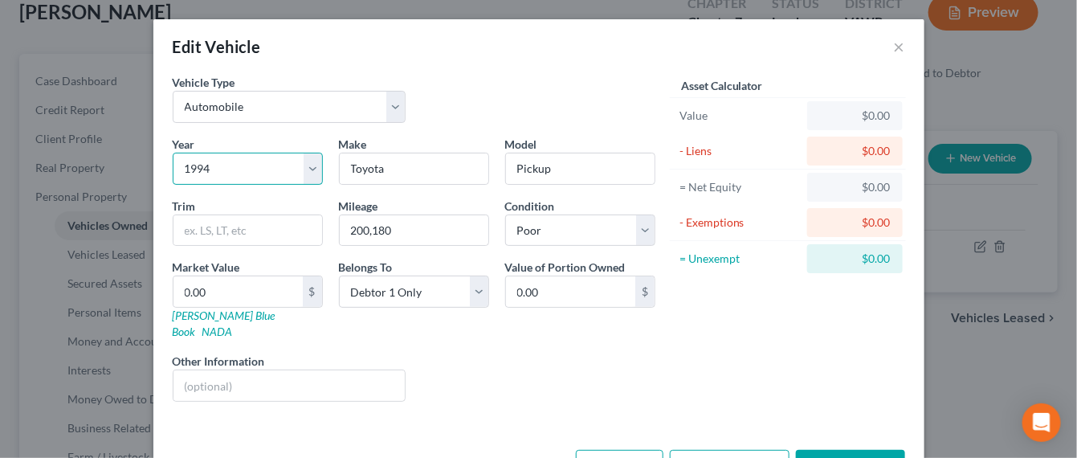
click at [173, 153] on select "Select 2026 2025 2024 2023 2022 2021 2020 2019 2018 2017 2016 2015 2014 2013 20…" at bounding box center [248, 169] width 150 height 32
drag, startPoint x: 391, startPoint y: 171, endPoint x: 267, endPoint y: 167, distance: 123.7
click at [267, 168] on div "Year Select 2026 2025 2024 2023 2022 2021 2020 2019 2018 2017 2016 2015 2014 20…" at bounding box center [414, 275] width 499 height 279
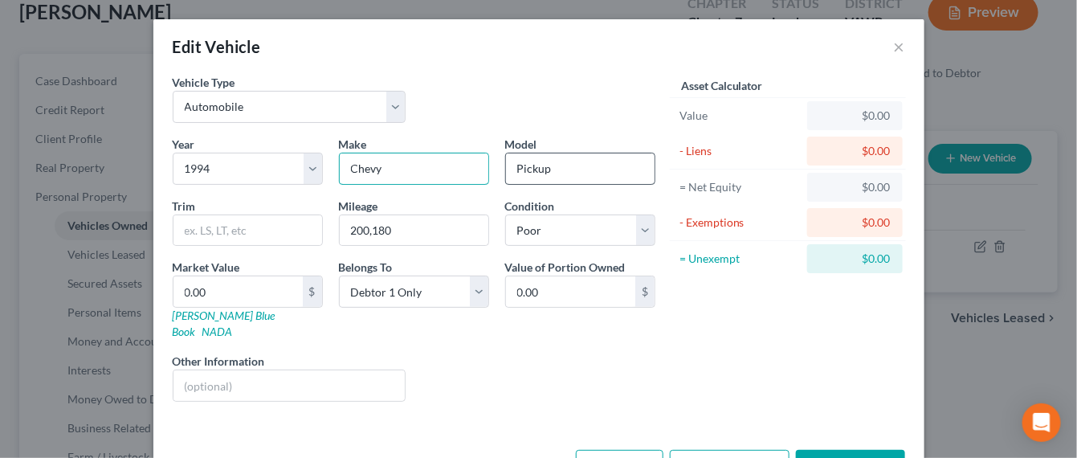
type input "Chevy"
click at [566, 181] on input "Pickup" at bounding box center [580, 168] width 149 height 31
click at [546, 175] on input "Pickup" at bounding box center [580, 168] width 149 height 31
drag, startPoint x: 552, startPoint y: 171, endPoint x: 479, endPoint y: 168, distance: 72.4
click at [479, 168] on div "Year Select 2026 2025 2024 2023 2022 2021 2020 2019 2018 2017 2016 2015 2014 20…" at bounding box center [414, 275] width 499 height 279
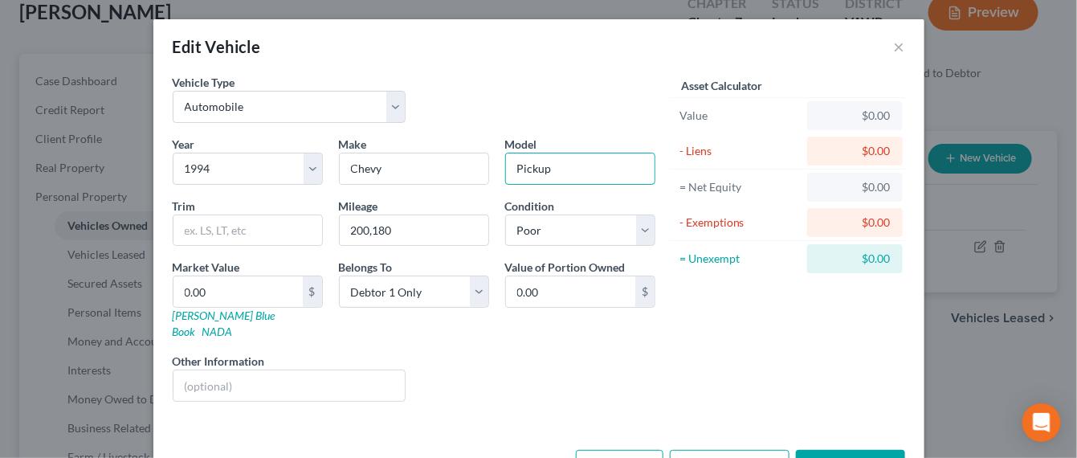
type input "C"
type input "Van"
click at [361, 228] on input "342000" at bounding box center [414, 230] width 149 height 31
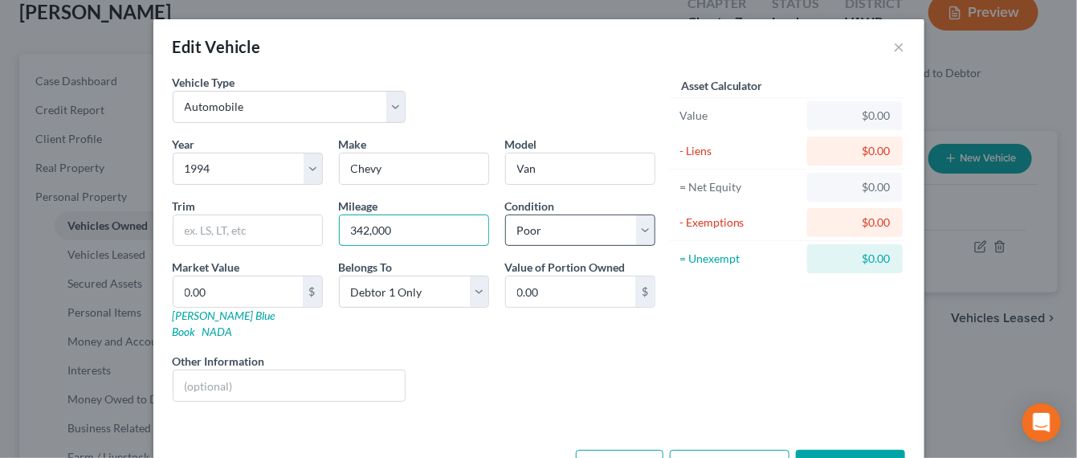
type input "342,000"
click at [550, 222] on select "Select Excellent Very Good Good Fair Poor" at bounding box center [580, 230] width 150 height 32
click at [505, 214] on select "Select Excellent Very Good Good Fair Poor" at bounding box center [580, 230] width 150 height 32
click at [231, 295] on input "0.00" at bounding box center [237, 291] width 129 height 31
type input "4"
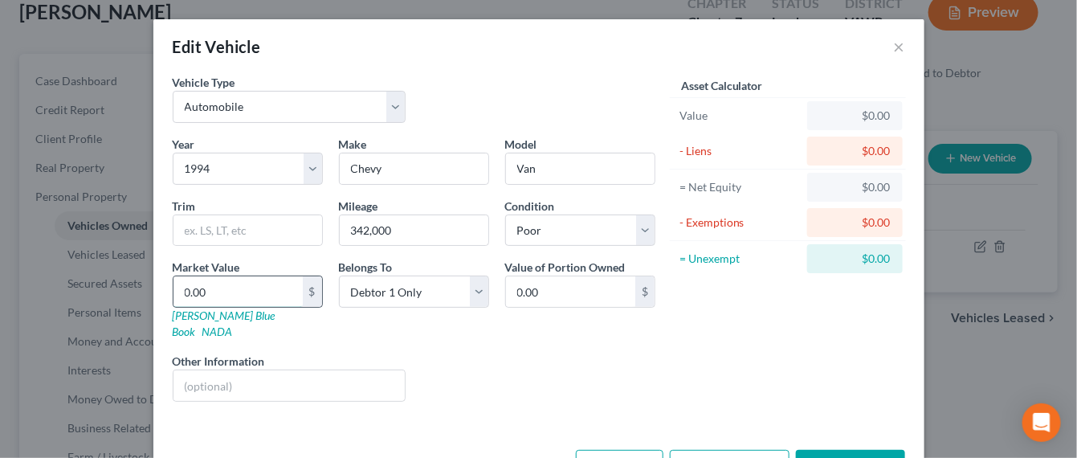
type input "4.00"
type input "41"
type input "41.00"
type input "410"
type input "410.00"
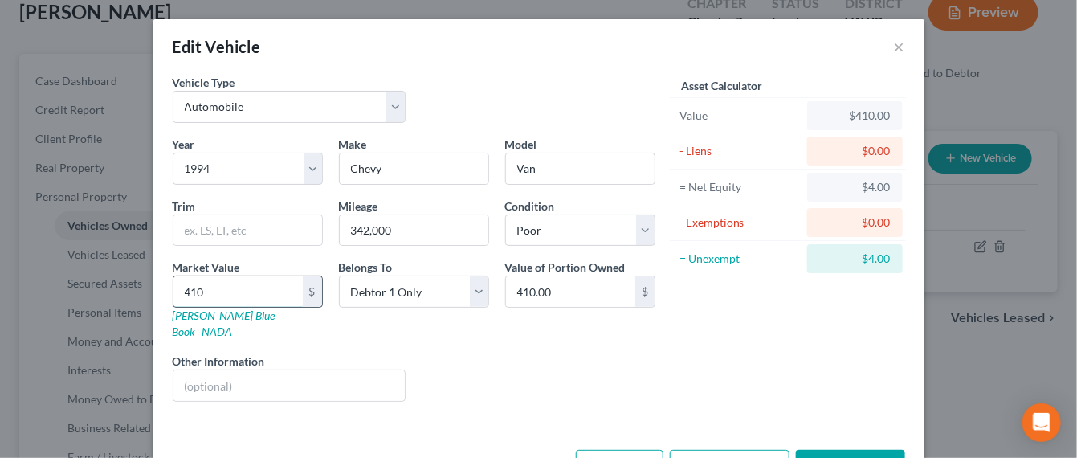
type input "410"
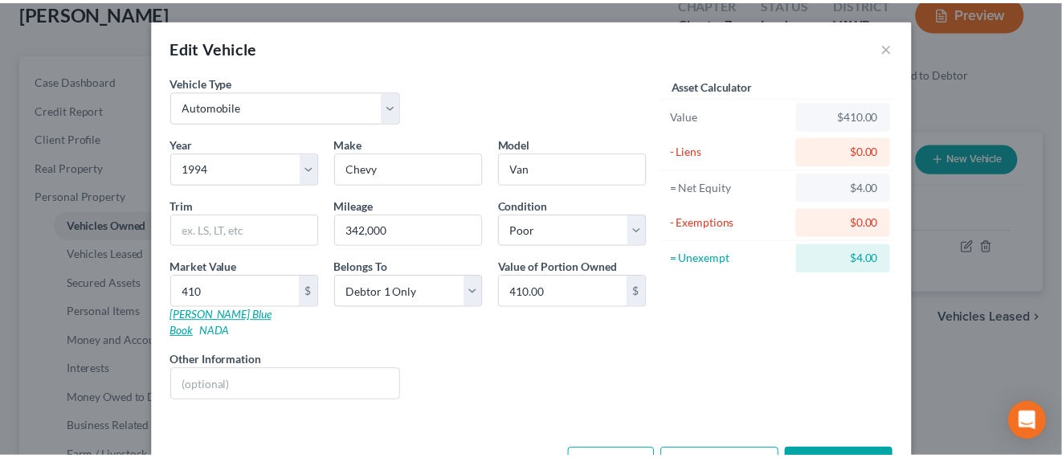
scroll to position [38, 0]
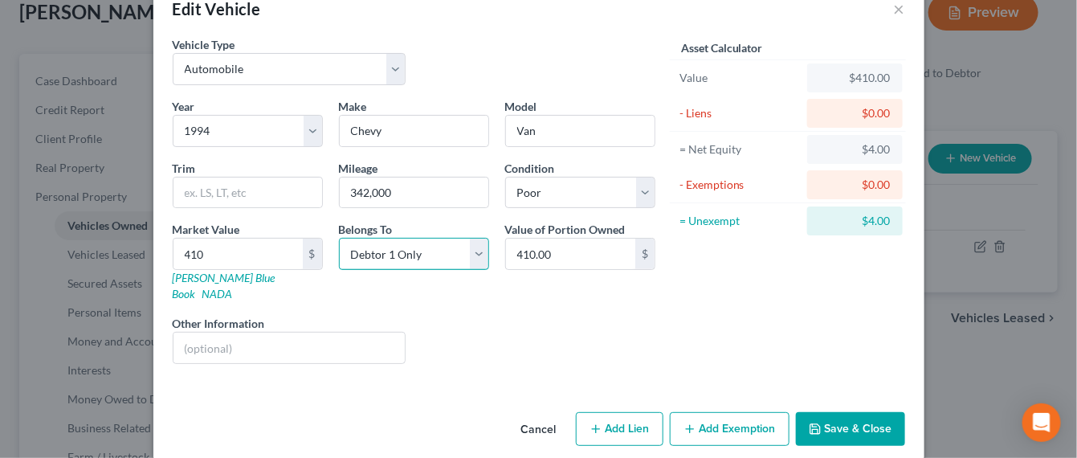
click at [469, 256] on select "Select Debtor 1 Only Debtor 2 Only Debtor 1 And Debtor 2 Only At Least One Of T…" at bounding box center [414, 254] width 150 height 32
select select "3"
click at [339, 238] on select "Select Debtor 1 Only Debtor 2 Only Debtor 1 And Debtor 2 Only At Least One Of T…" at bounding box center [414, 254] width 150 height 32
click at [467, 250] on select "Select Debtor 1 Only Debtor 2 Only Debtor 1 And Debtor 2 Only At Least One Of T…" at bounding box center [414, 254] width 150 height 32
click at [339, 238] on select "Select Debtor 1 Only Debtor 2 Only Debtor 1 And Debtor 2 Only At Least One Of T…" at bounding box center [414, 254] width 150 height 32
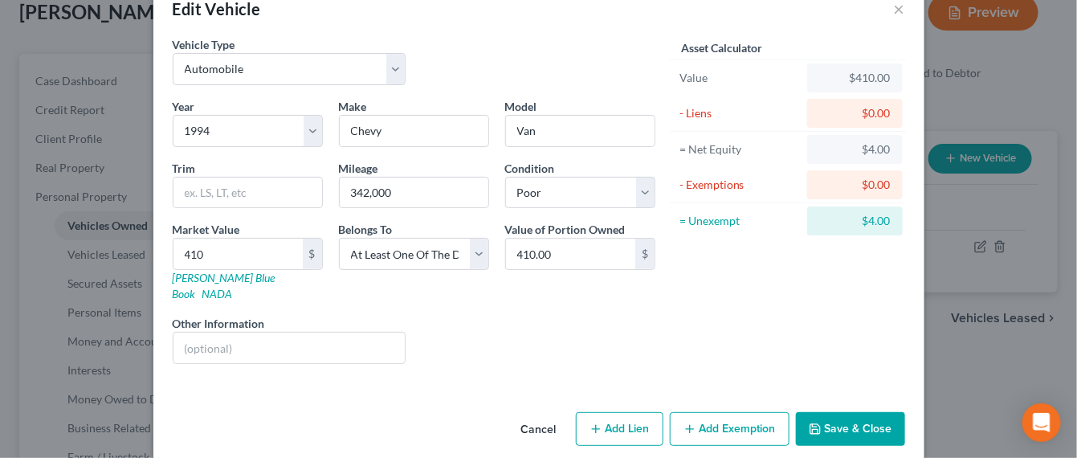
click at [857, 412] on button "Save & Close" at bounding box center [850, 429] width 109 height 34
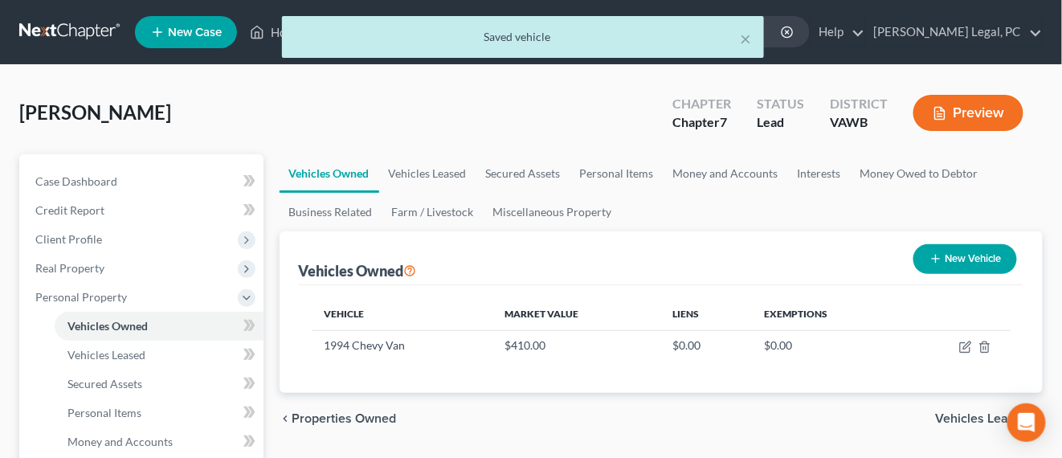
scroll to position [201, 0]
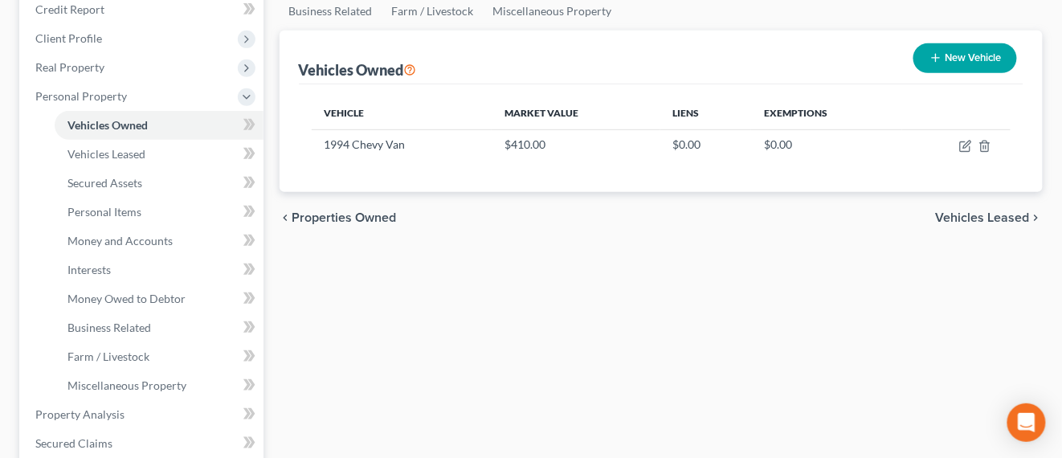
click at [965, 60] on button "New Vehicle" at bounding box center [965, 58] width 104 height 30
select select "0"
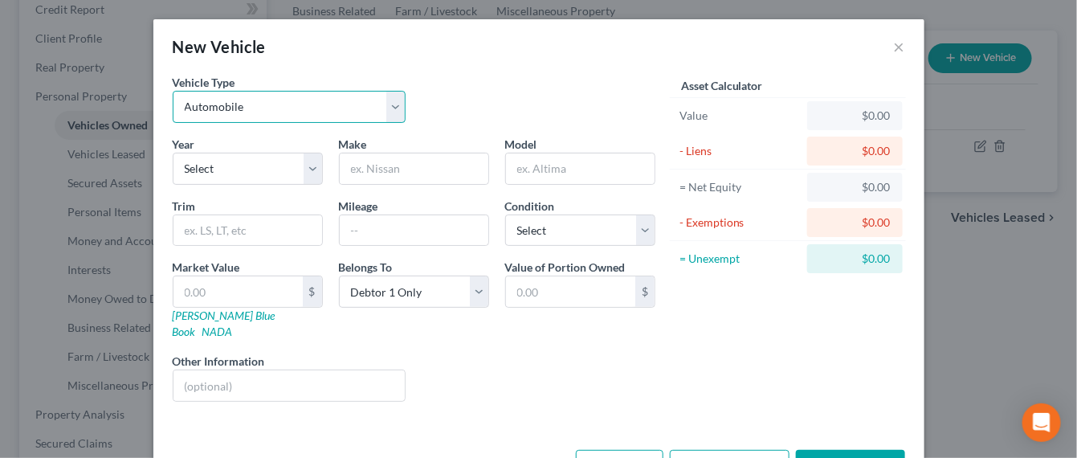
click at [252, 109] on select "Select Automobile Truck Trailer Watercraft Aircraft Motor Home Atv Other Vehicle" at bounding box center [290, 107] width 234 height 32
select select "1"
click at [173, 91] on select "Select Automobile Truck Trailer Watercraft Aircraft Motor Home Atv Other Vehicle" at bounding box center [290, 107] width 234 height 32
click at [231, 169] on select "Select 2026 2025 2024 2023 2022 2021 2020 2019 2018 2017 2016 2015 2014 2013 20…" at bounding box center [248, 169] width 150 height 32
select select "45"
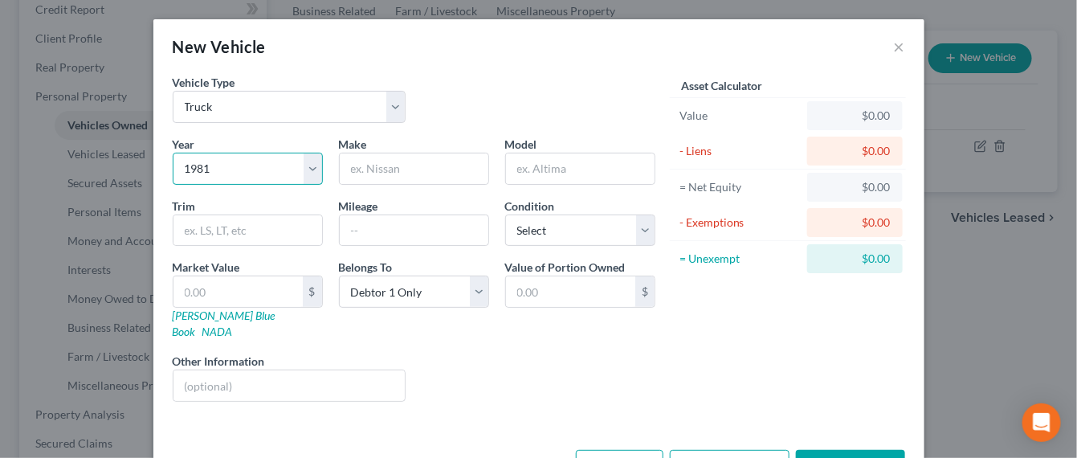
click at [173, 153] on select "Select 2026 2025 2024 2023 2022 2021 2020 2019 2018 2017 2016 2015 2014 2013 20…" at bounding box center [248, 169] width 150 height 32
click at [410, 230] on input "text" at bounding box center [414, 230] width 149 height 31
click at [459, 220] on input "text" at bounding box center [414, 230] width 149 height 31
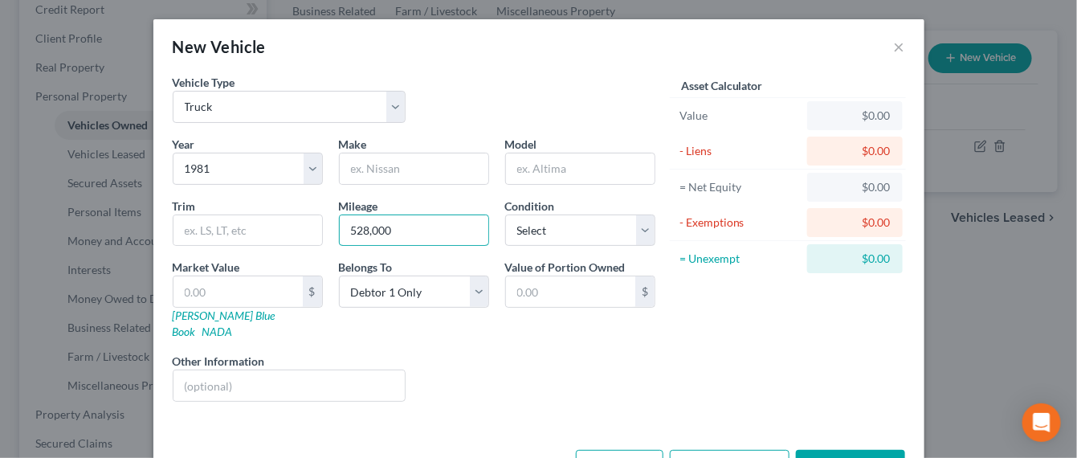
type input "528,000"
click at [651, 229] on div "Condition Select Excellent Very Good Good Fair Poor" at bounding box center [580, 222] width 166 height 49
click at [628, 223] on select "Select Excellent Very Good Good Fair Poor" at bounding box center [580, 230] width 150 height 32
select select "4"
click at [505, 214] on select "Select Excellent Very Good Good Fair Poor" at bounding box center [580, 230] width 150 height 32
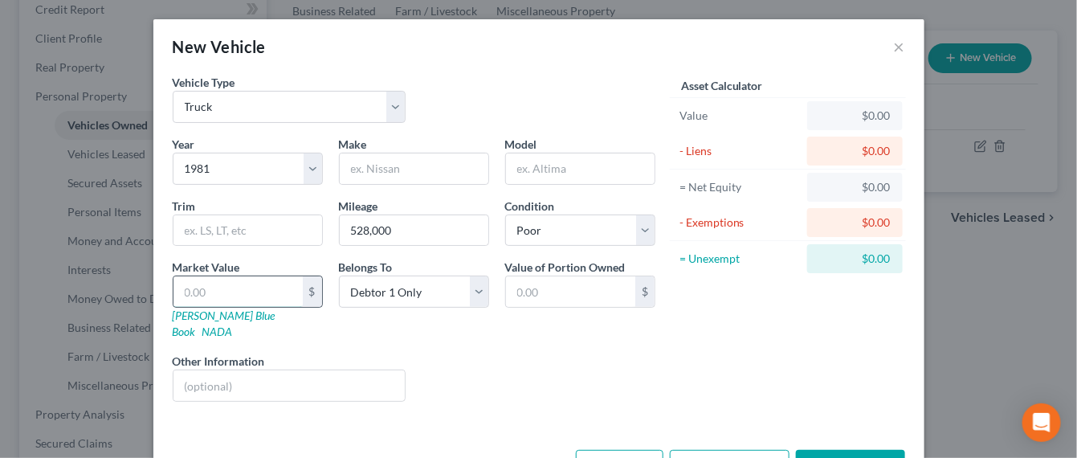
click at [262, 296] on input "text" at bounding box center [237, 291] width 129 height 31
click at [810, 457] on icon "button" at bounding box center [815, 466] width 13 height 13
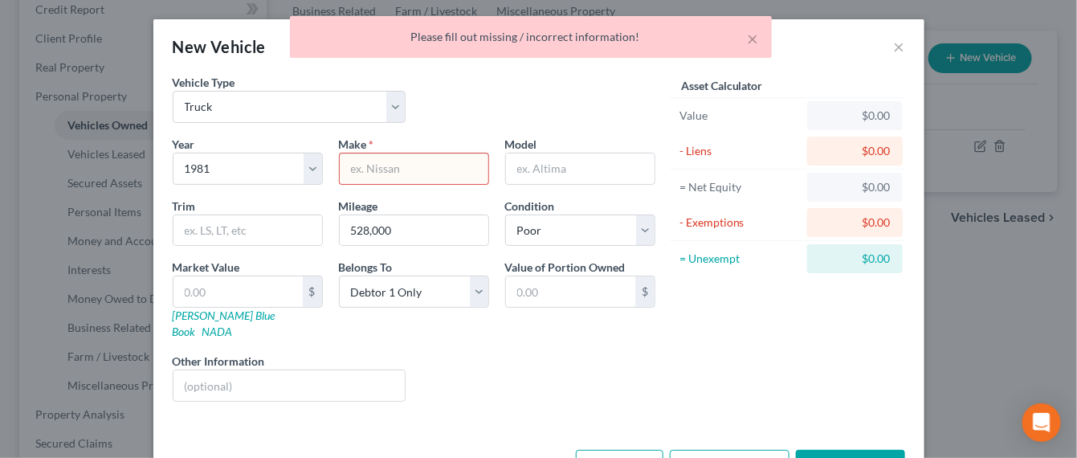
click at [411, 171] on input "text" at bounding box center [414, 168] width 149 height 31
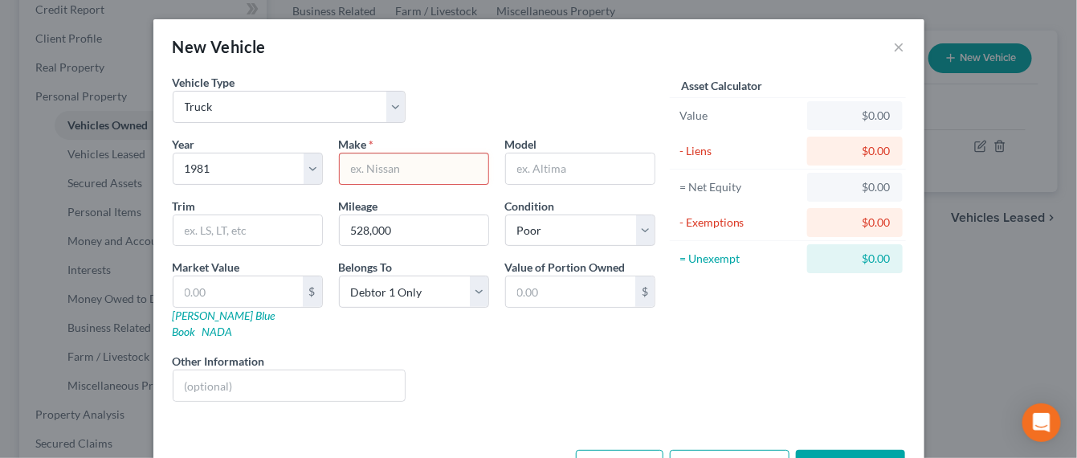
click at [450, 165] on input "text" at bounding box center [414, 168] width 149 height 31
type input "Toyota"
click at [837, 450] on button "Save & Close" at bounding box center [850, 467] width 109 height 34
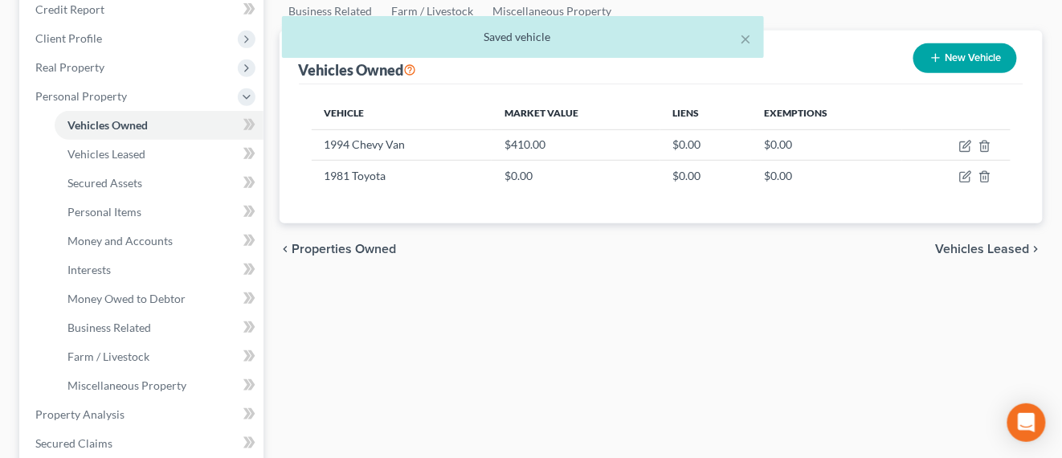
click at [977, 58] on div "× Saved vehicle" at bounding box center [523, 41] width 1062 height 50
click at [969, 53] on div "× Saved vehicle [PERSON_NAME] Upgraded Chapter Chapter 7 Status Lead District […" at bounding box center [531, 388] width 1062 height 1049
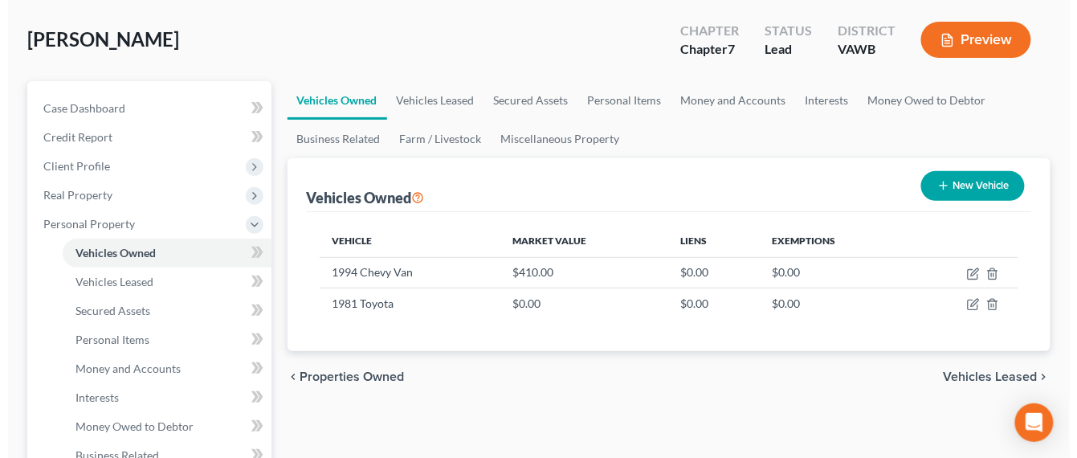
scroll to position [100, 0]
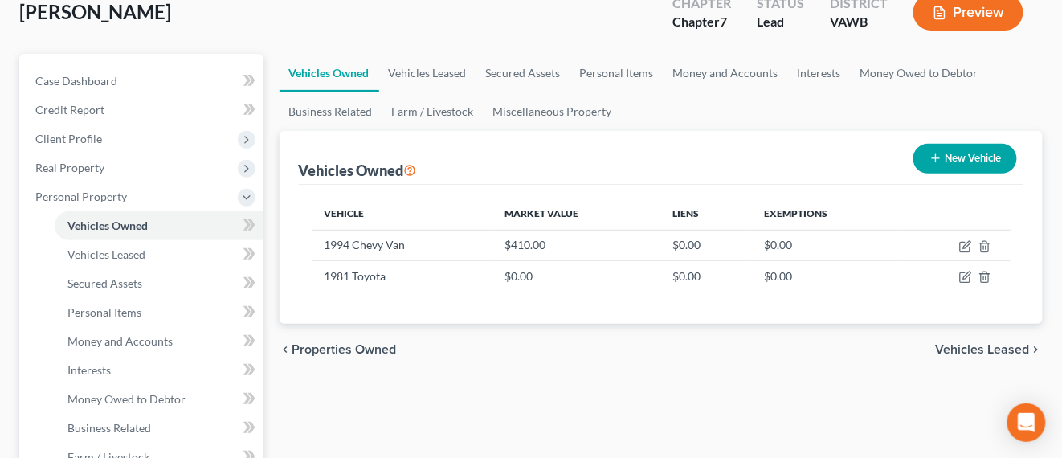
click at [936, 161] on line "button" at bounding box center [936, 158] width 0 height 7
select select "0"
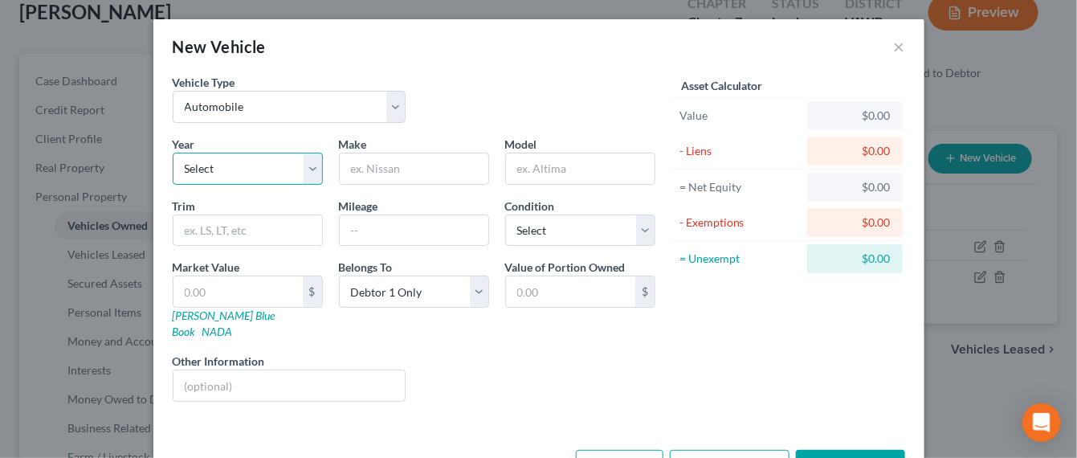
click at [230, 163] on select "Select 2026 2025 2024 2023 2022 2021 2020 2019 2018 2017 2016 2015 2014 2013 20…" at bounding box center [248, 169] width 150 height 32
select select "9"
click at [173, 153] on select "Select 2026 2025 2024 2023 2022 2021 2020 2019 2018 2017 2016 2015 2014 2013 20…" at bounding box center [248, 169] width 150 height 32
type input "Chevy"
type input "Traverse"
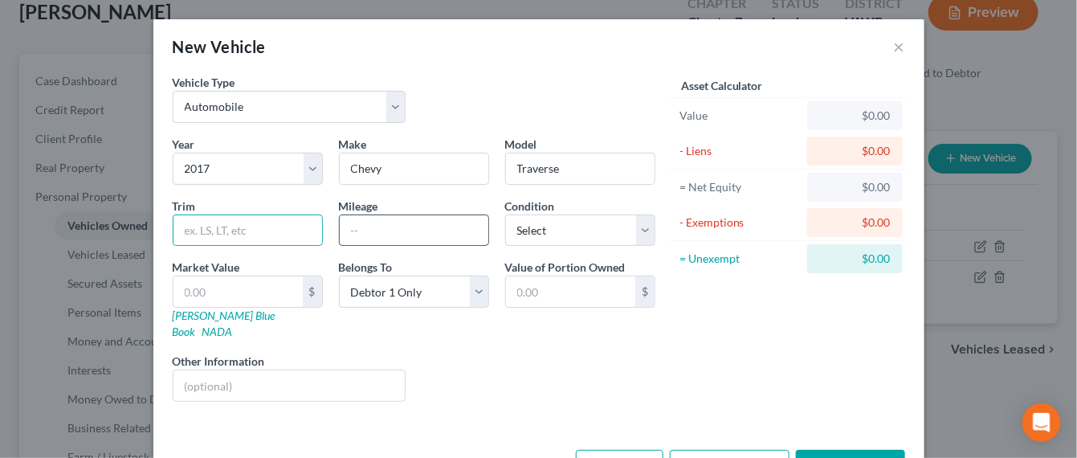
click at [409, 240] on input "text" at bounding box center [414, 230] width 149 height 31
click at [361, 226] on input "text" at bounding box center [414, 230] width 149 height 31
type input "96000"
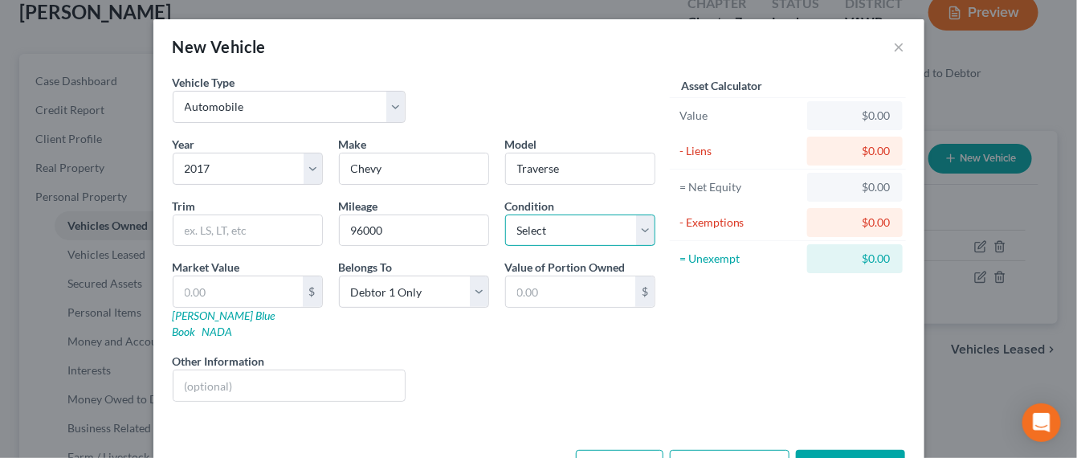
click at [544, 229] on select "Select Excellent Very Good Good Fair Poor" at bounding box center [580, 230] width 150 height 32
select select "2"
click at [505, 214] on select "Select Excellent Very Good Good Fair Poor" at bounding box center [580, 230] width 150 height 32
click at [243, 292] on input "text" at bounding box center [237, 291] width 129 height 31
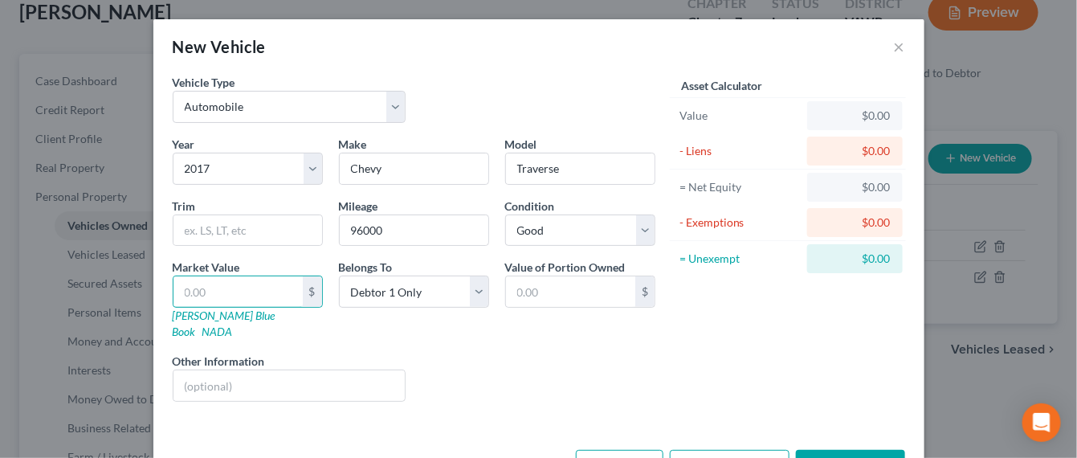
type input "5"
type input "5.00"
type input "54"
type input "54.00"
type input "542"
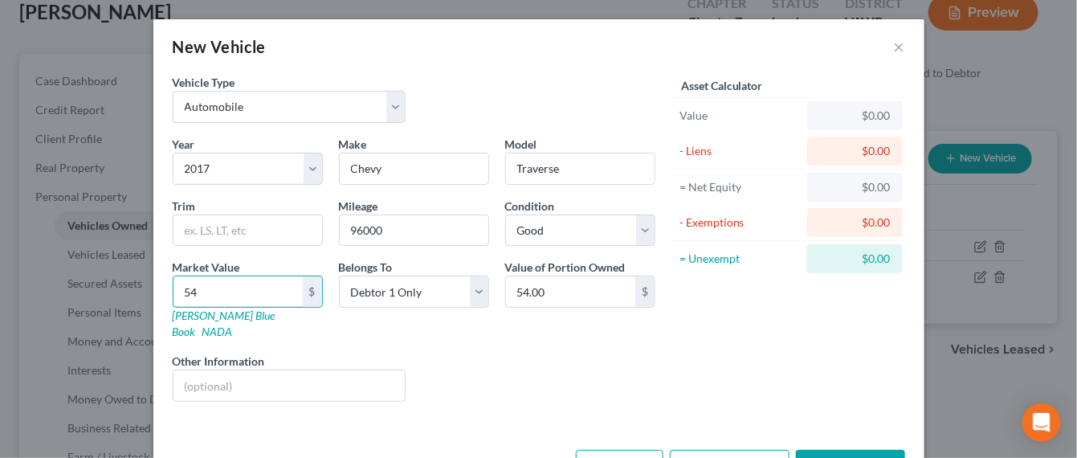
type input "542.00"
type input "5428"
type input "5,428.00"
type input "5,428"
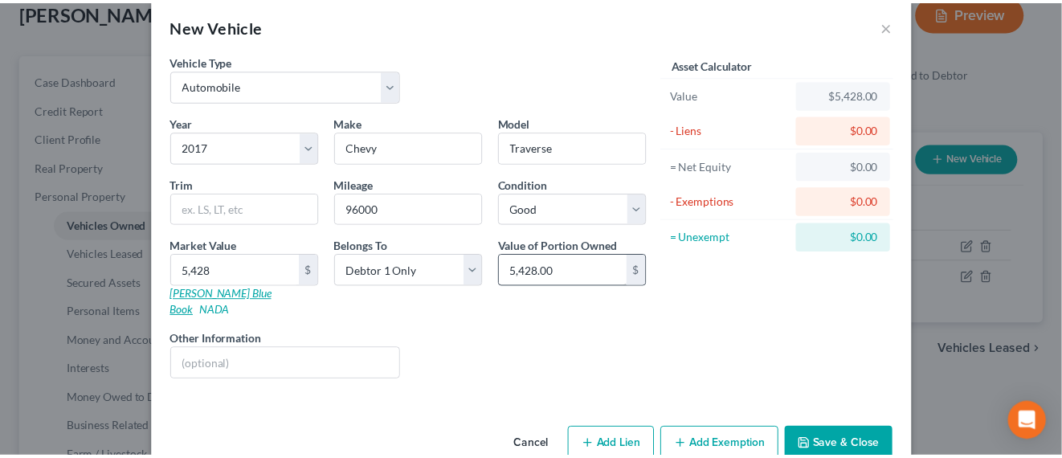
scroll to position [38, 0]
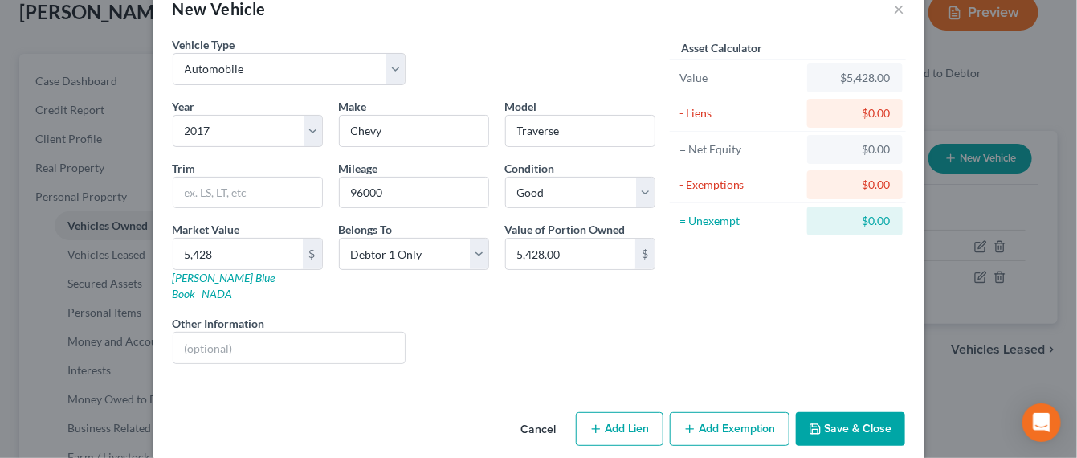
click at [866, 412] on button "Save & Close" at bounding box center [850, 429] width 109 height 34
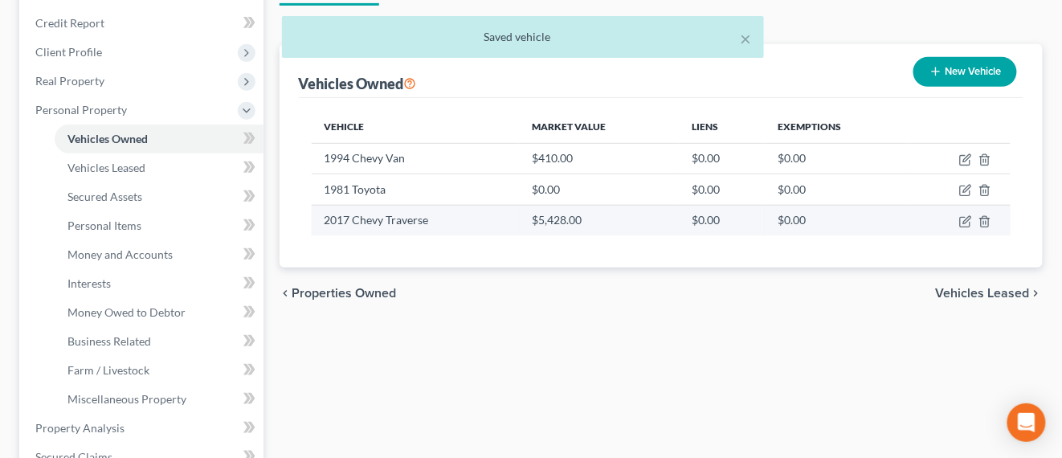
scroll to position [301, 0]
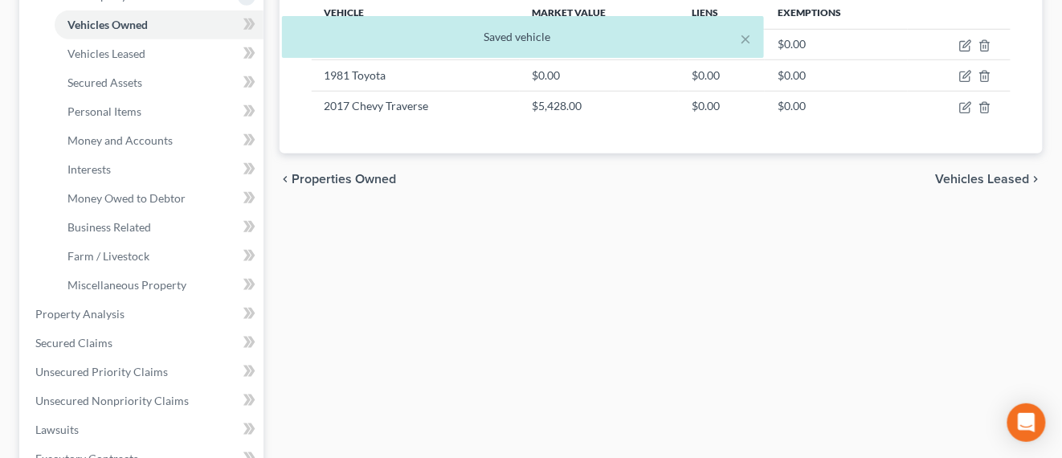
click at [124, 51] on div "× Saved vehicle" at bounding box center [523, 41] width 1062 height 50
click at [132, 52] on div "× Saved vehicle" at bounding box center [523, 41] width 1062 height 50
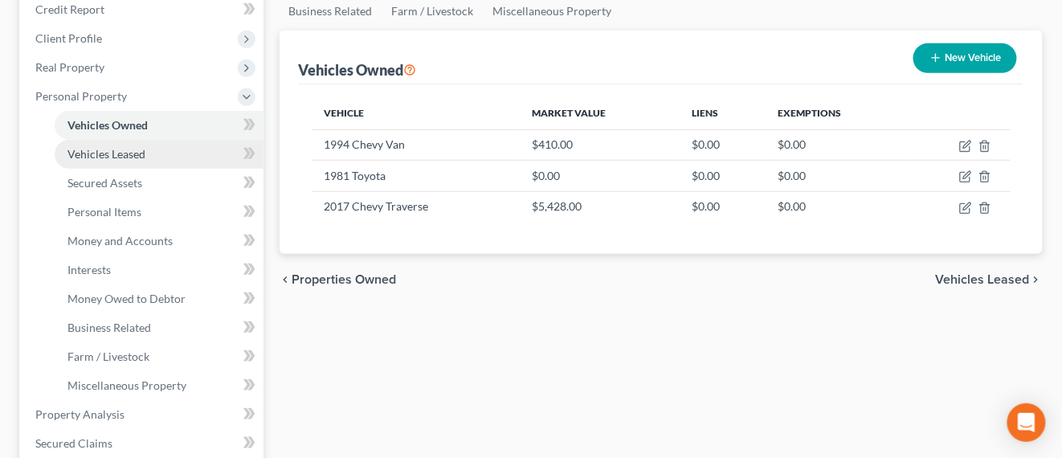
click at [127, 161] on link "Vehicles Leased" at bounding box center [159, 154] width 209 height 29
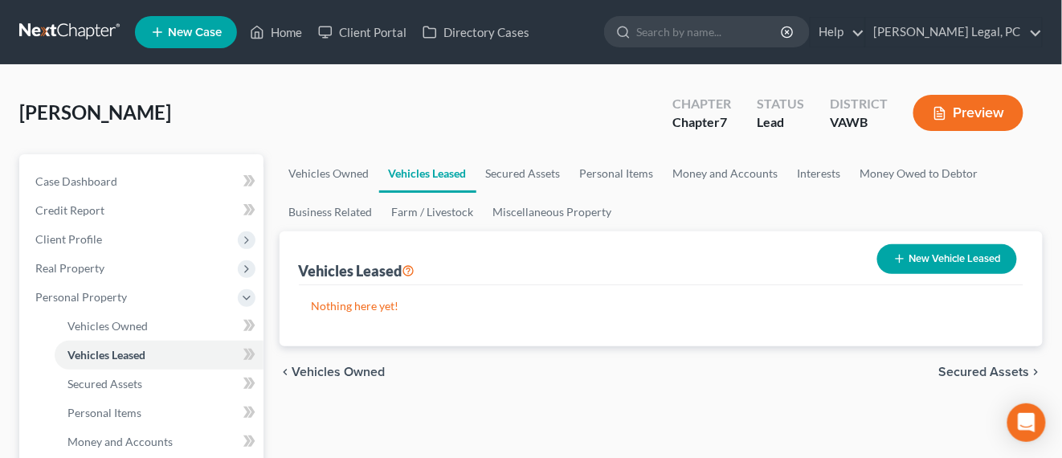
scroll to position [100, 0]
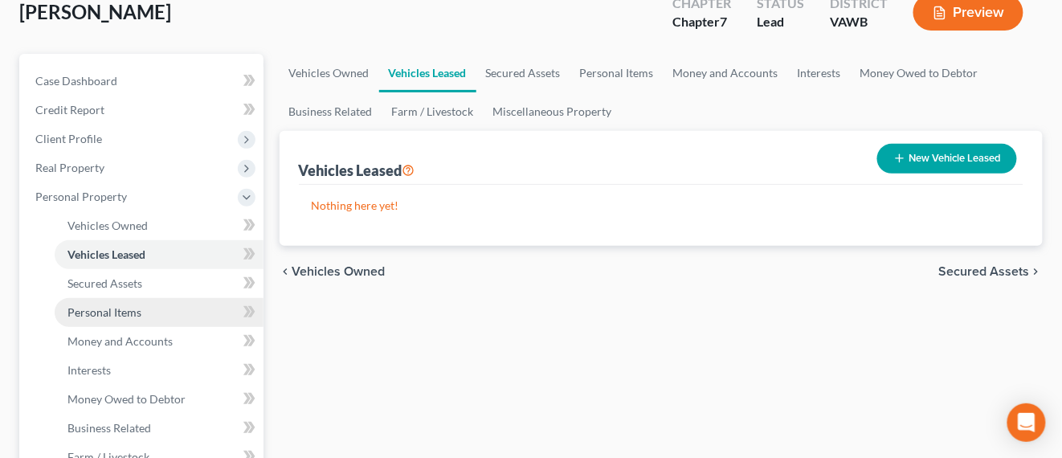
click at [137, 314] on span "Personal Items" at bounding box center [104, 312] width 74 height 14
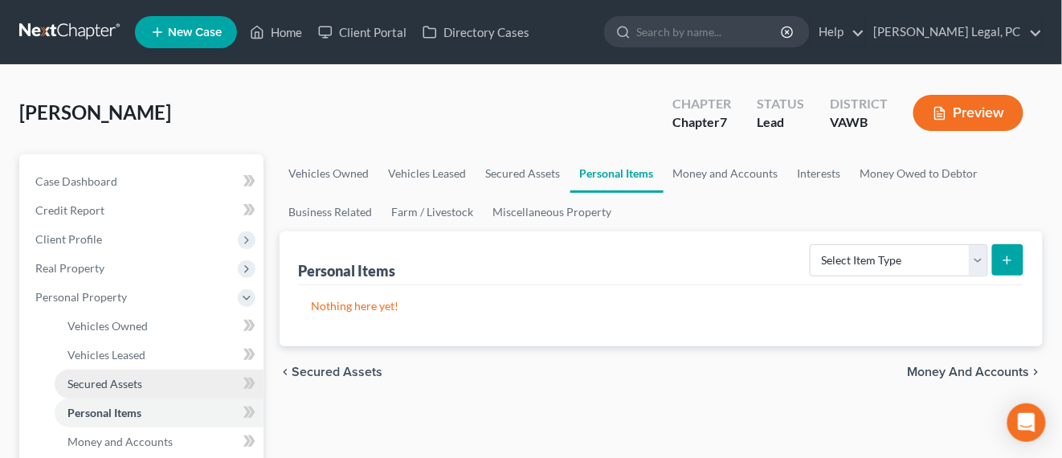
click at [142, 377] on link "Secured Assets" at bounding box center [159, 383] width 209 height 29
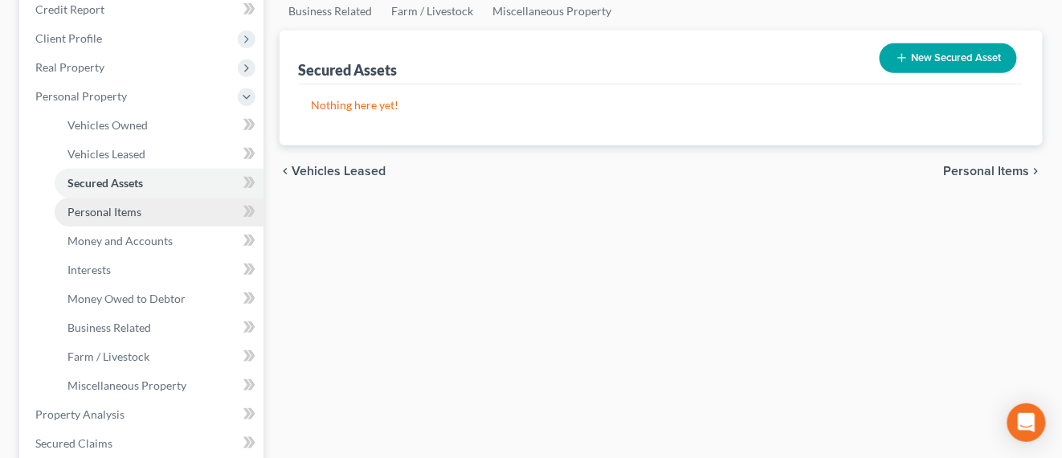
scroll to position [402, 0]
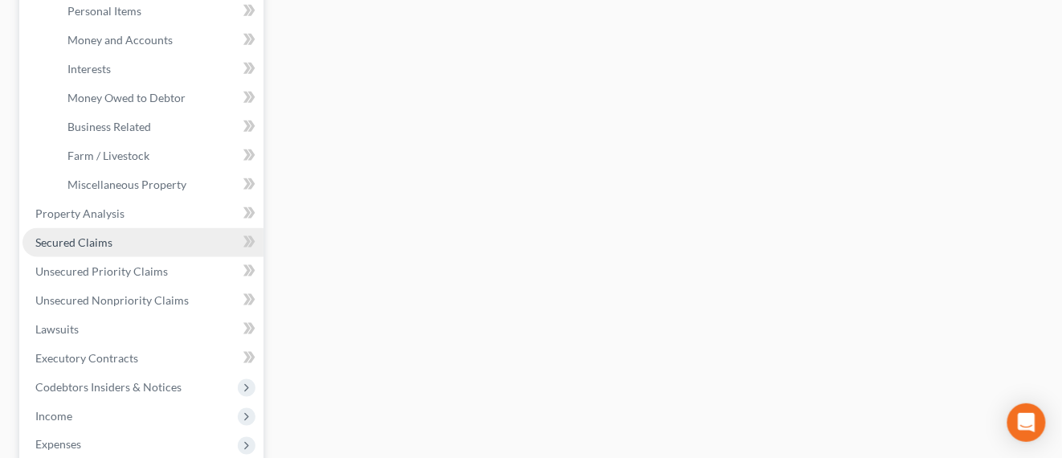
click at [145, 243] on link "Secured Claims" at bounding box center [142, 242] width 241 height 29
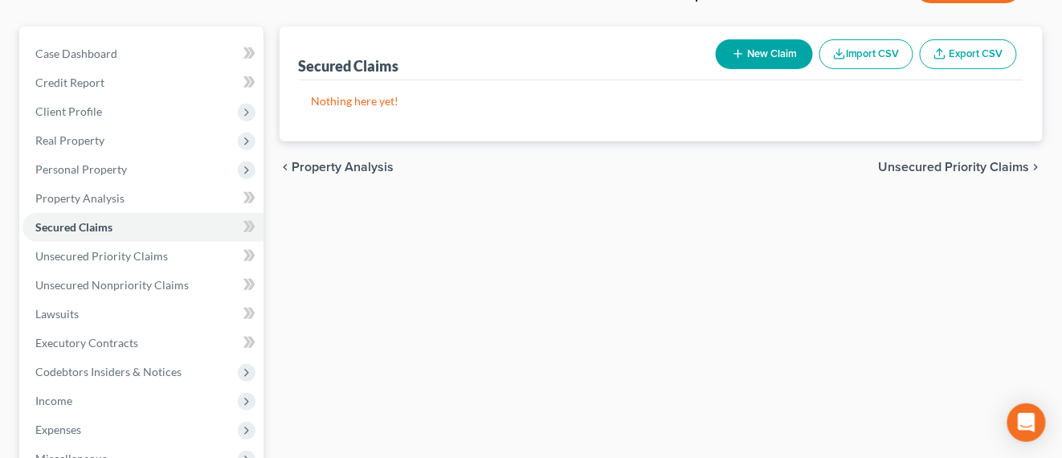
scroll to position [100, 0]
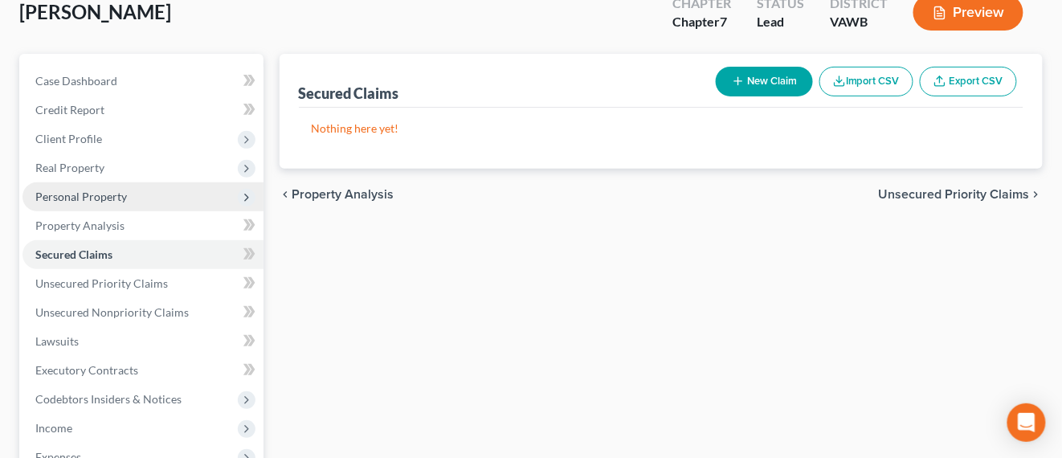
click at [133, 193] on span "Personal Property" at bounding box center [142, 196] width 241 height 29
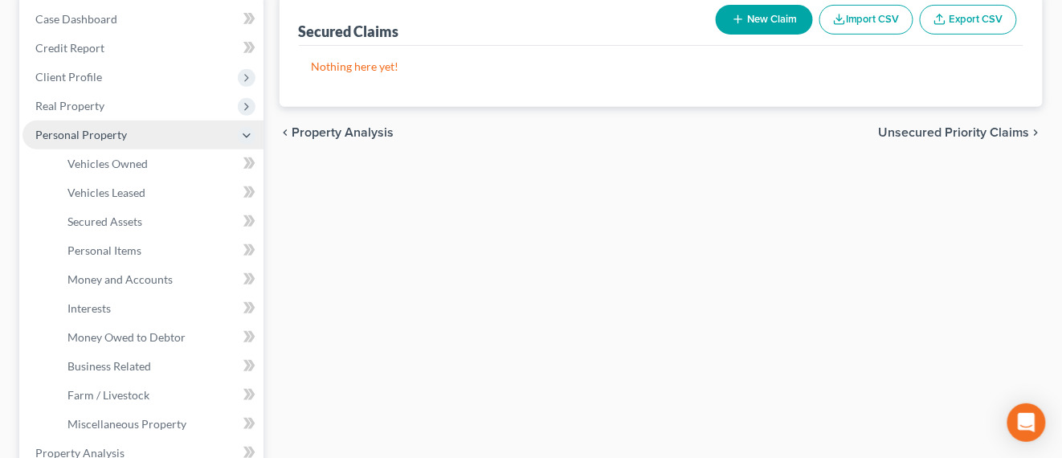
scroll to position [201, 0]
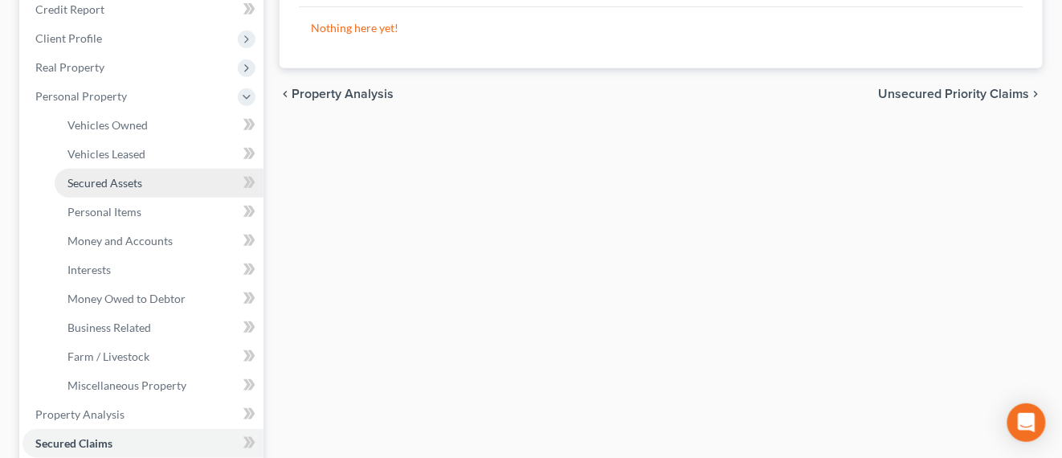
click at [136, 181] on span "Secured Assets" at bounding box center [104, 183] width 75 height 14
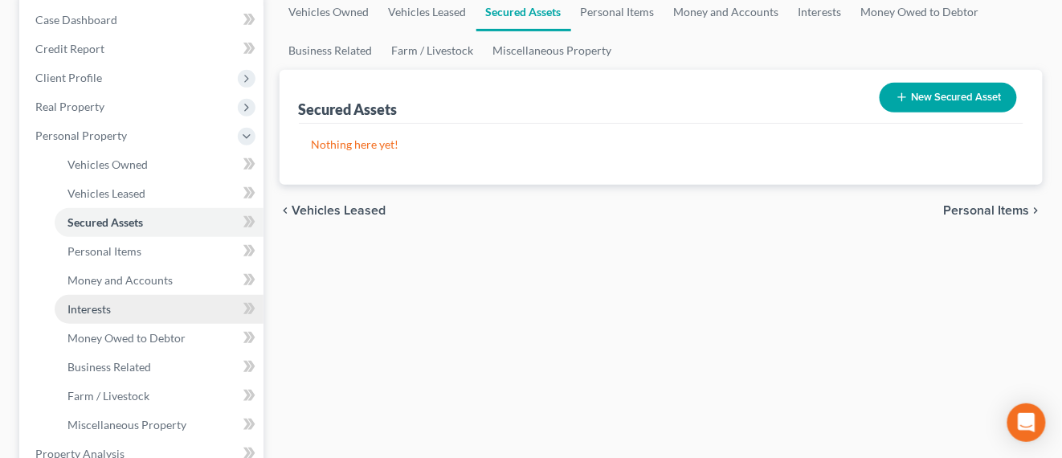
scroll to position [201, 0]
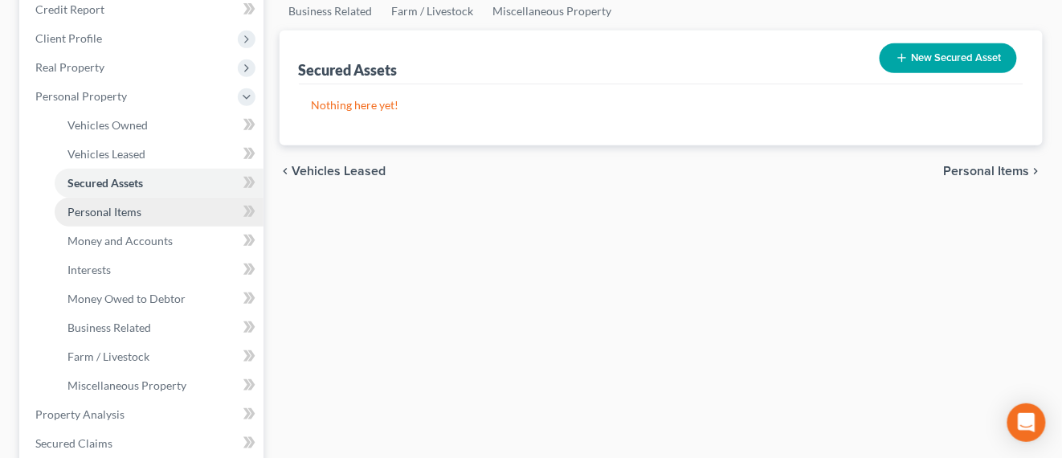
click at [161, 210] on link "Personal Items" at bounding box center [159, 212] width 209 height 29
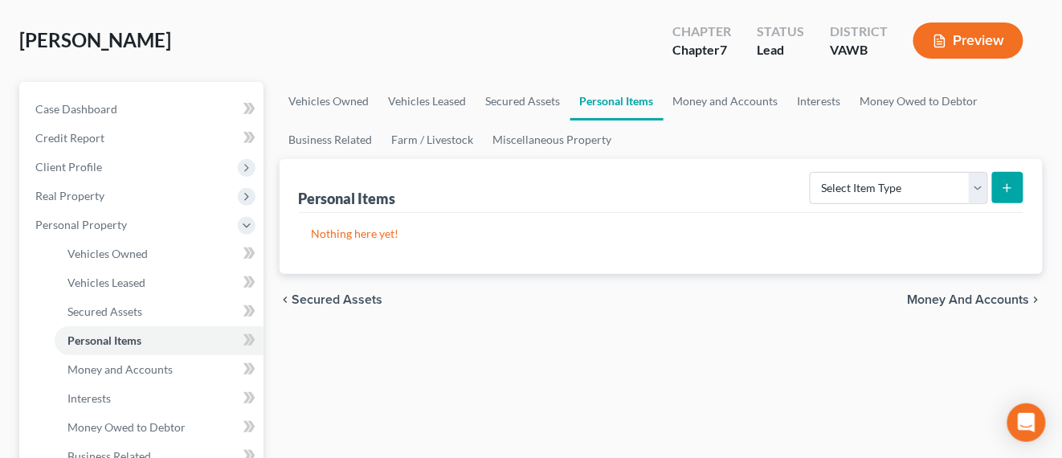
scroll to position [100, 0]
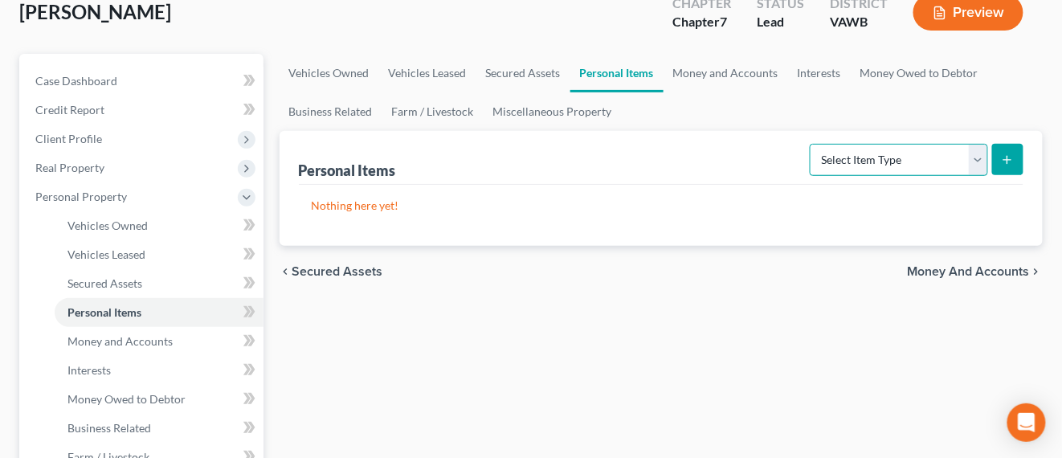
click at [981, 153] on select "Select Item Type Clothing Collectibles Of Value Electronics Firearms Household …" at bounding box center [899, 160] width 178 height 32
